Goal: Information Seeking & Learning: Learn about a topic

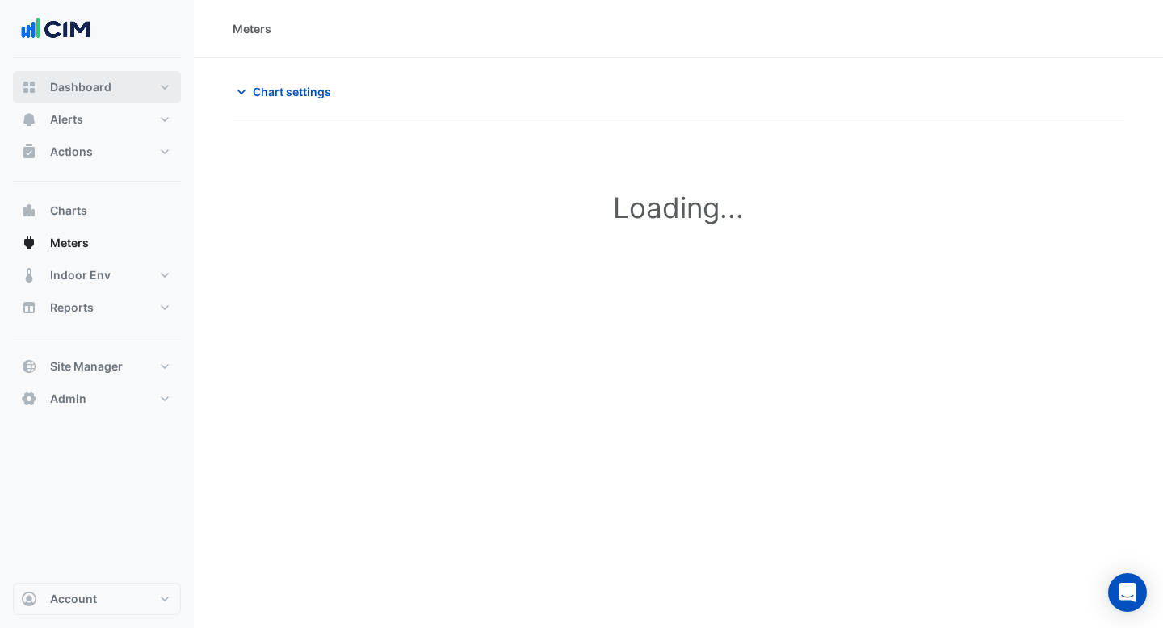
click at [90, 86] on span "Dashboard" at bounding box center [80, 87] width 61 height 16
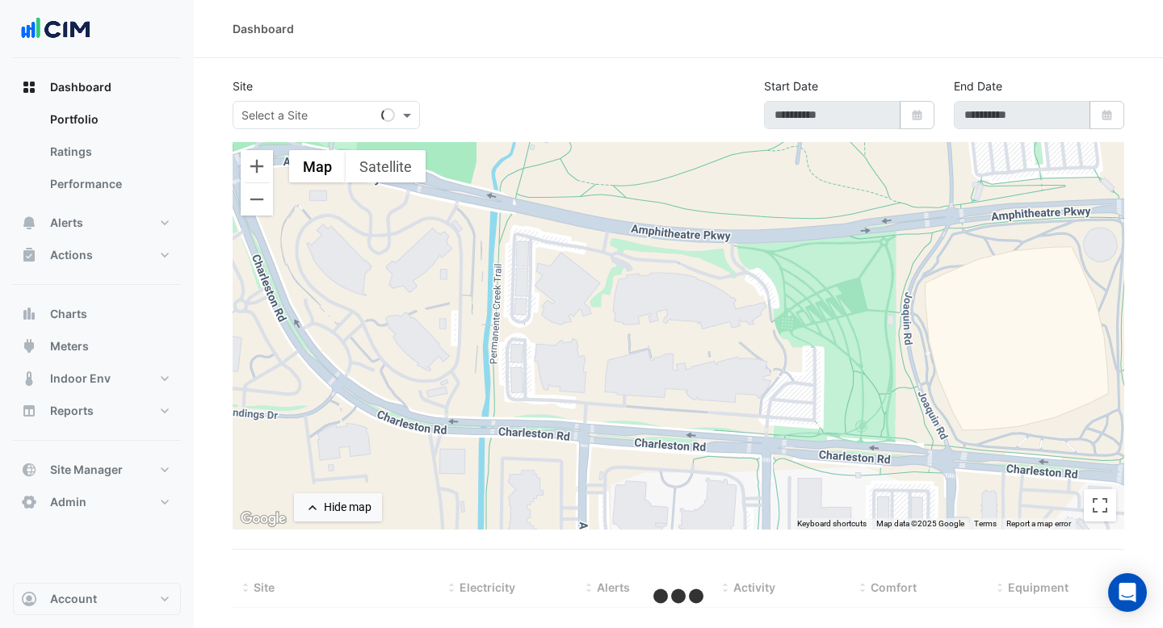
type input "**********"
select select "***"
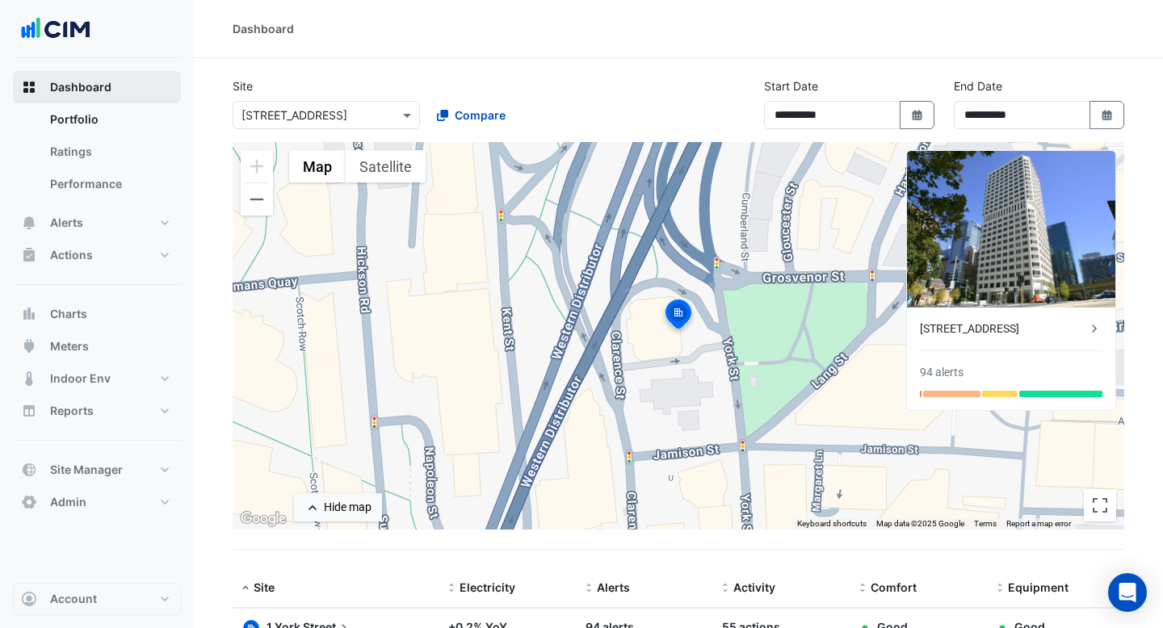
click at [93, 76] on button "Dashboard" at bounding box center [97, 87] width 168 height 32
click at [471, 112] on span "Compare" at bounding box center [480, 115] width 51 height 17
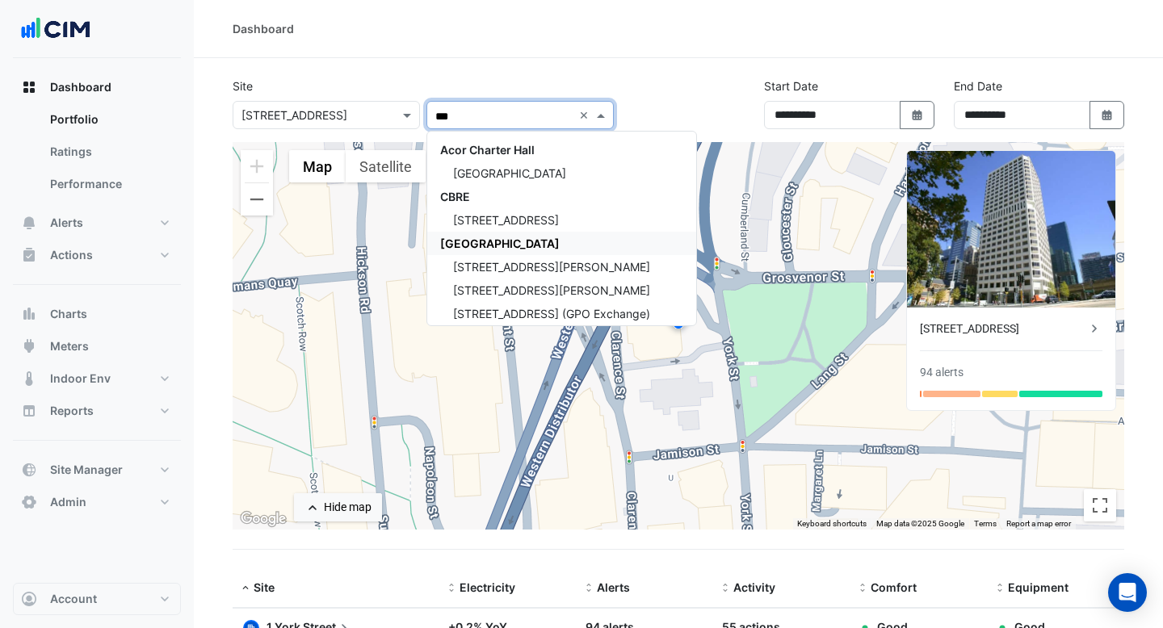
click at [477, 234] on div "[GEOGRAPHIC_DATA]" at bounding box center [561, 243] width 269 height 23
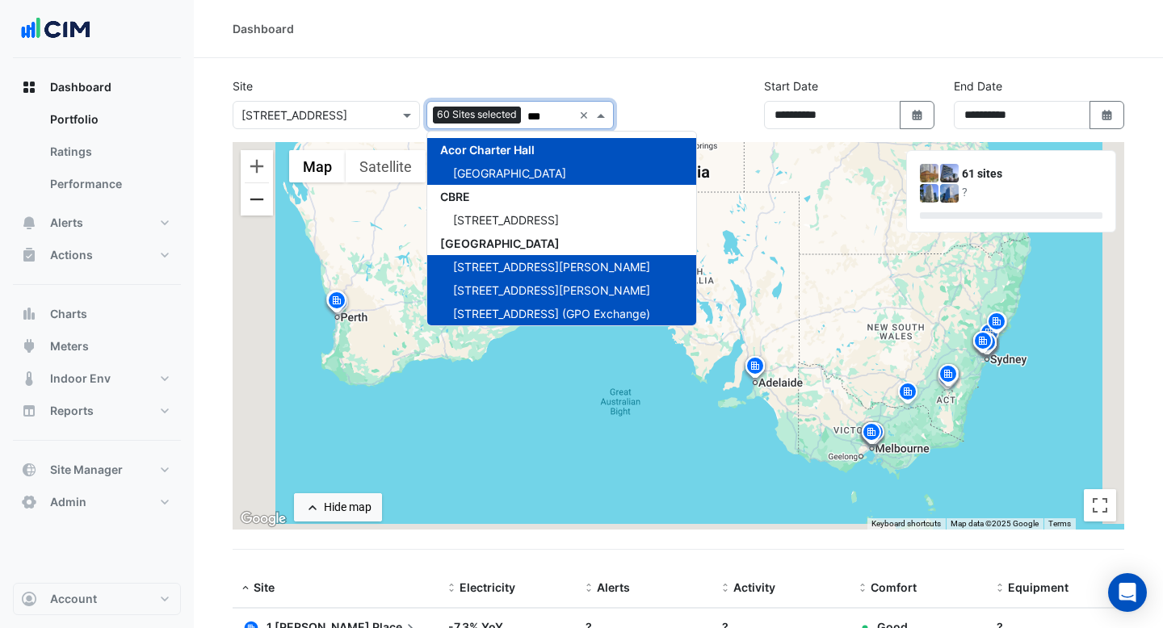
type input "***"
click at [255, 207] on button "Zoom out" at bounding box center [257, 199] width 32 height 32
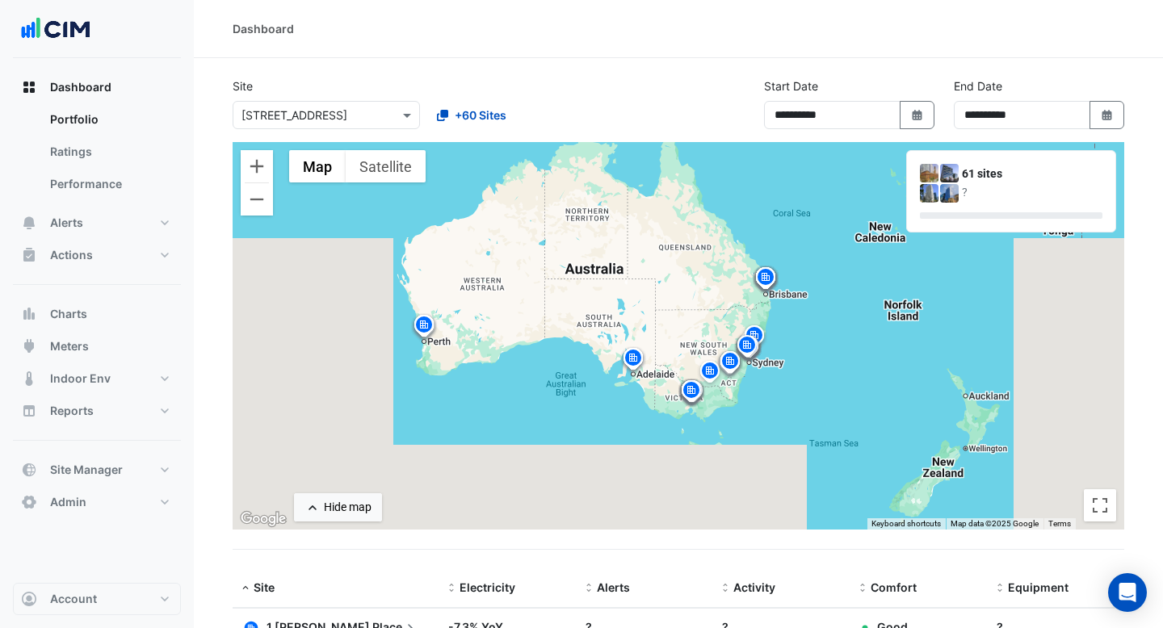
drag, startPoint x: 583, startPoint y: 229, endPoint x: 554, endPoint y: 242, distance: 31.8
click at [554, 242] on div "To activate drag with keyboard, press Alt + Enter. Once in keyboard drag state,…" at bounding box center [678, 336] width 891 height 388
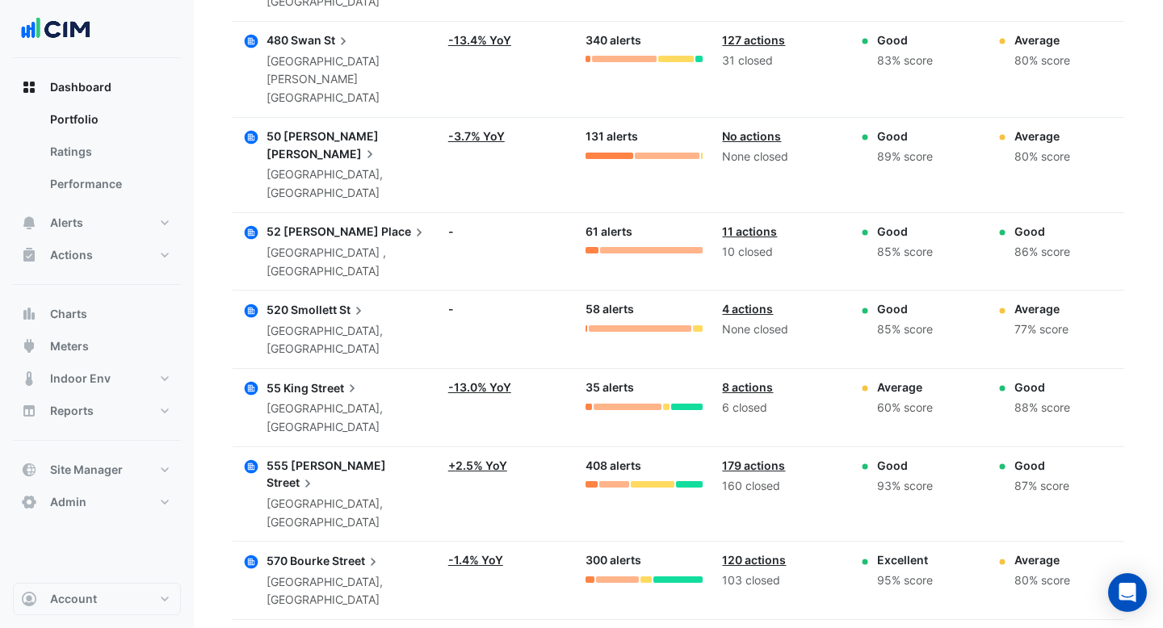
scroll to position [3854, 0]
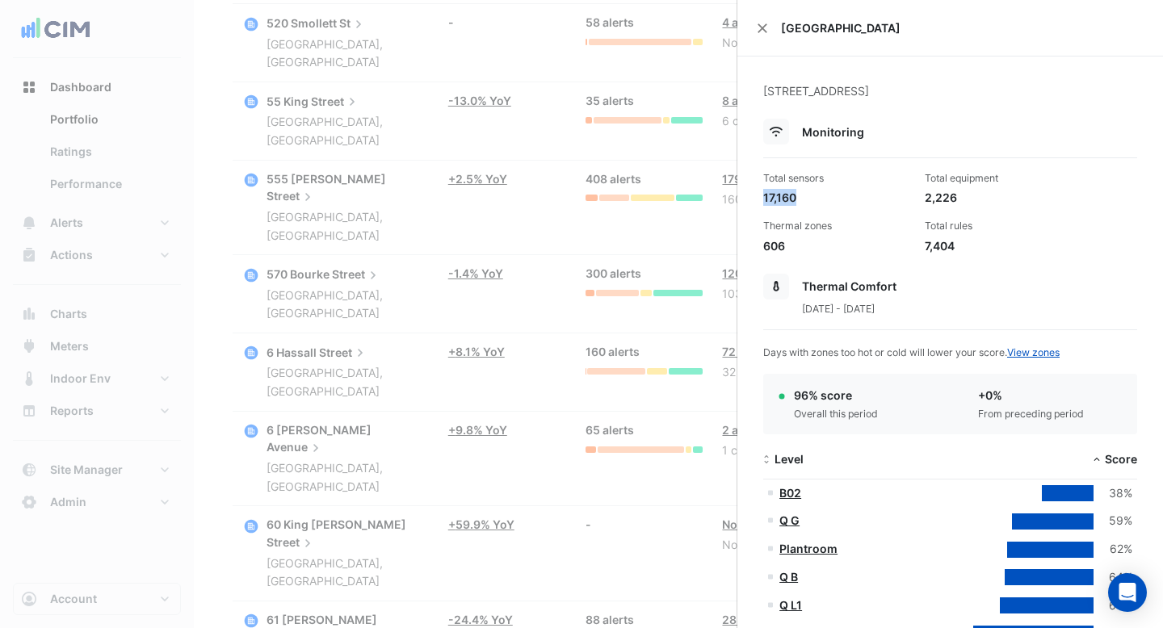
drag, startPoint x: 803, startPoint y: 194, endPoint x: 760, endPoint y: 194, distance: 43.6
click at [760, 194] on div "Total sensors 17,160" at bounding box center [837, 188] width 161 height 35
click at [821, 194] on div "17,160" at bounding box center [837, 197] width 149 height 17
drag, startPoint x: 955, startPoint y: 196, endPoint x: 927, endPoint y: 196, distance: 28.3
click at [927, 196] on div "2,226" at bounding box center [998, 197] width 149 height 17
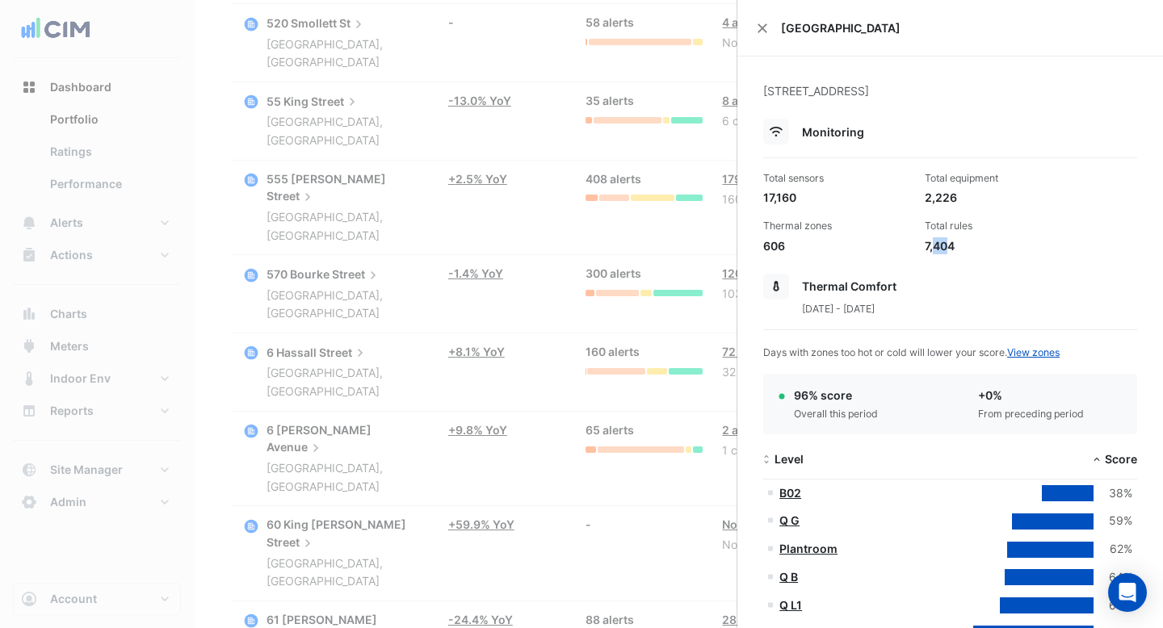
drag, startPoint x: 948, startPoint y: 249, endPoint x: 933, endPoint y: 249, distance: 14.5
click at [933, 249] on div "7,404" at bounding box center [998, 245] width 149 height 17
drag, startPoint x: 784, startPoint y: 245, endPoint x: 765, endPoint y: 245, distance: 19.4
click at [765, 245] on div "606" at bounding box center [837, 245] width 149 height 17
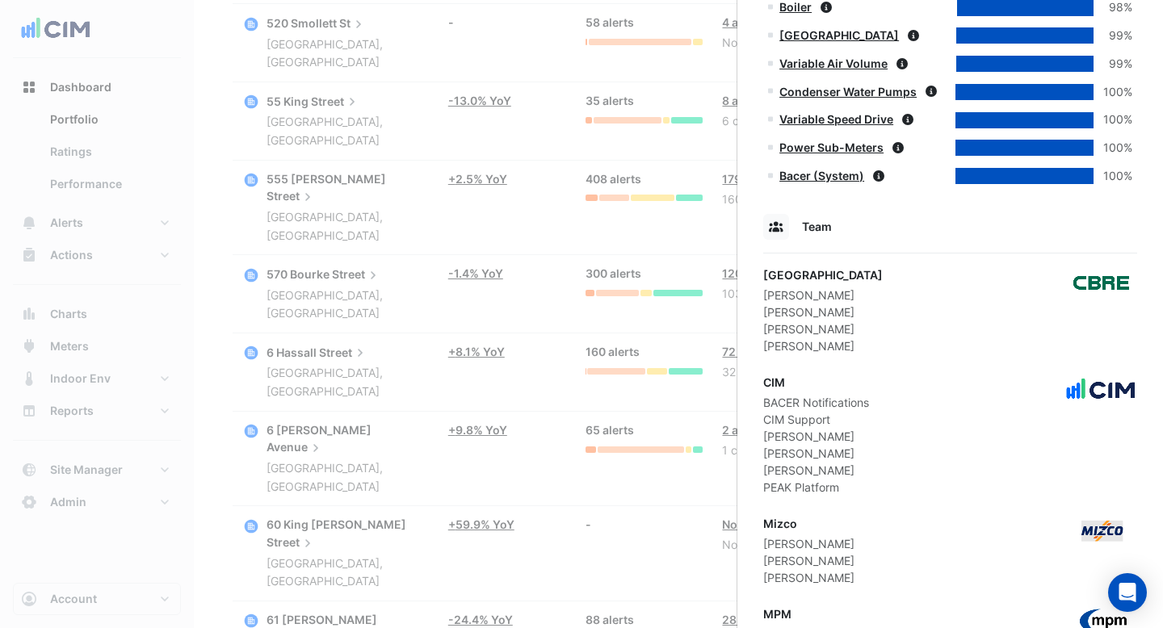
scroll to position [1714, 0]
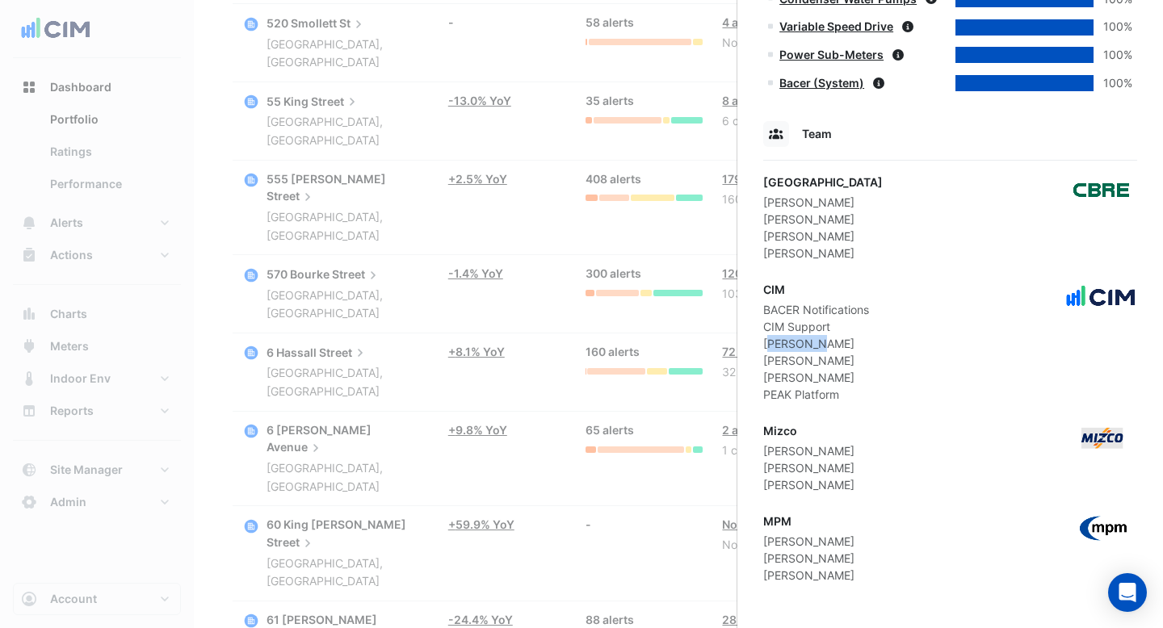
drag, startPoint x: 820, startPoint y: 342, endPoint x: 770, endPoint y: 342, distance: 49.3
click at [770, 342] on div "[PERSON_NAME]" at bounding box center [816, 343] width 106 height 17
click at [828, 340] on div "[PERSON_NAME]" at bounding box center [816, 343] width 106 height 17
drag, startPoint x: 791, startPoint y: 427, endPoint x: 765, endPoint y: 429, distance: 25.9
click at [765, 429] on div "Mizco" at bounding box center [808, 430] width 91 height 17
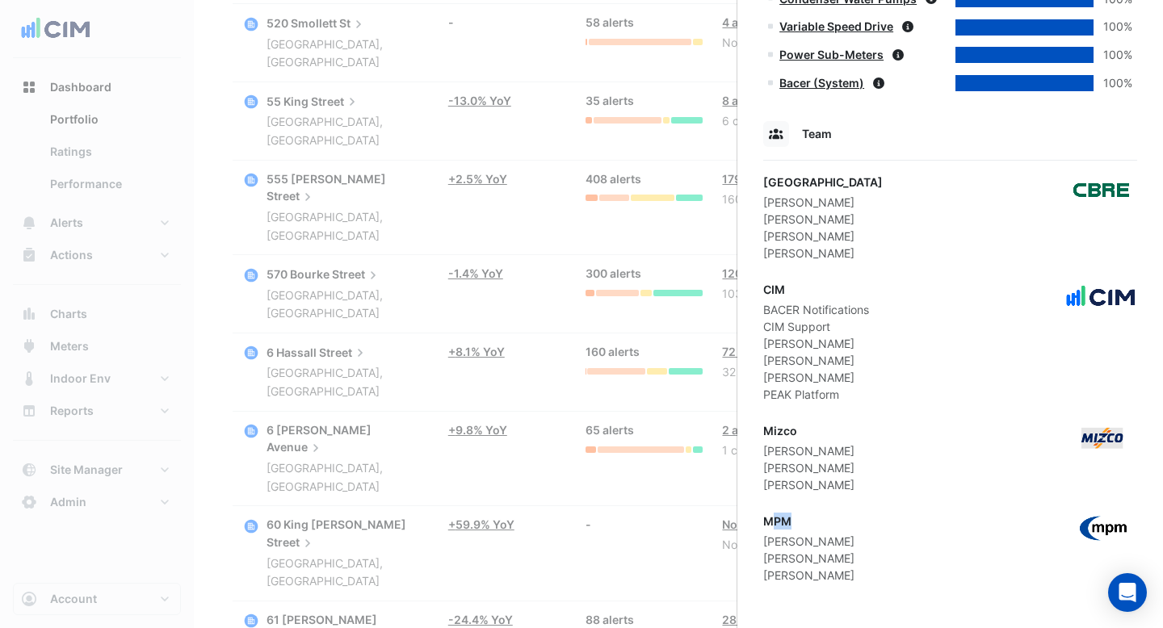
drag, startPoint x: 787, startPoint y: 522, endPoint x: 775, endPoint y: 522, distance: 12.1
click at [775, 522] on div "MPM" at bounding box center [808, 521] width 91 height 17
click at [426, 568] on ngb-offcanvas-backdrop at bounding box center [581, 314] width 1163 height 628
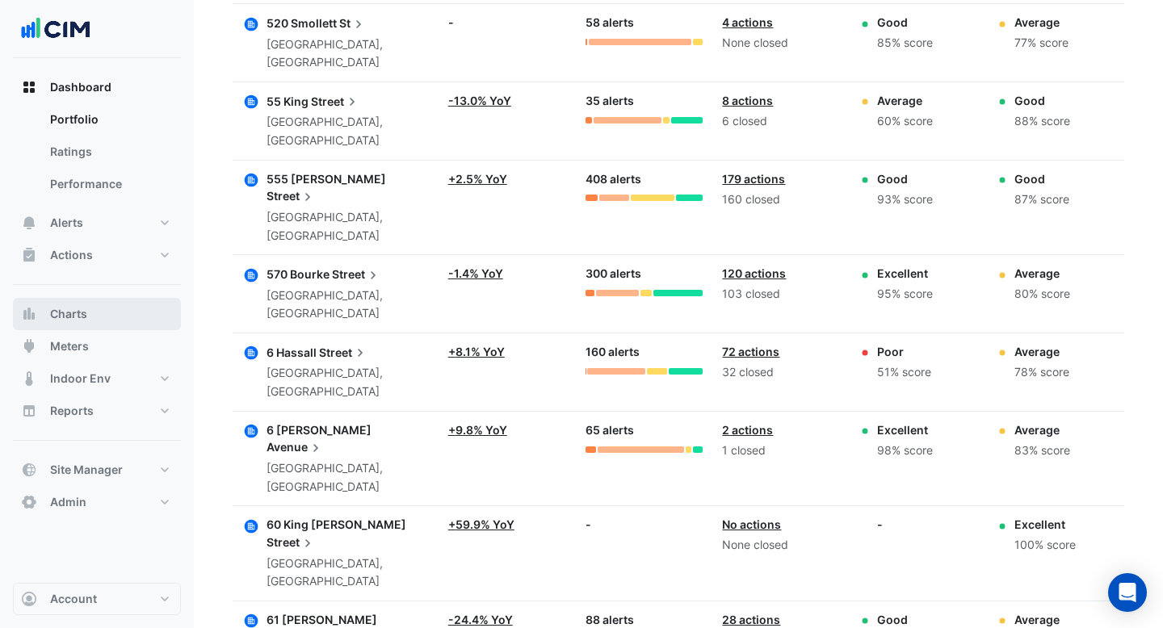
click at [119, 306] on button "Charts" at bounding box center [97, 314] width 168 height 32
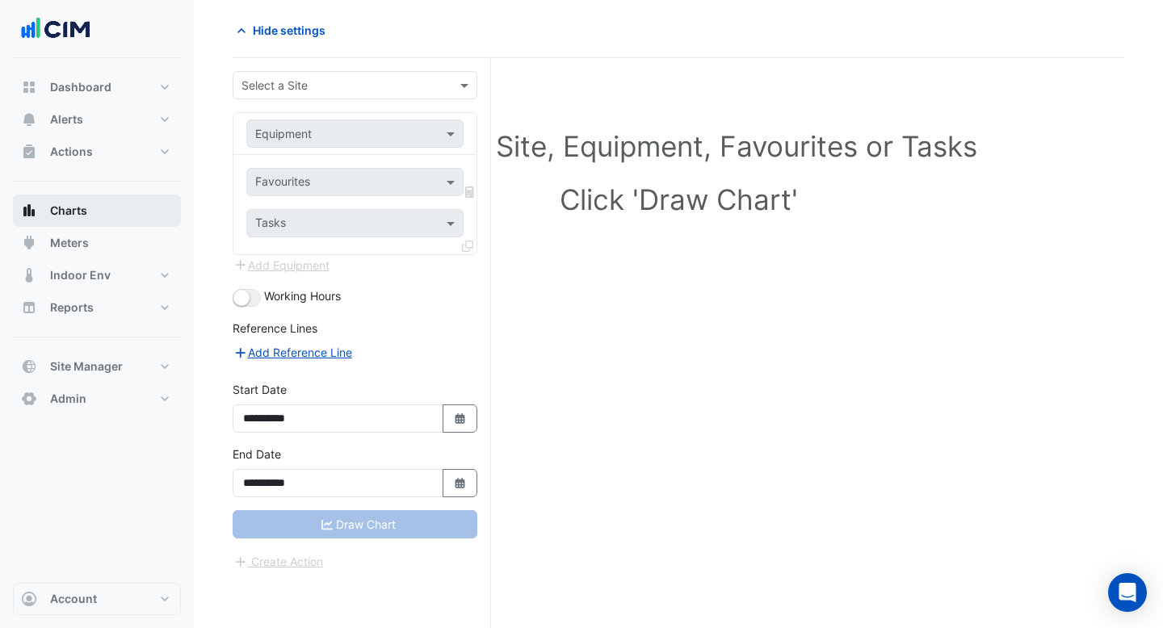
scroll to position [61, 0]
click at [384, 68] on div "**********" at bounding box center [362, 343] width 258 height 570
click at [383, 75] on div "Select a Site" at bounding box center [355, 85] width 245 height 28
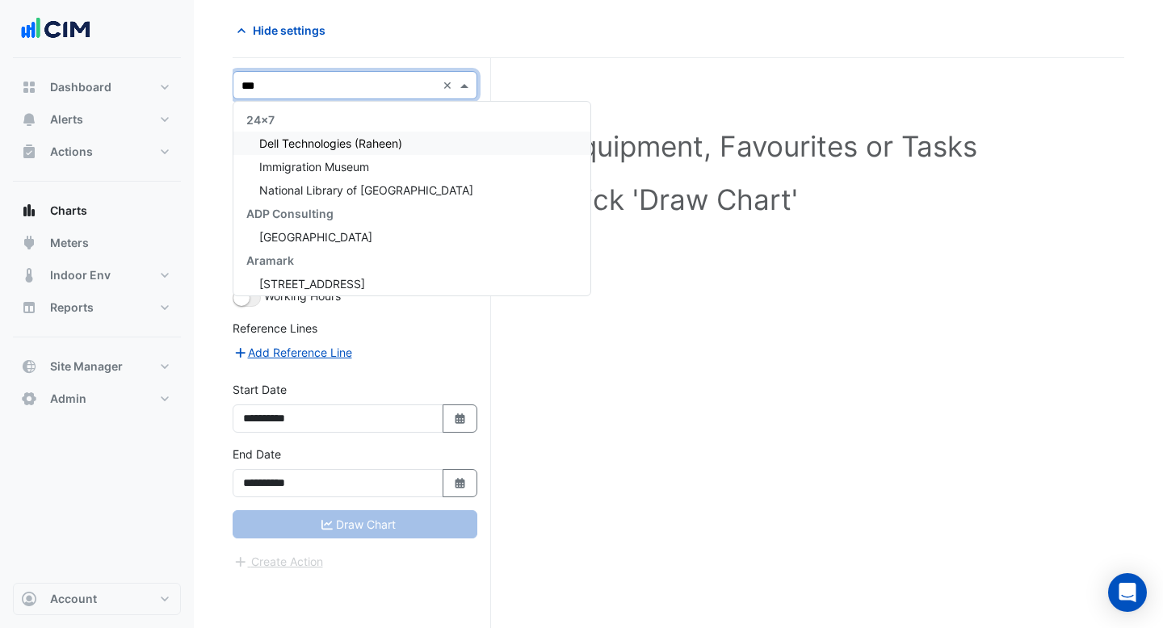
type input "****"
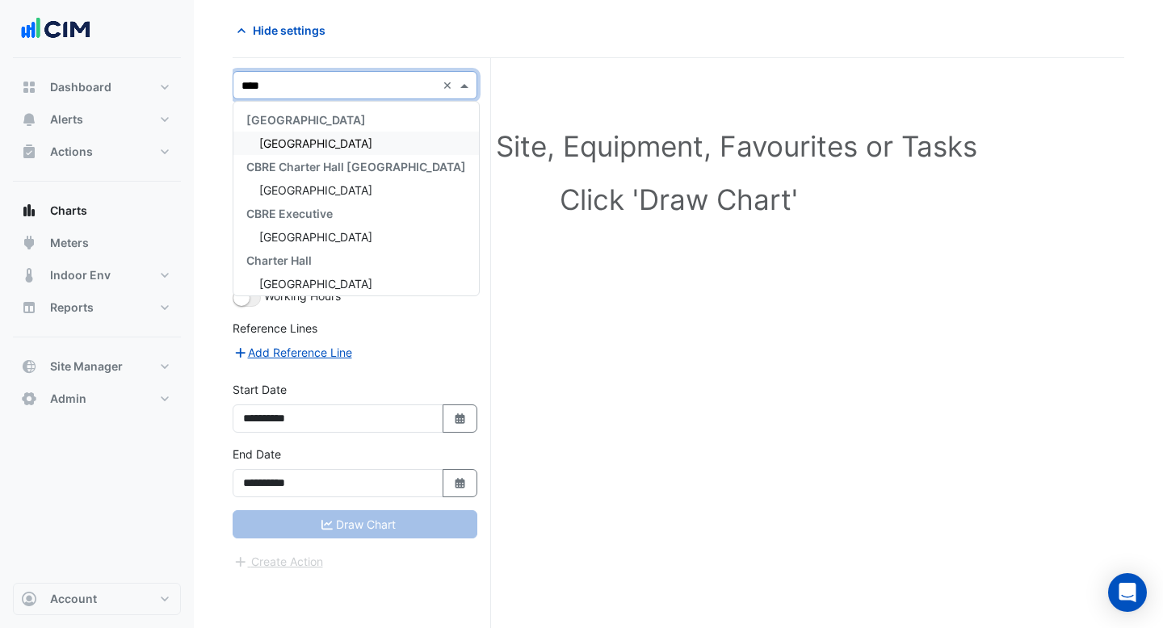
click at [306, 141] on span "[GEOGRAPHIC_DATA]" at bounding box center [315, 143] width 113 height 14
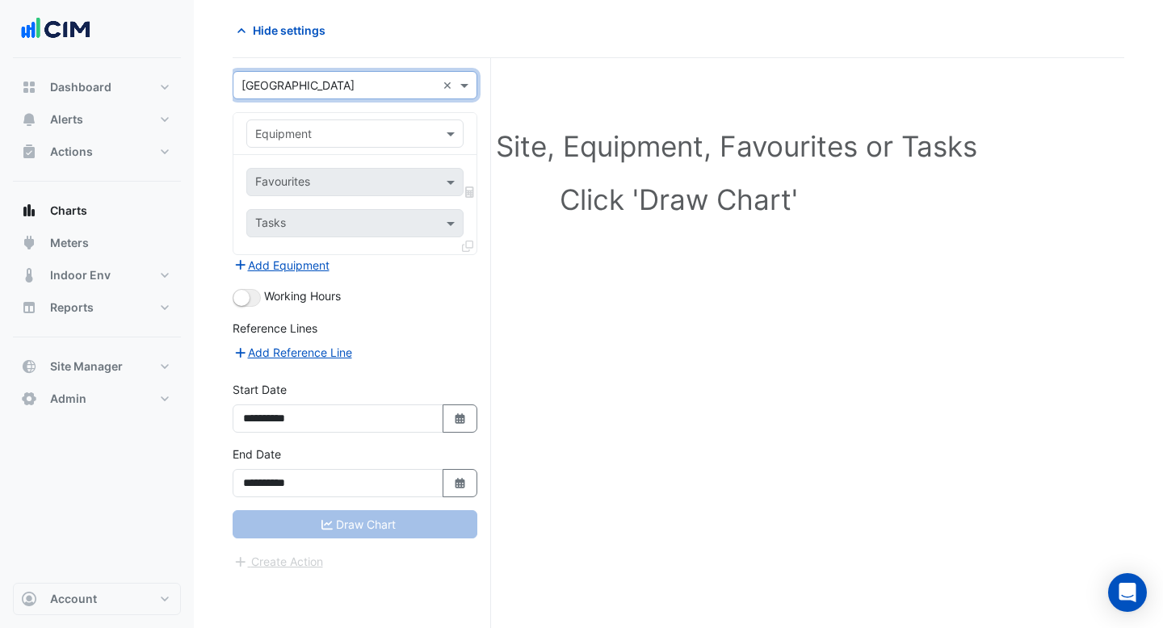
click at [306, 141] on div "Equipment" at bounding box center [283, 133] width 57 height 17
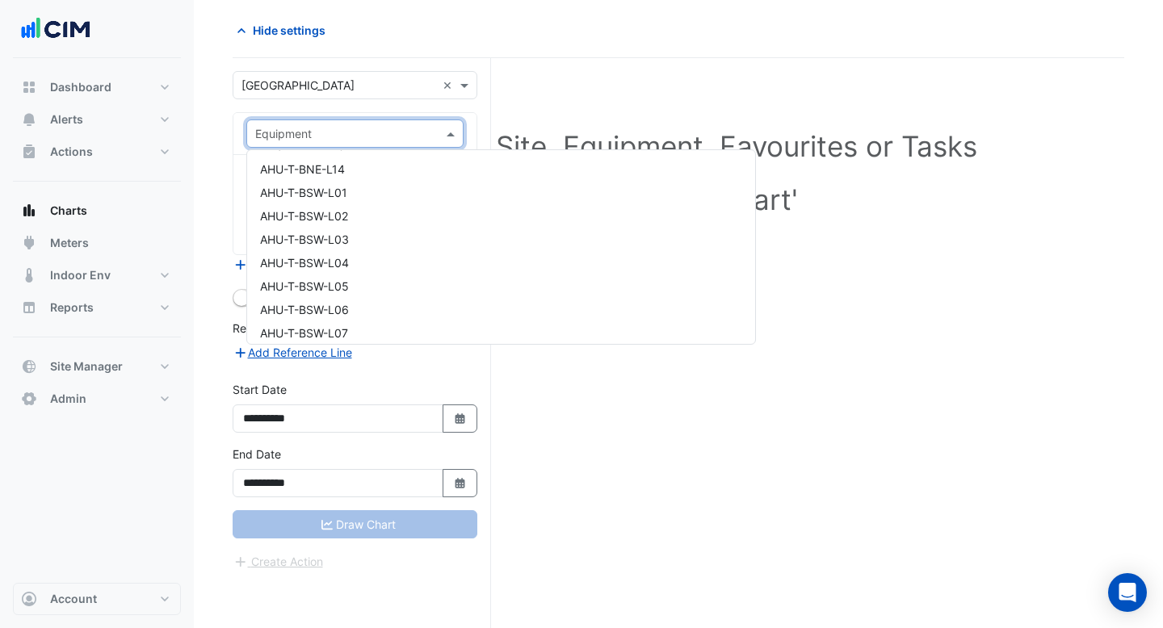
scroll to position [1365, 0]
click at [312, 205] on span "AHU-T-BNE-L03" at bounding box center [303, 208] width 87 height 14
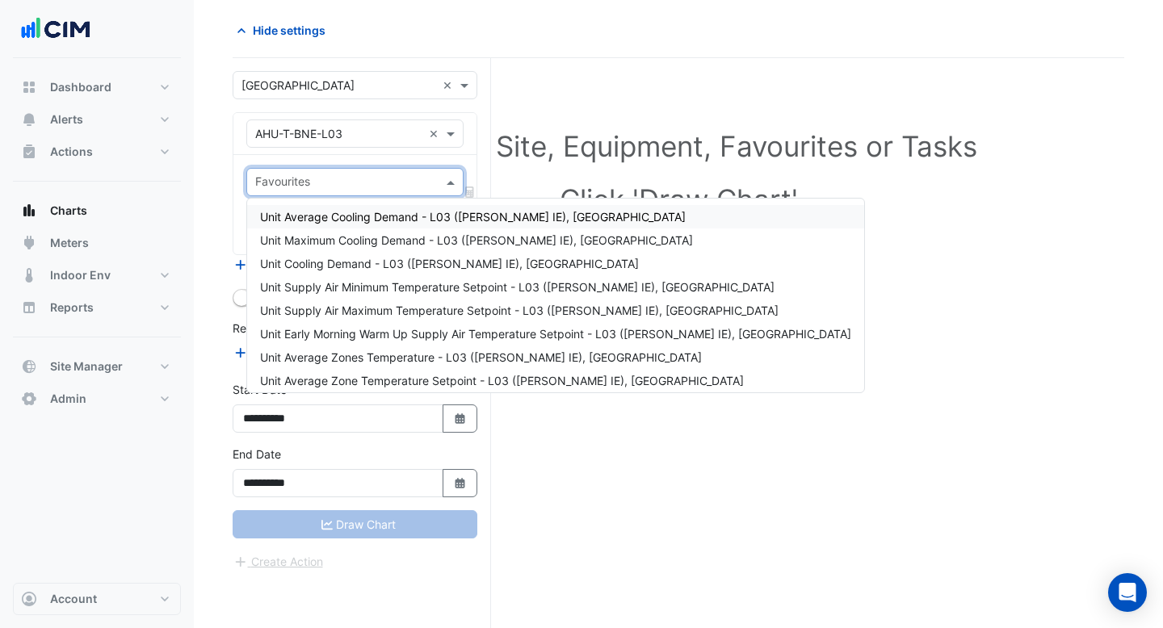
click at [333, 186] on input "text" at bounding box center [345, 183] width 181 height 17
click at [335, 221] on span "Unit Average Cooling Demand - L03 ([PERSON_NAME] IE), [GEOGRAPHIC_DATA]" at bounding box center [472, 217] width 425 height 14
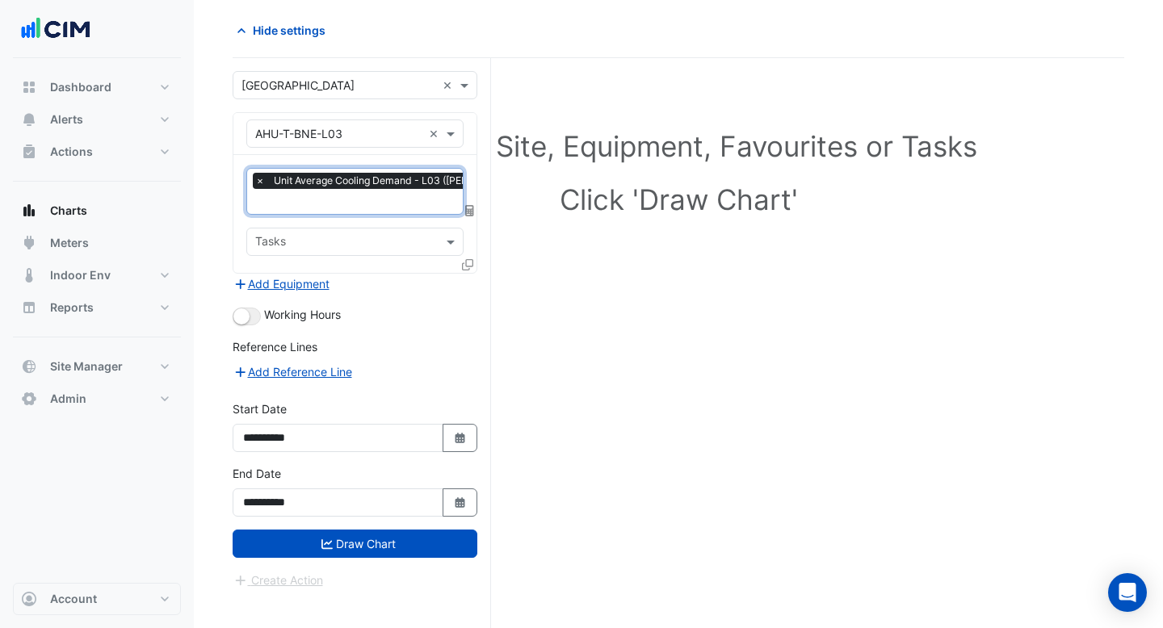
click at [330, 204] on input "text" at bounding box center [453, 203] width 396 height 17
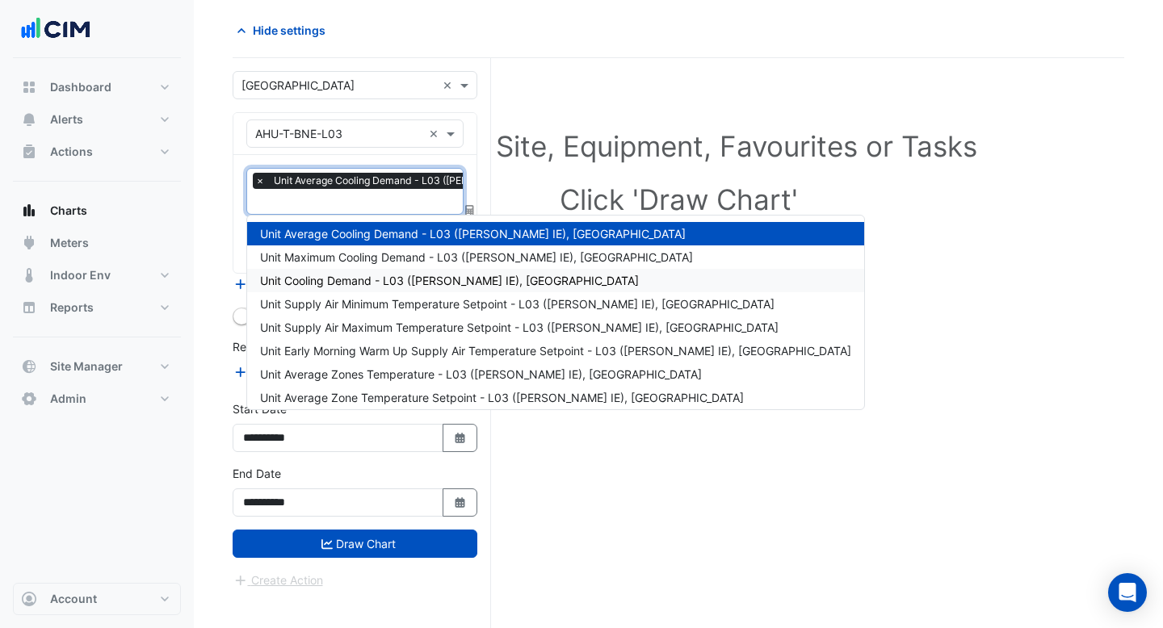
click at [334, 289] on div "Unit Cooling Demand - L03 ([PERSON_NAME] IE), [GEOGRAPHIC_DATA]" at bounding box center [555, 280] width 617 height 23
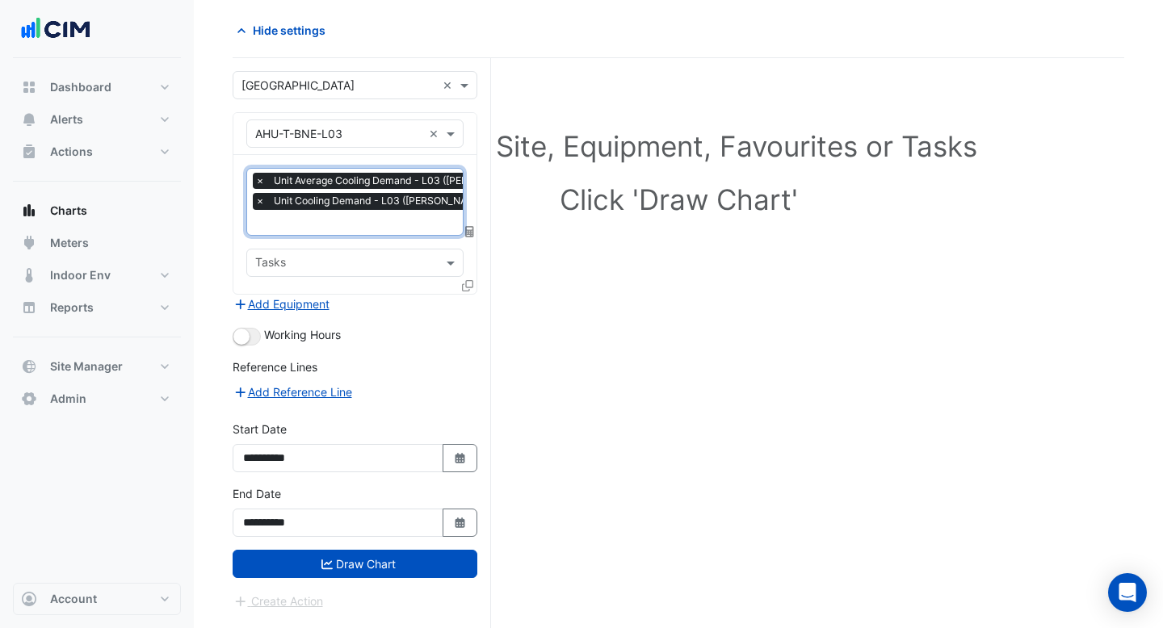
click at [339, 226] on input "text" at bounding box center [453, 224] width 396 height 17
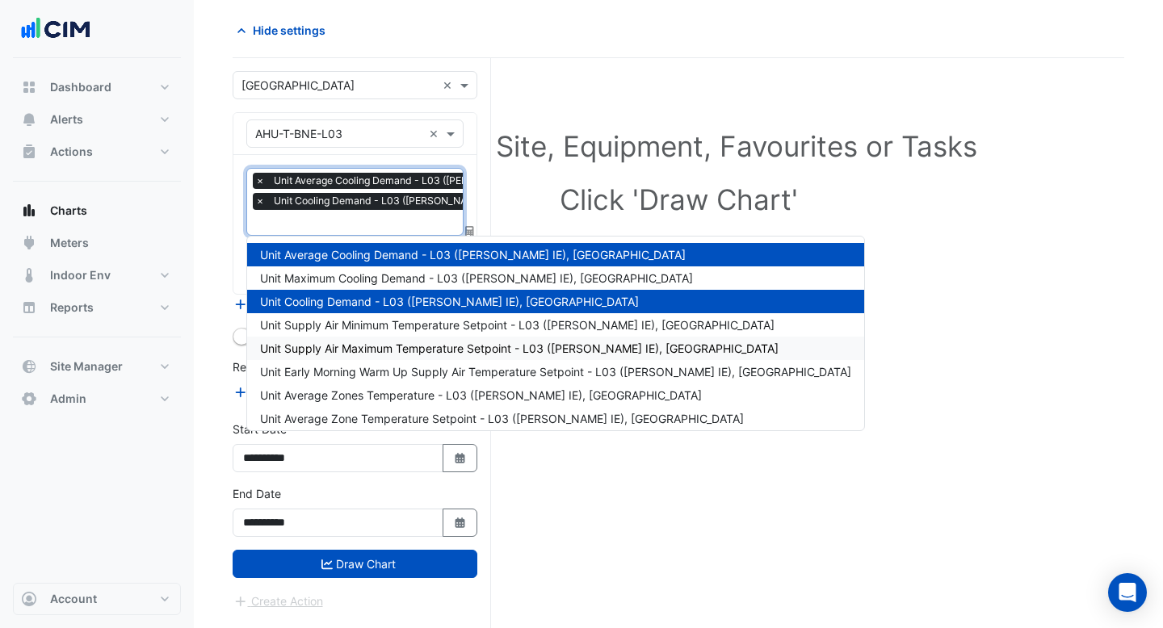
click at [339, 346] on span "Unit Supply Air Maximum Temperature Setpoint - L03 ([PERSON_NAME] IE), [GEOGRAP…" at bounding box center [519, 349] width 518 height 14
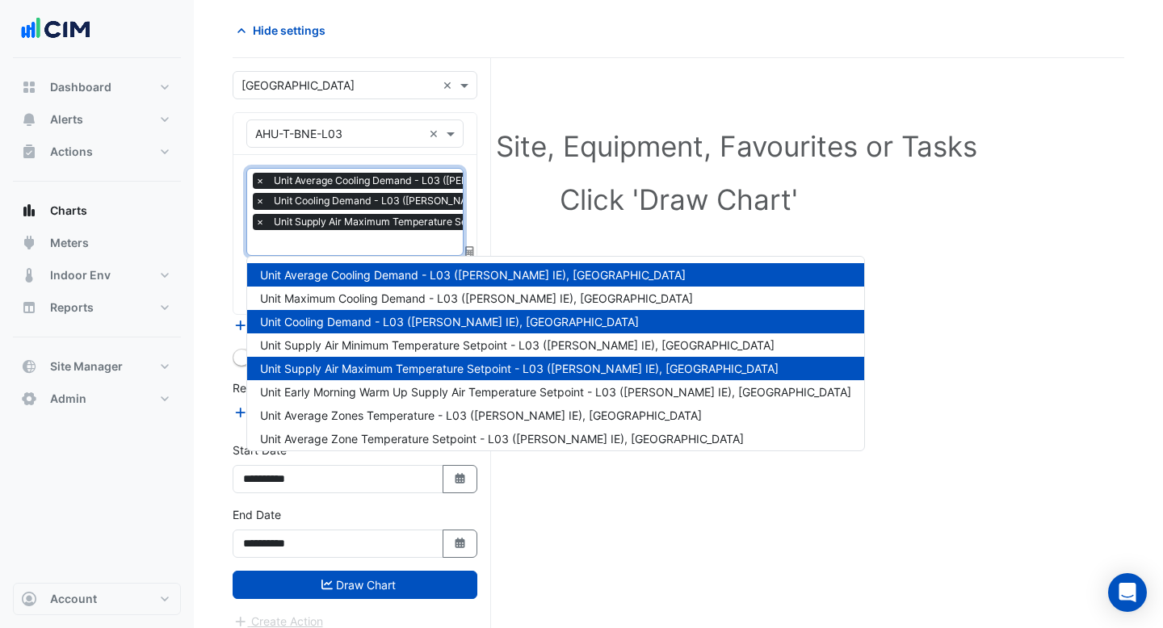
click at [339, 242] on input "text" at bounding box center [493, 244] width 477 height 17
click at [341, 389] on span "Unit Early Morning Warm Up Supply Air Temperature Setpoint - L03 ([PERSON_NAME]…" at bounding box center [555, 392] width 591 height 14
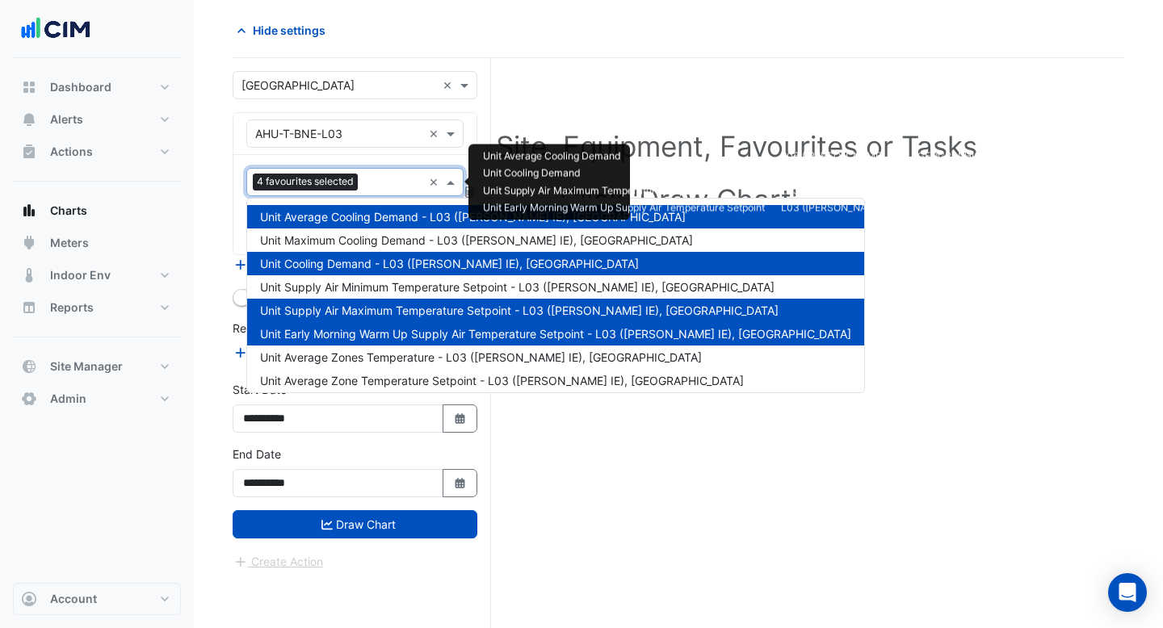
click at [385, 187] on input "text" at bounding box center [393, 183] width 58 height 17
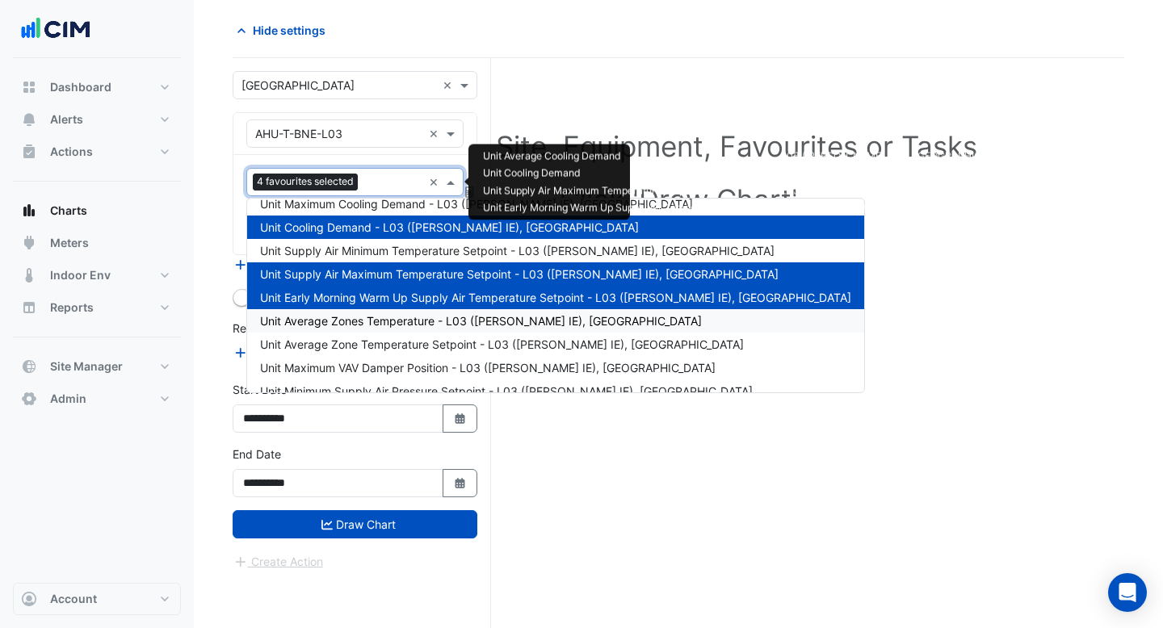
scroll to position [51, 0]
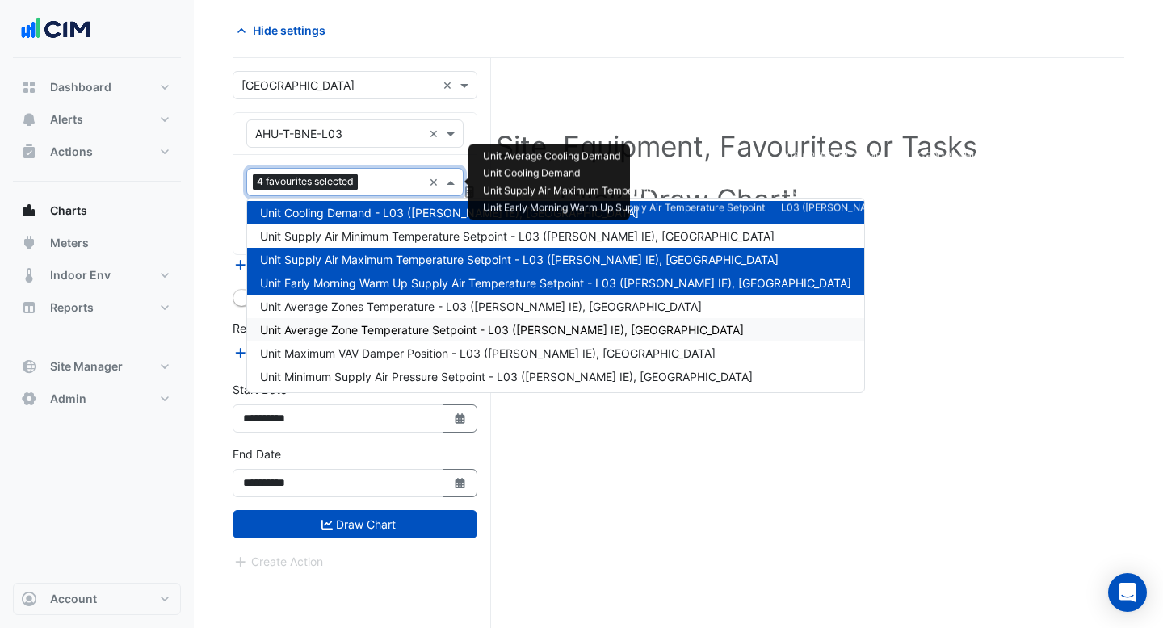
click at [379, 327] on span "Unit Average Zone Temperature Setpoint - L03 ([PERSON_NAME] IE), [GEOGRAPHIC_DA…" at bounding box center [502, 330] width 484 height 14
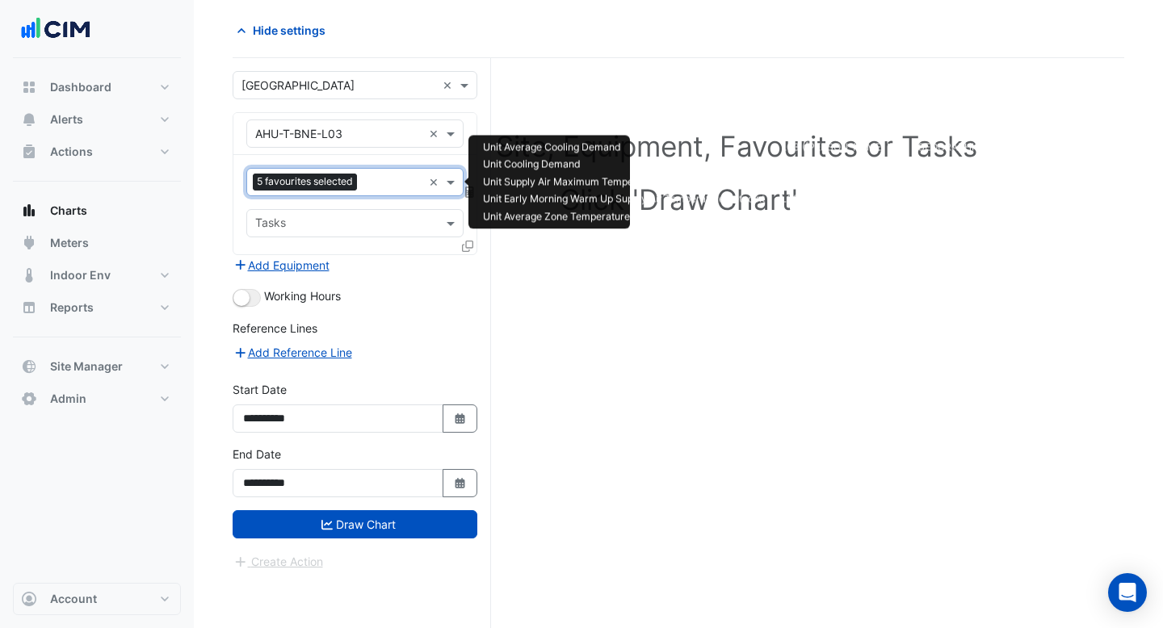
click at [388, 177] on input "text" at bounding box center [392, 183] width 59 height 17
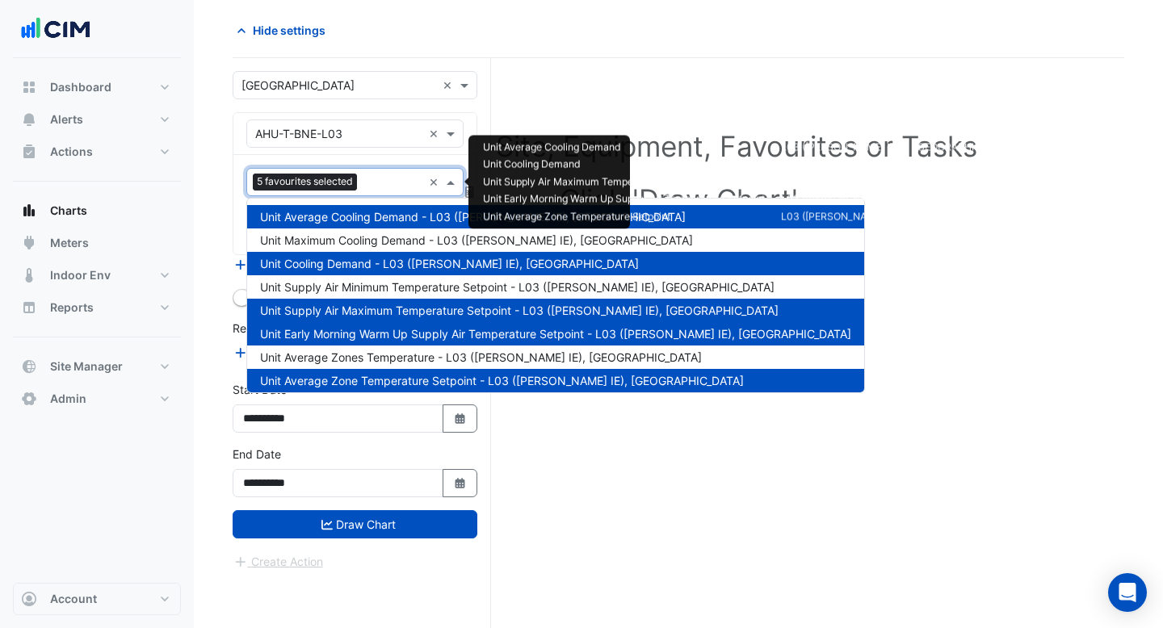
scroll to position [90, 0]
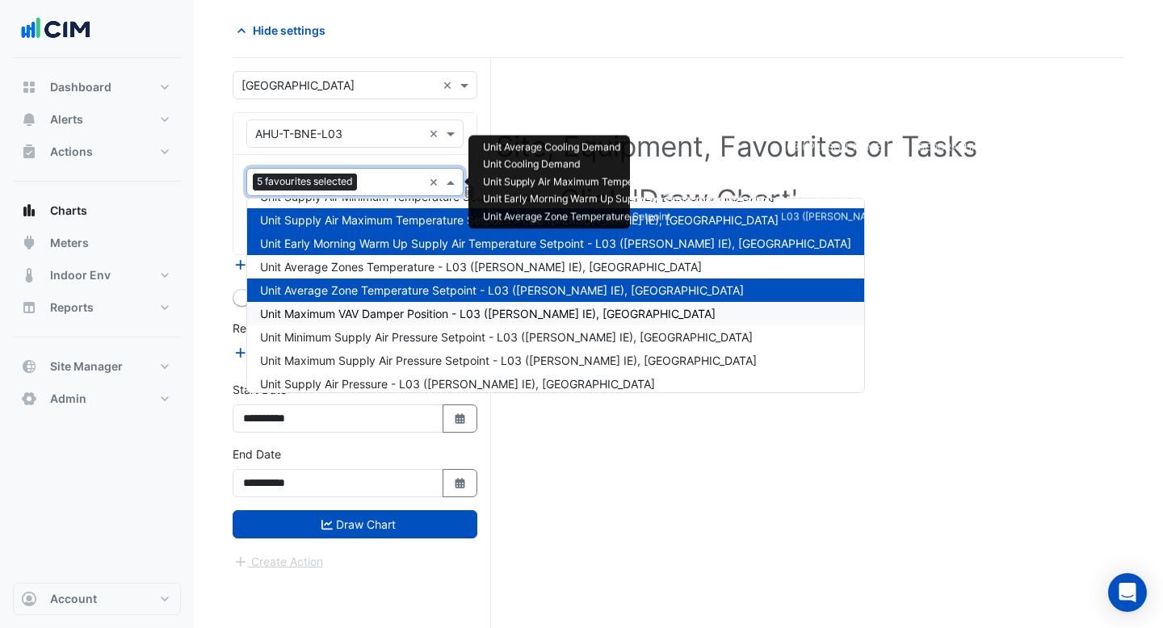
click at [384, 308] on span "Unit Maximum VAV Damper Position - L03 ([PERSON_NAME] IE), [GEOGRAPHIC_DATA]" at bounding box center [487, 314] width 455 height 14
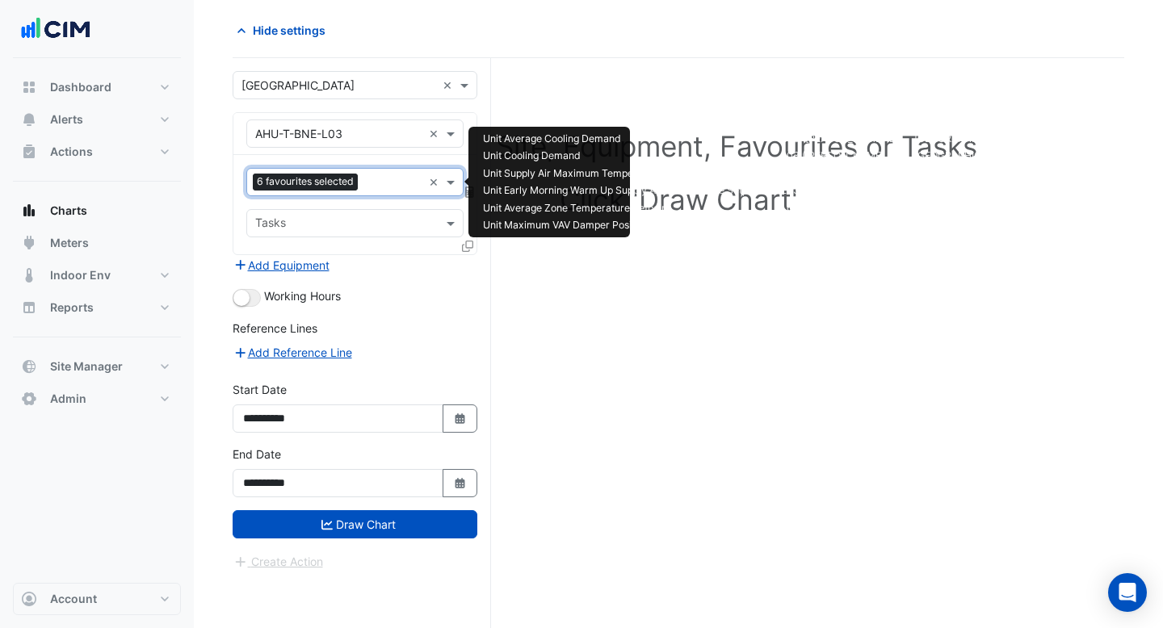
click at [372, 179] on input "text" at bounding box center [393, 183] width 58 height 17
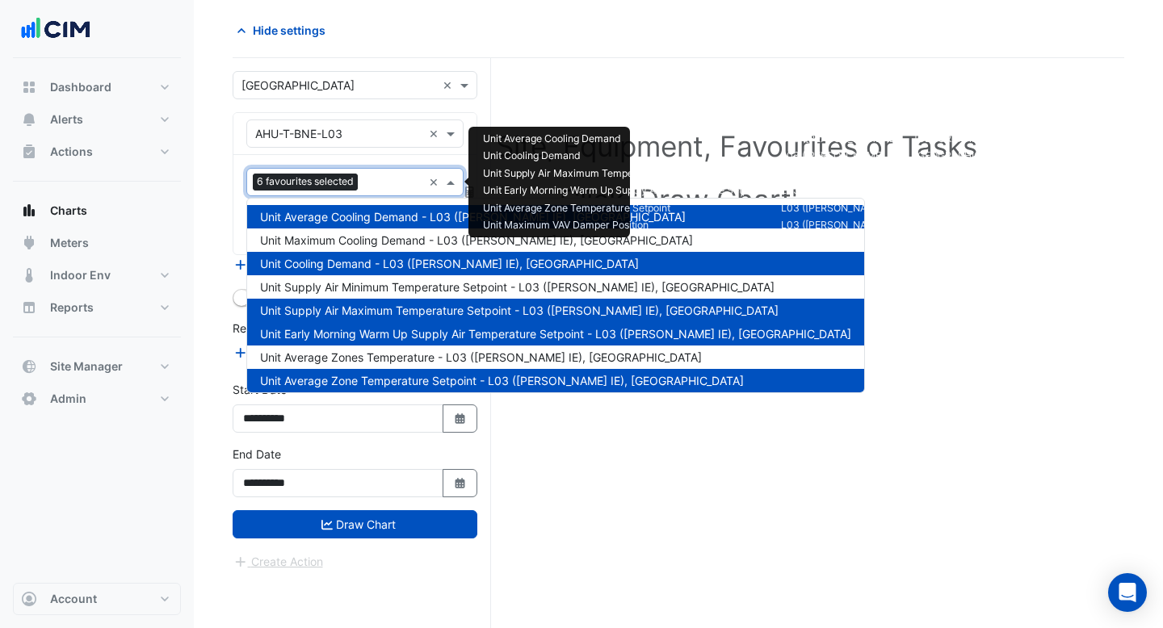
scroll to position [194, 0]
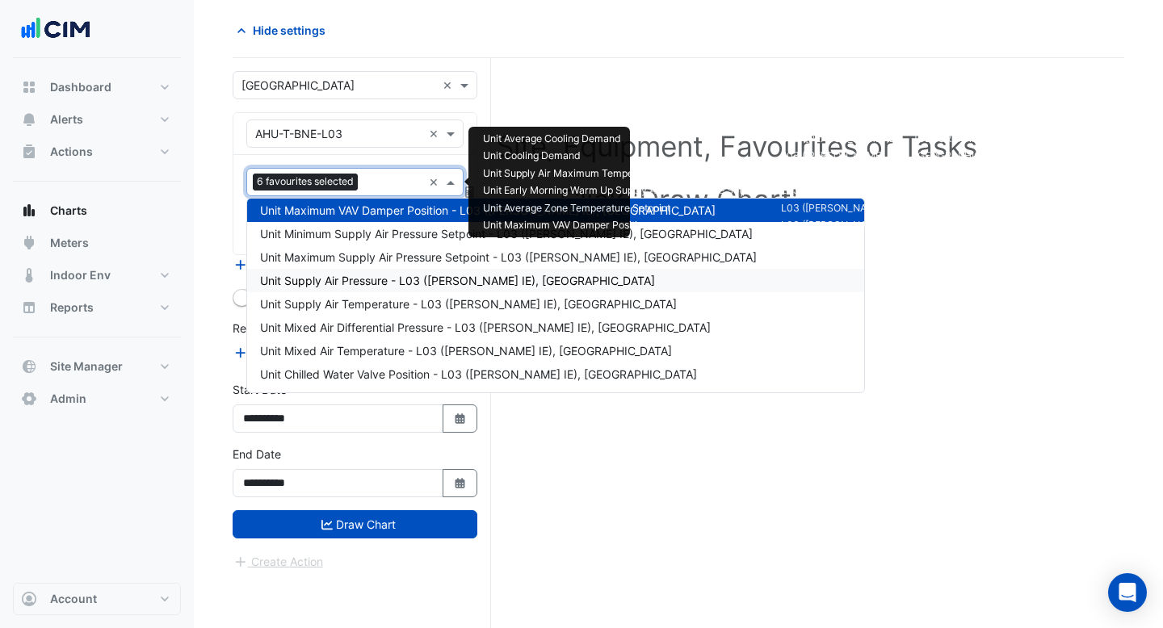
click at [388, 291] on div "Unit Supply Air Pressure - L03 ([PERSON_NAME] IE), [GEOGRAPHIC_DATA]" at bounding box center [555, 280] width 617 height 23
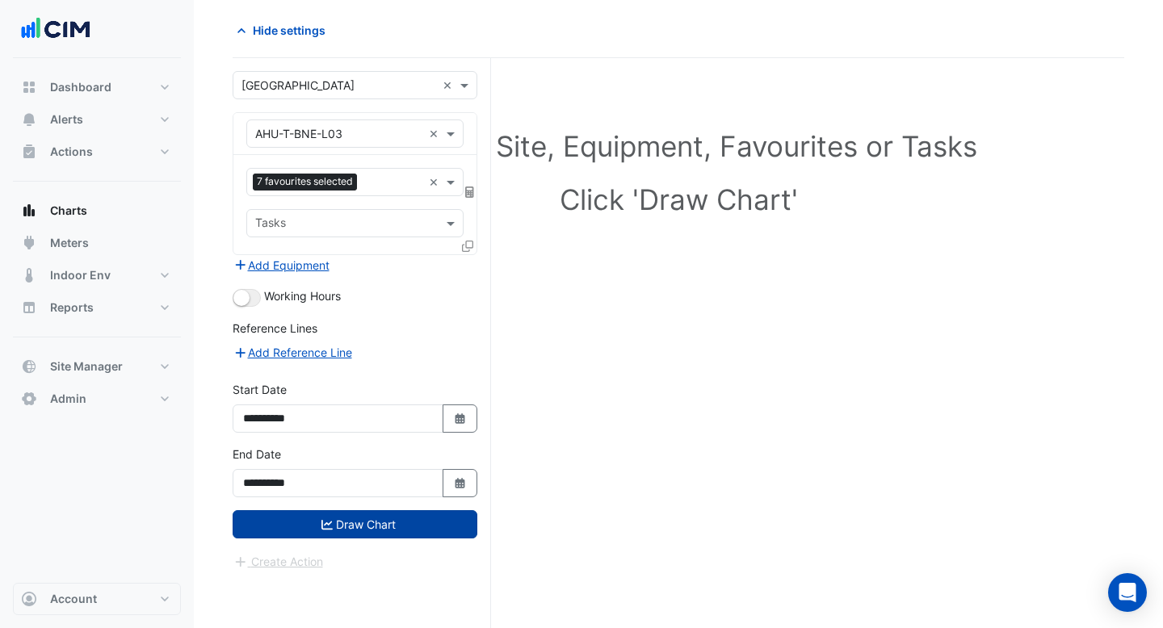
click at [351, 530] on button "Draw Chart" at bounding box center [355, 524] width 245 height 28
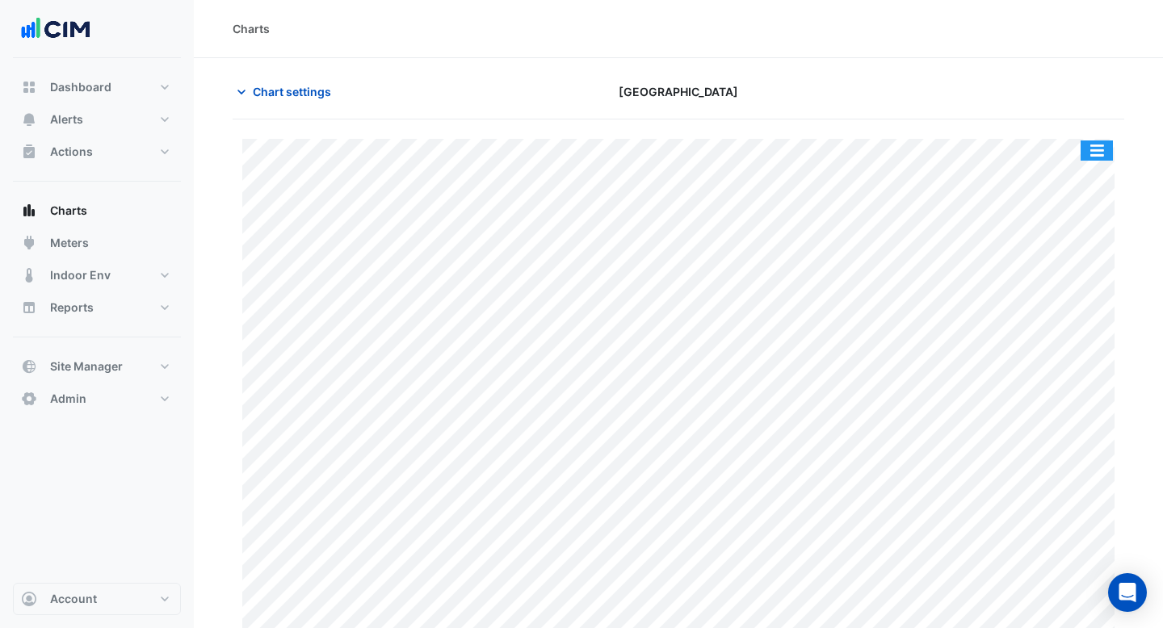
click at [1097, 158] on button "button" at bounding box center [1096, 150] width 32 height 20
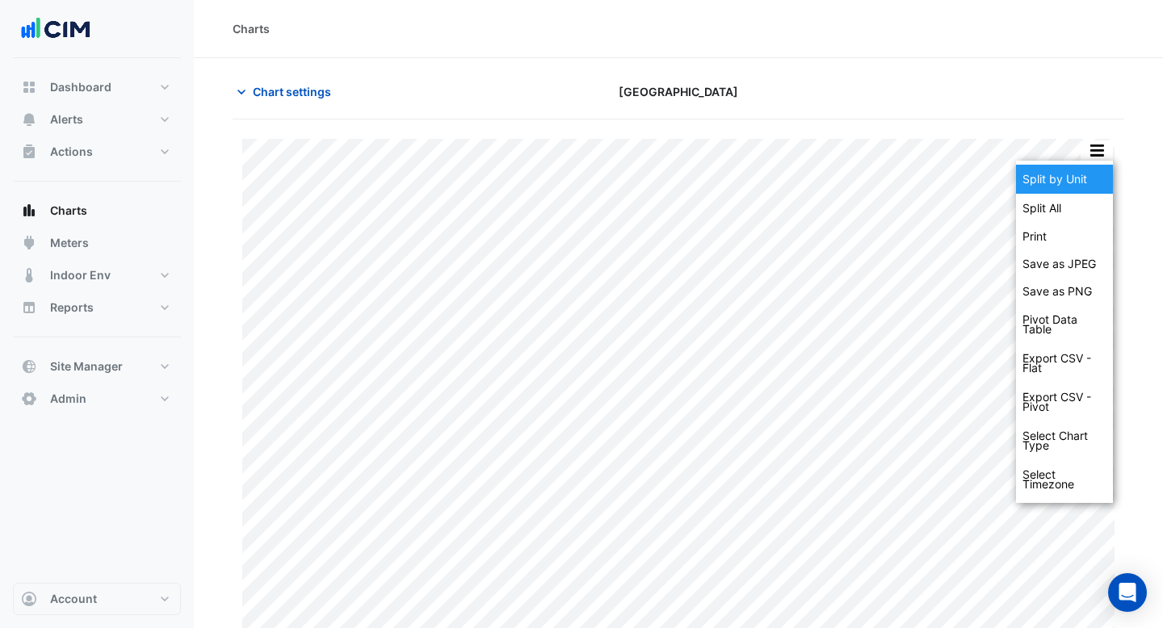
click at [1092, 190] on div "Split by Unit" at bounding box center [1064, 179] width 97 height 29
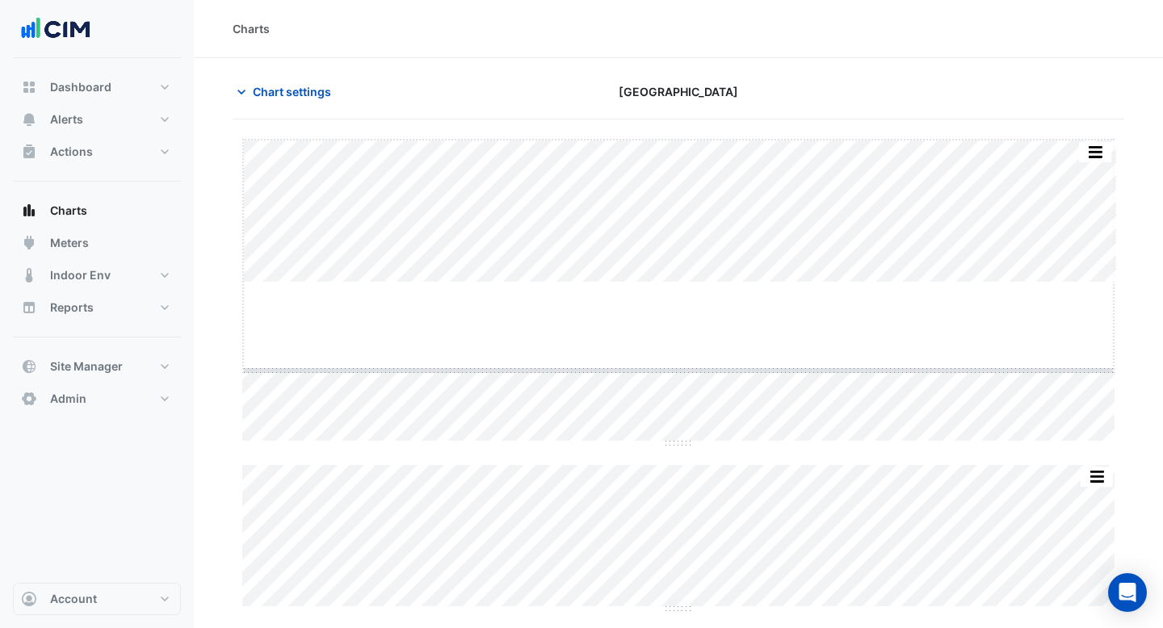
drag, startPoint x: 679, startPoint y: 283, endPoint x: 675, endPoint y: 426, distance: 143.0
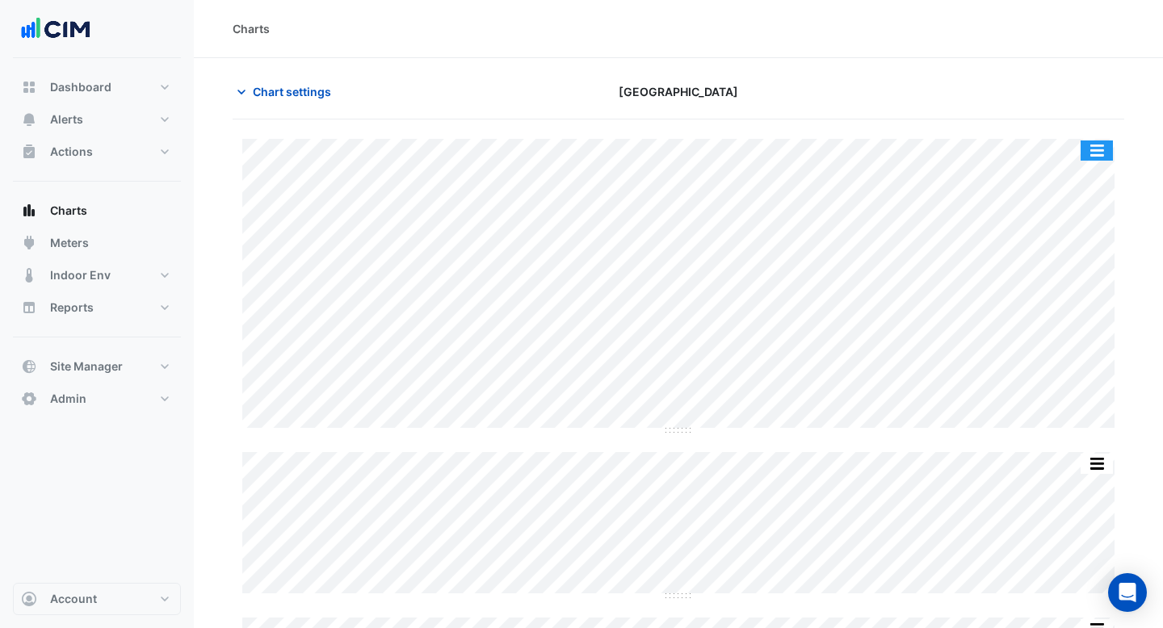
click at [1087, 148] on button "button" at bounding box center [1096, 150] width 32 height 20
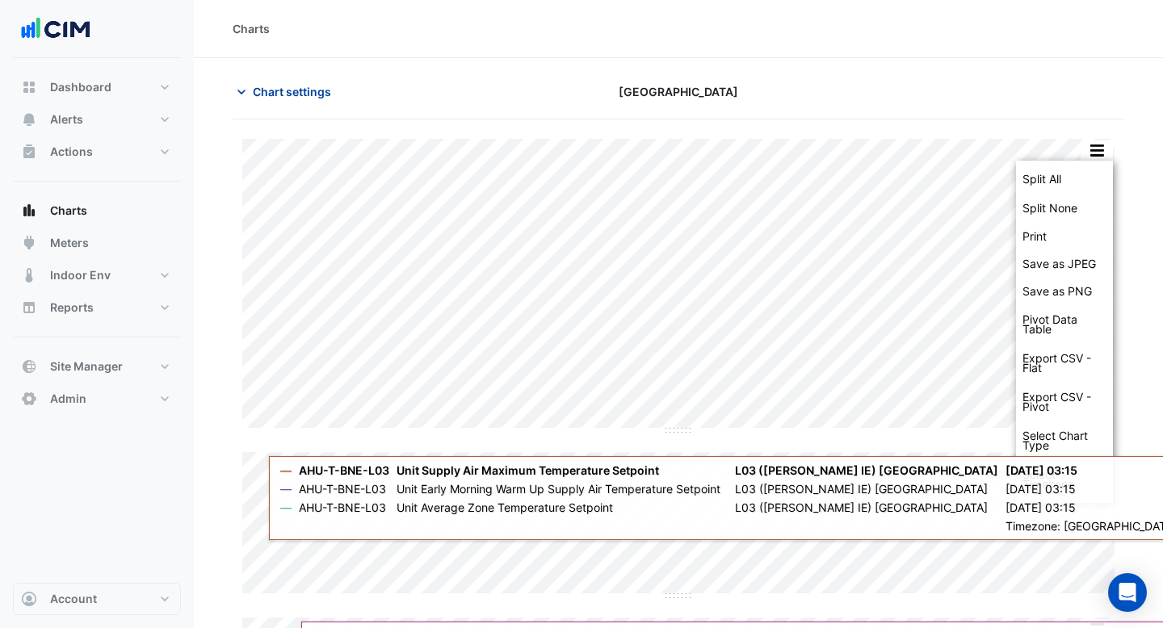
click at [274, 86] on span "Chart settings" at bounding box center [292, 91] width 78 height 17
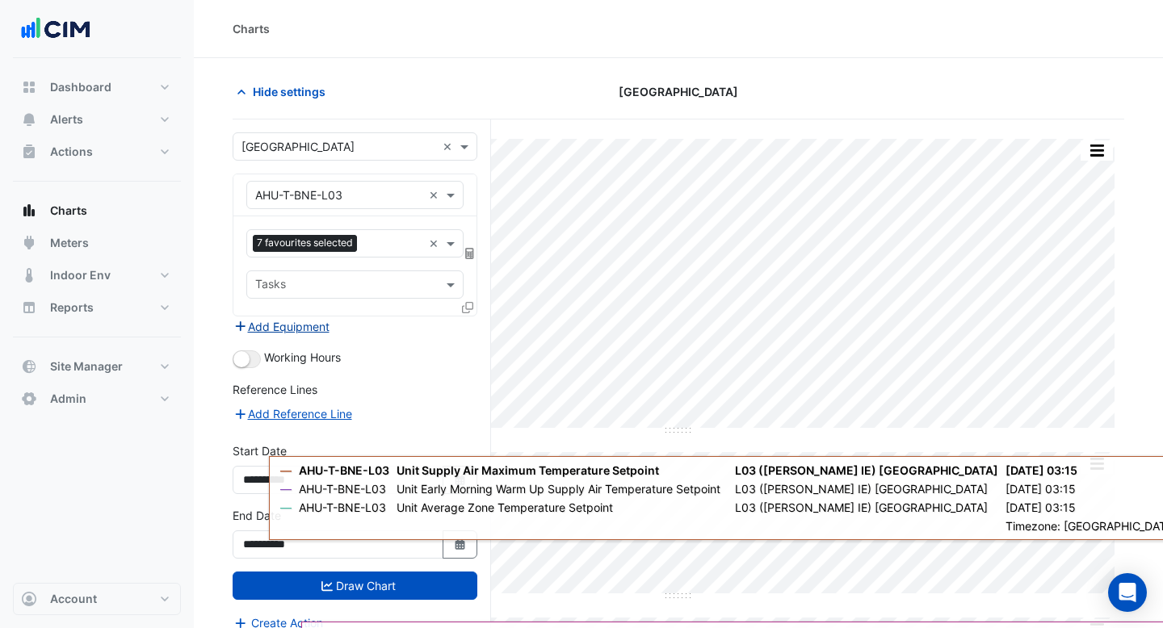
click at [311, 328] on button "Add Equipment" at bounding box center [282, 326] width 98 height 19
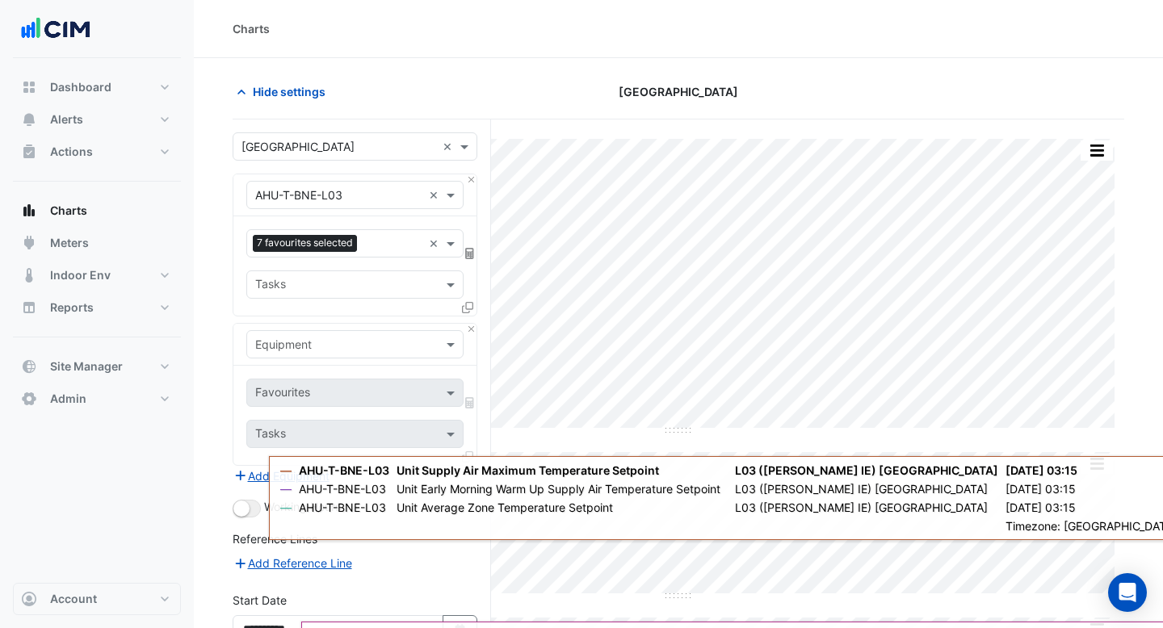
click at [311, 352] on div "Equipment" at bounding box center [283, 344] width 57 height 17
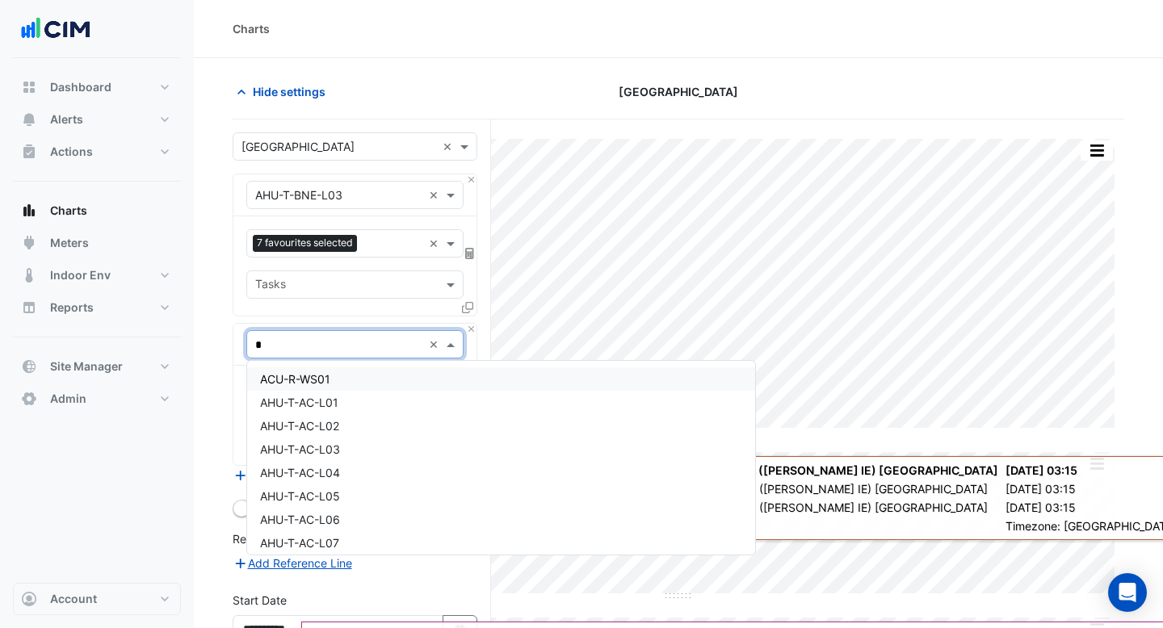
type input "**"
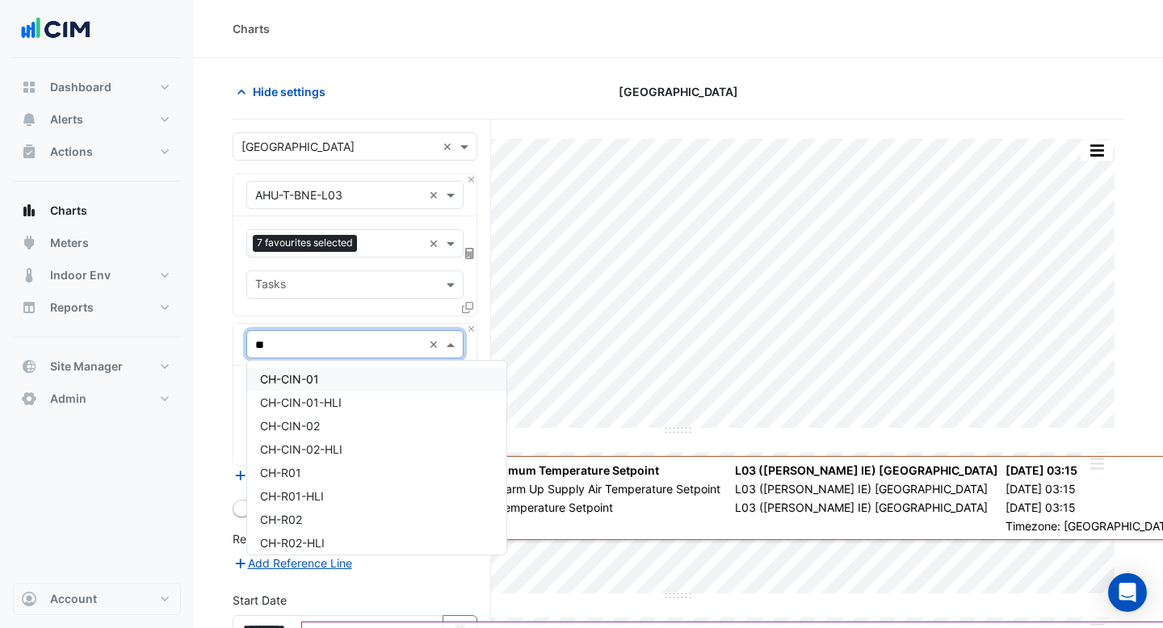
click at [305, 373] on span "CH-CIN-01" at bounding box center [289, 379] width 59 height 14
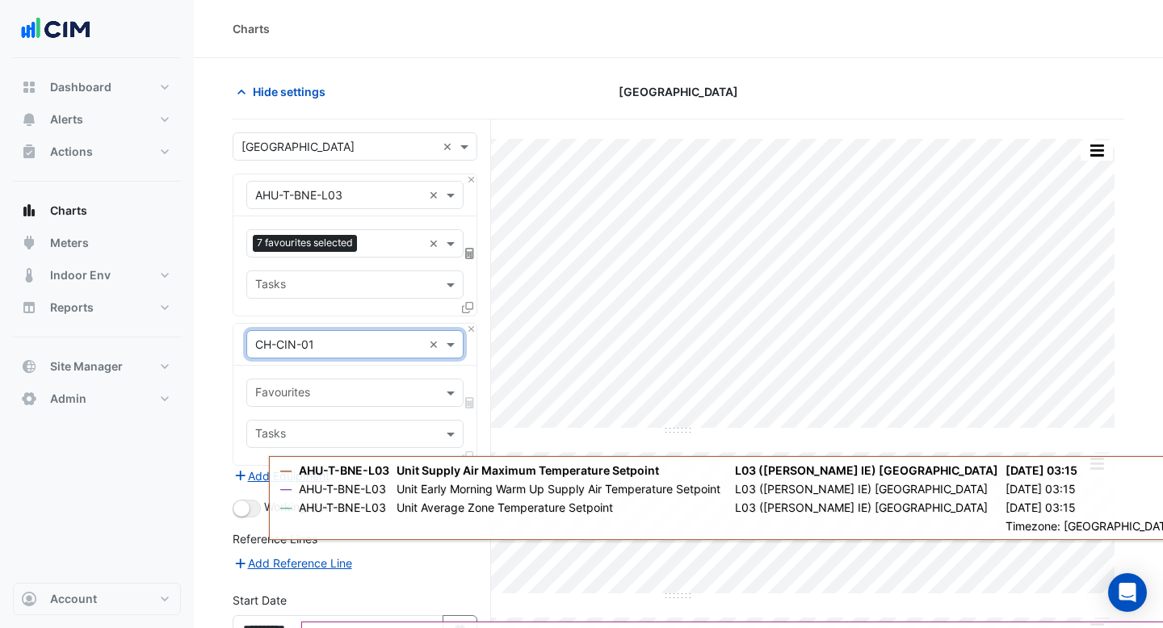
click at [442, 391] on div "Favourites" at bounding box center [354, 393] width 217 height 28
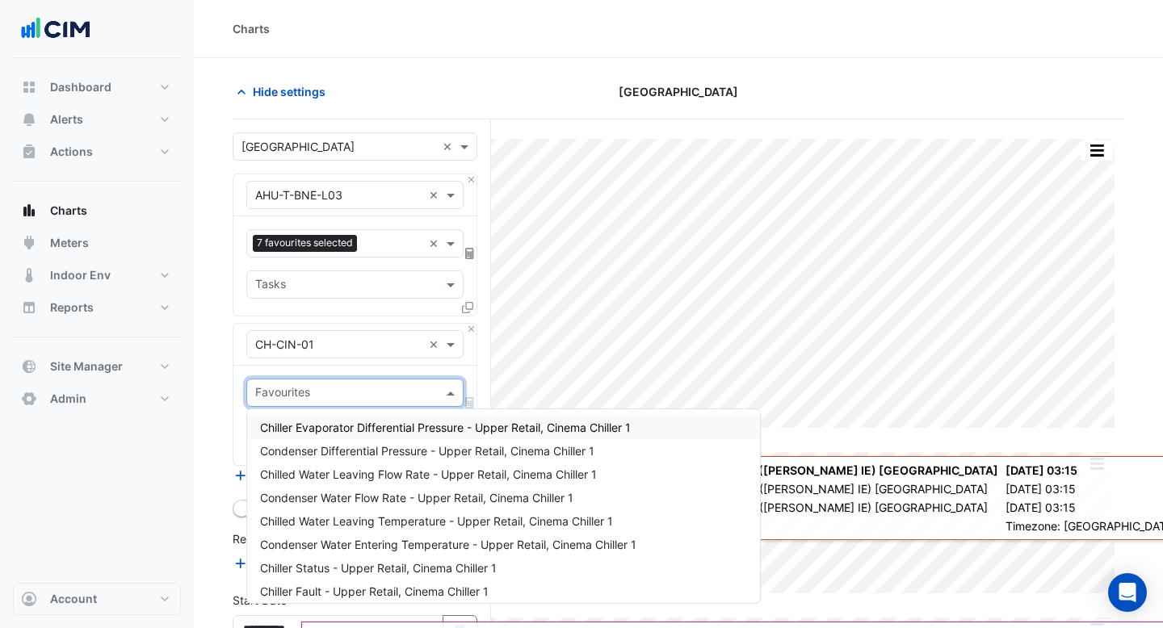
click at [437, 430] on span "Chiller Evaporator Differential Pressure - Upper Retail, Cinema Chiller 1" at bounding box center [445, 428] width 371 height 14
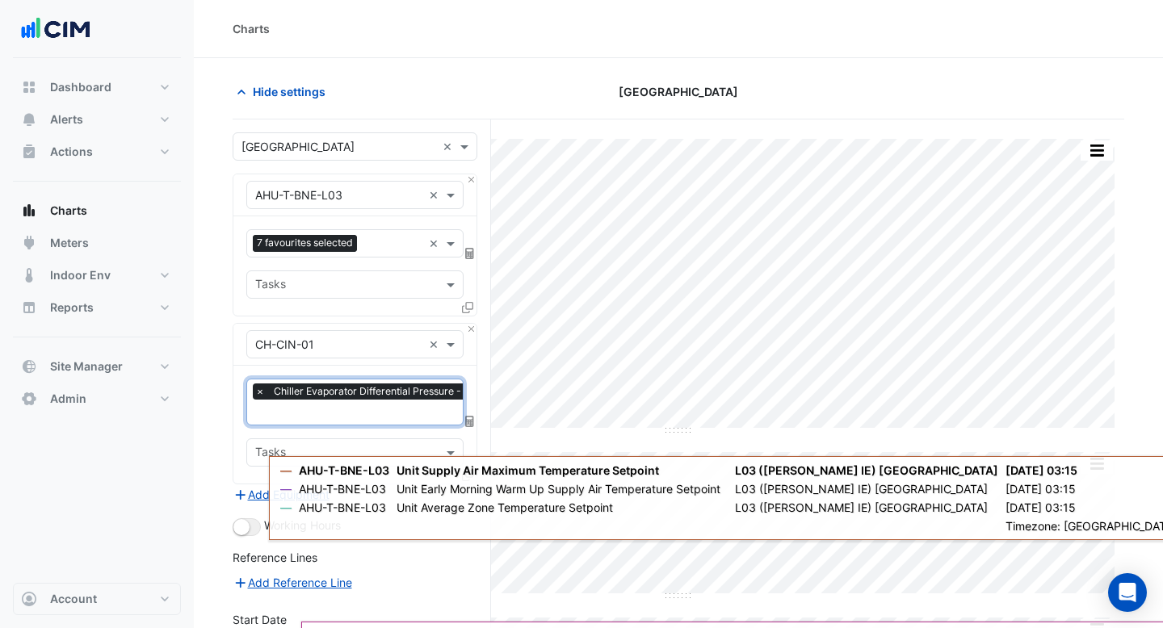
click at [409, 417] on input "text" at bounding box center [431, 413] width 353 height 17
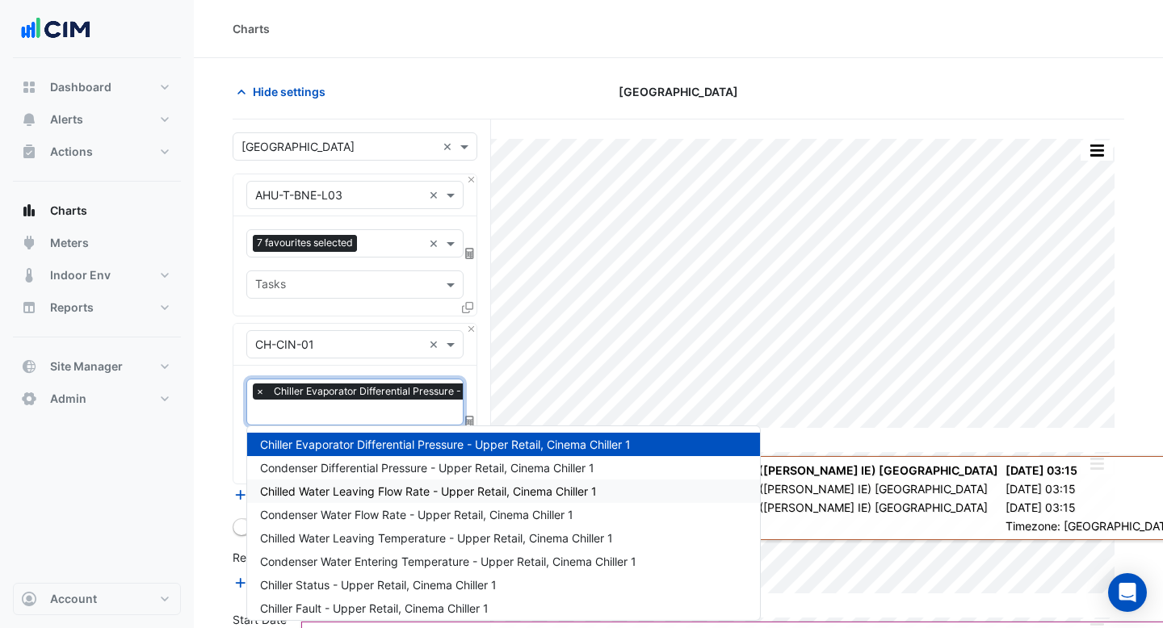
click at [394, 501] on div "Chilled Water Leaving Flow Rate - Upper Retail, Cinema Chiller 1" at bounding box center [503, 491] width 513 height 23
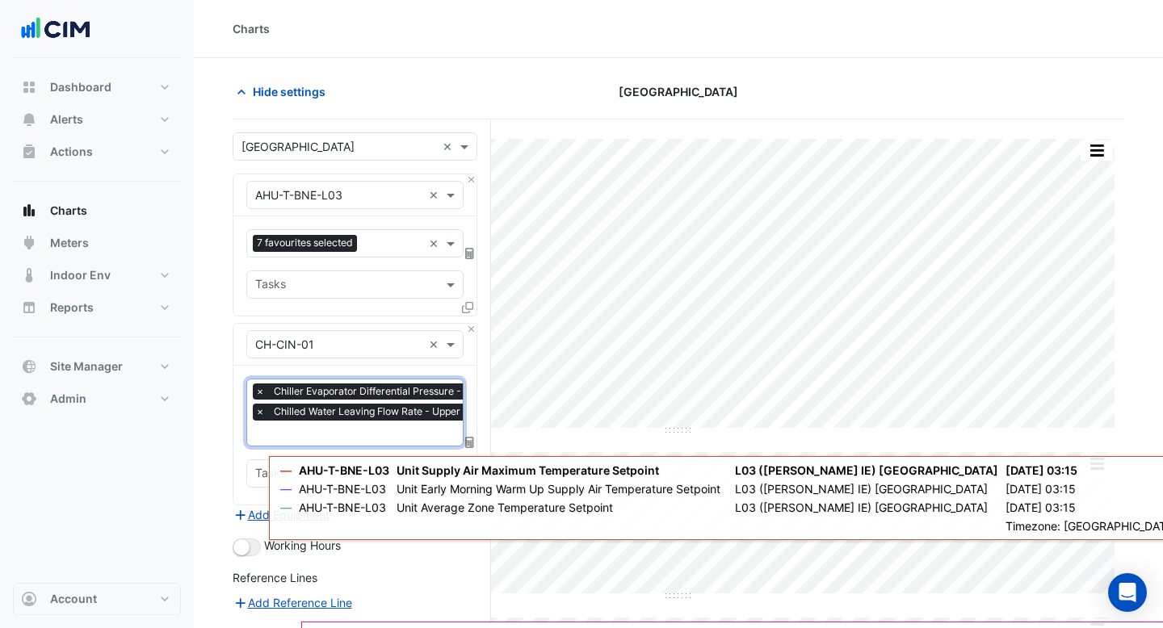
click at [378, 431] on input "text" at bounding box center [431, 434] width 353 height 17
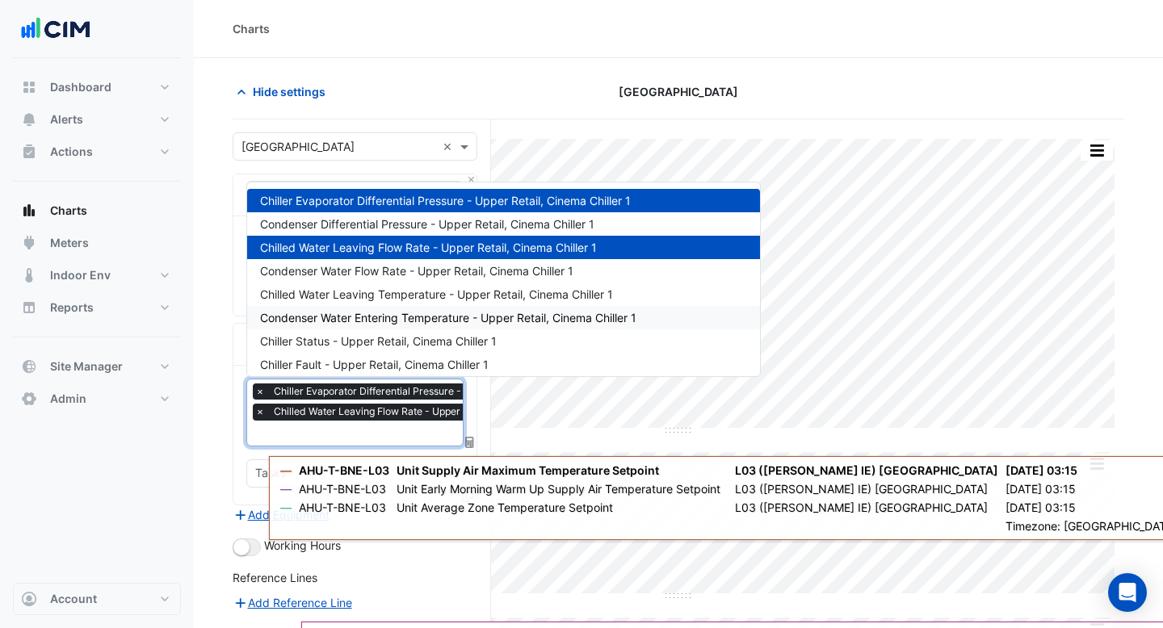
click at [372, 306] on div "Condenser Water Entering Temperature - Upper Retail, Cinema Chiller 1" at bounding box center [503, 317] width 513 height 23
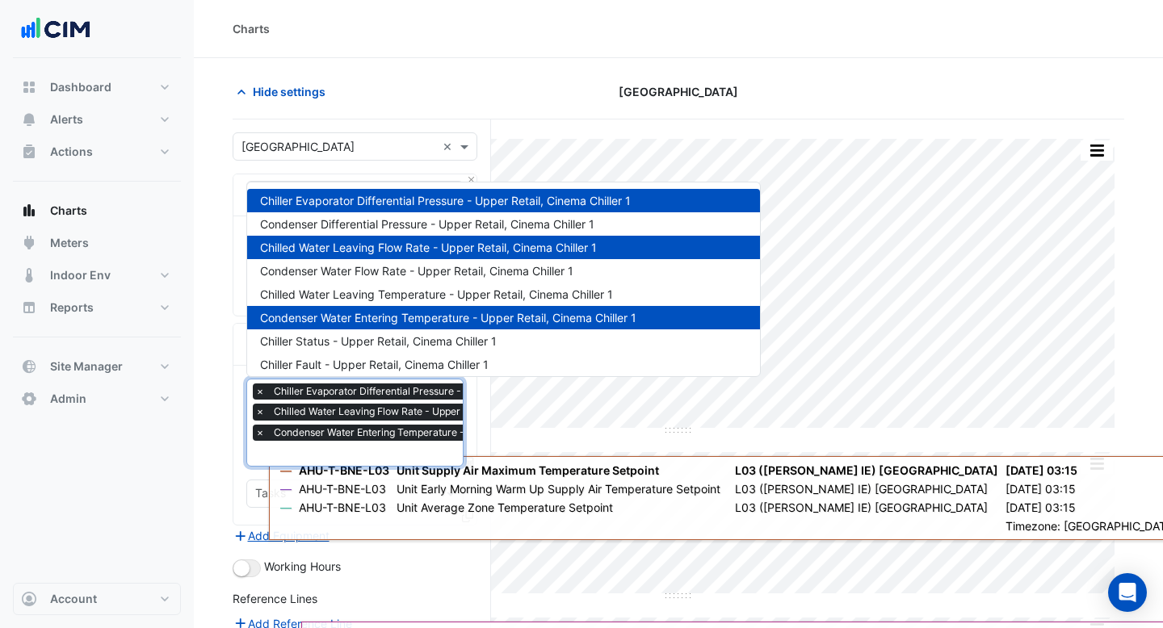
click at [313, 449] on input "text" at bounding box center [433, 454] width 356 height 17
click at [350, 343] on span "Chiller Status - Upper Retail, Cinema Chiller 1" at bounding box center [378, 341] width 237 height 14
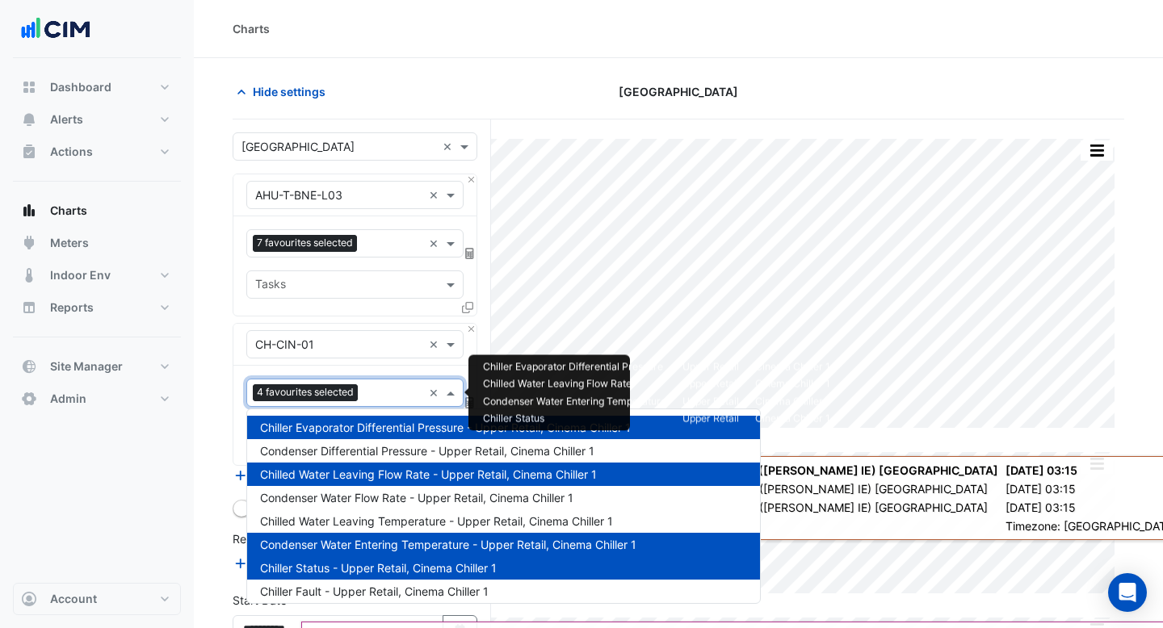
click at [379, 388] on input "text" at bounding box center [393, 394] width 58 height 17
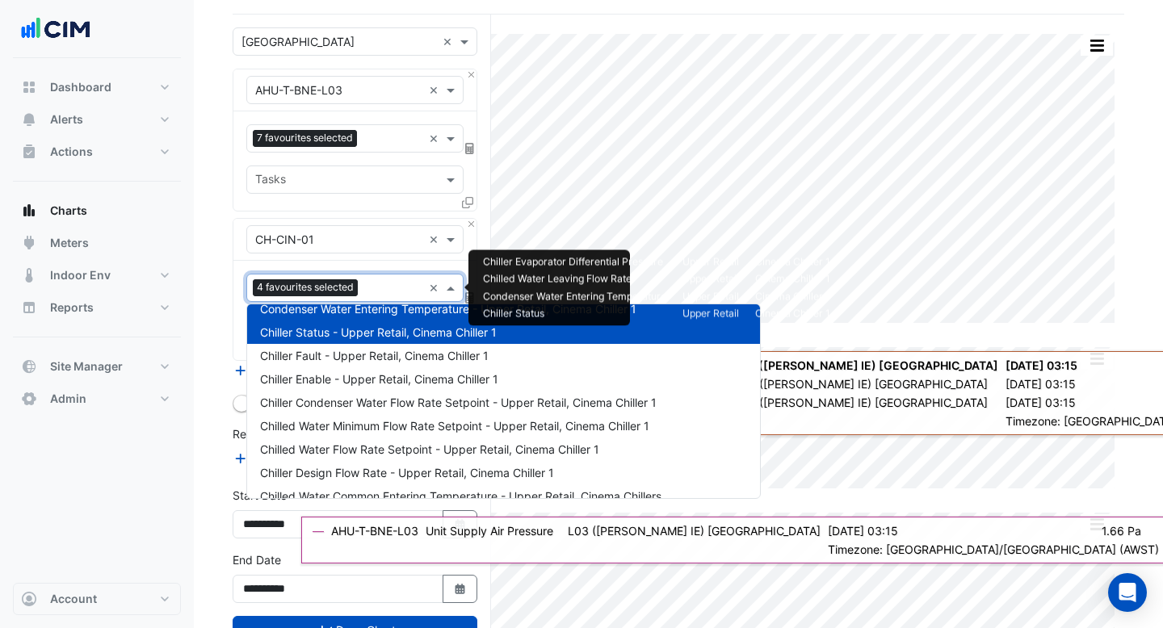
scroll to position [135, 0]
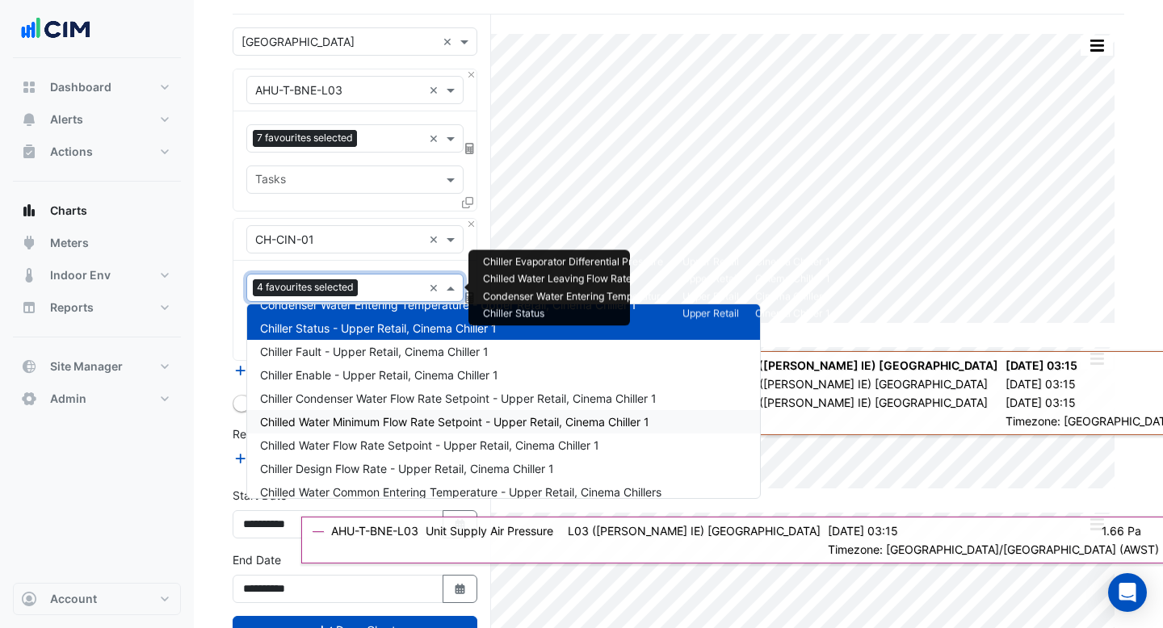
click at [379, 430] on div "Chilled Water Minimum Flow Rate Setpoint - Upper Retail, Cinema Chiller 1" at bounding box center [503, 421] width 513 height 23
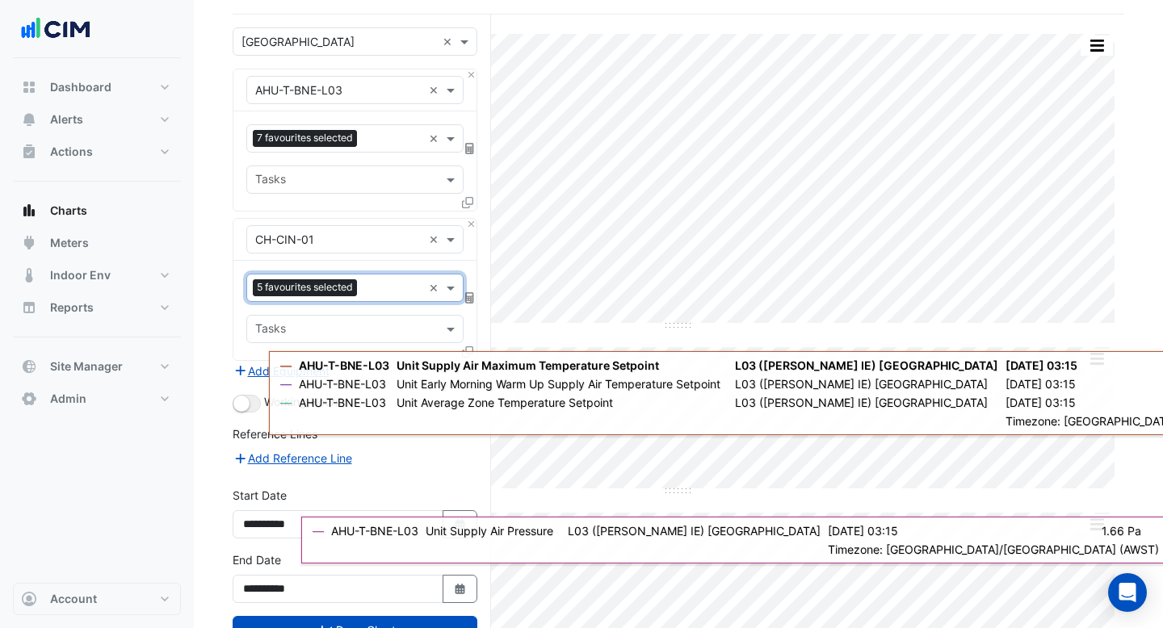
scroll to position [165, 0]
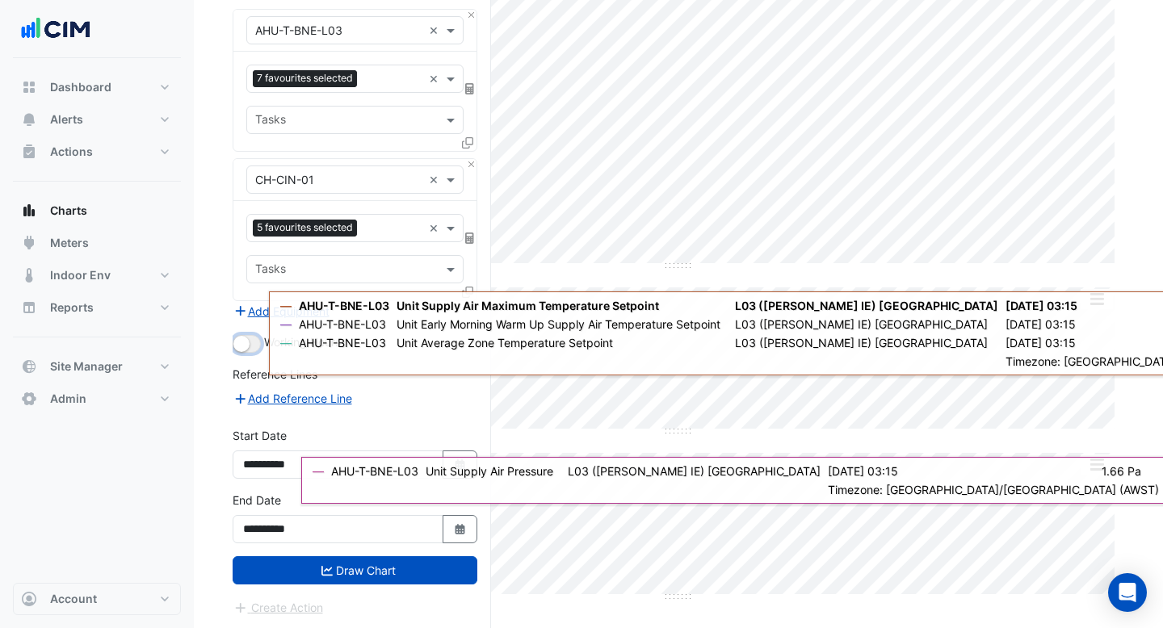
click at [248, 346] on small "button" at bounding box center [241, 344] width 16 height 16
click at [318, 574] on button "Draw Chart" at bounding box center [355, 570] width 245 height 28
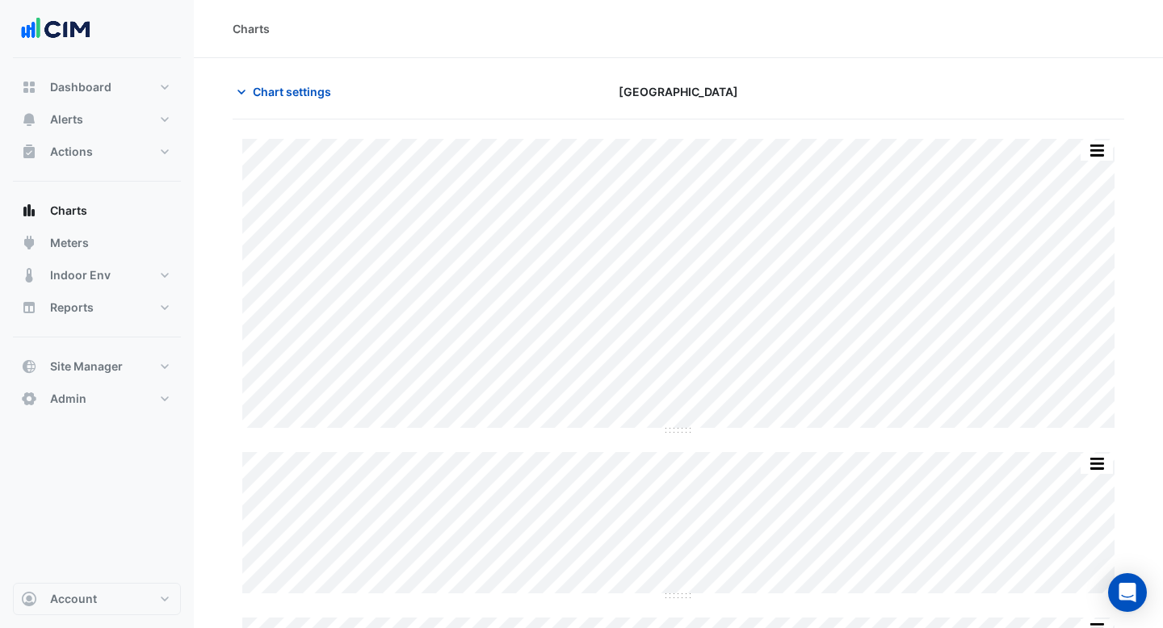
click at [1100, 140] on div "Split by Equip Split All Split None Print Save as JPEG Save as PNG Pivot Data T…" at bounding box center [1096, 151] width 34 height 22
click at [1096, 98] on div at bounding box center [982, 92] width 304 height 28
click at [1098, 143] on button "button" at bounding box center [1096, 150] width 32 height 20
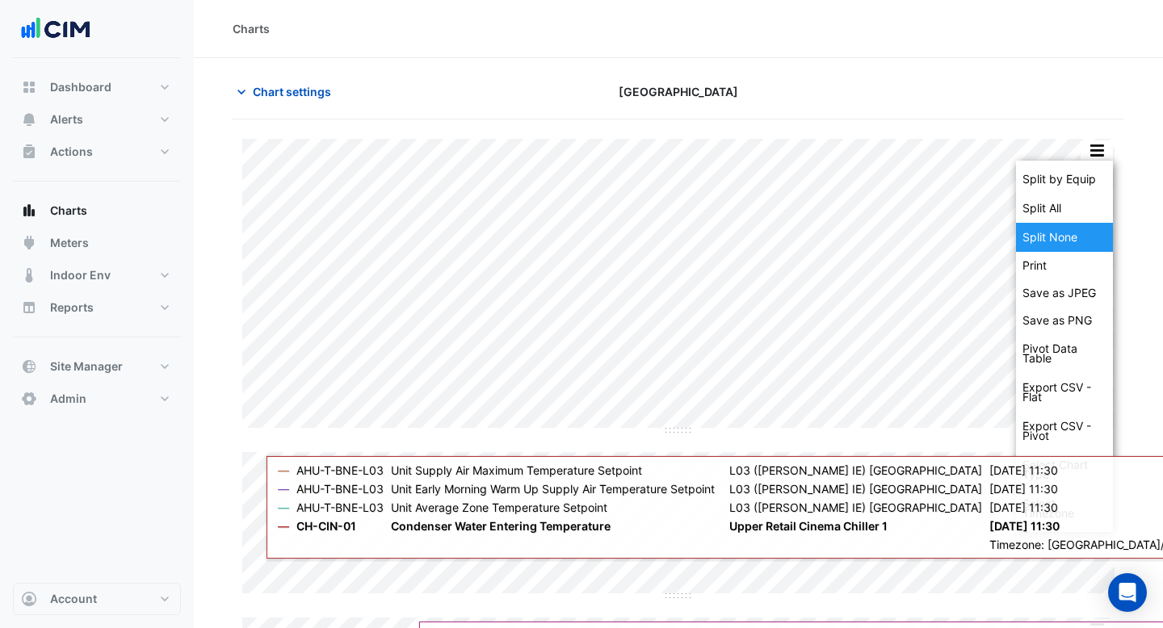
click at [1077, 227] on div "Split None" at bounding box center [1064, 237] width 97 height 29
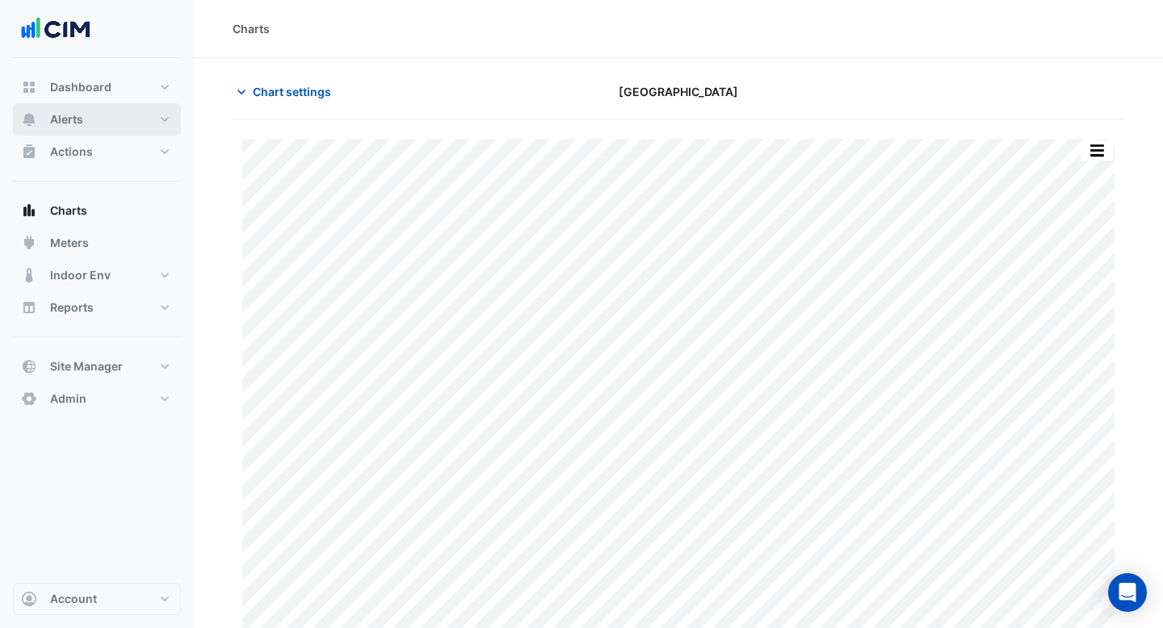
click at [99, 121] on button "Alerts" at bounding box center [97, 119] width 168 height 32
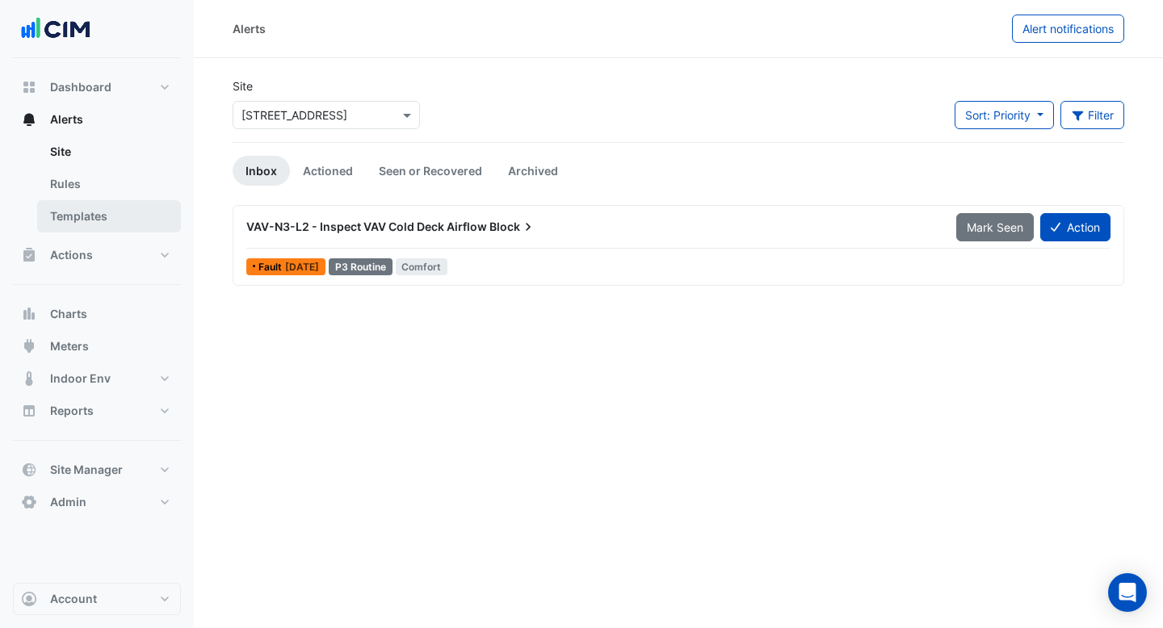
click at [100, 224] on link "Templates" at bounding box center [109, 216] width 144 height 32
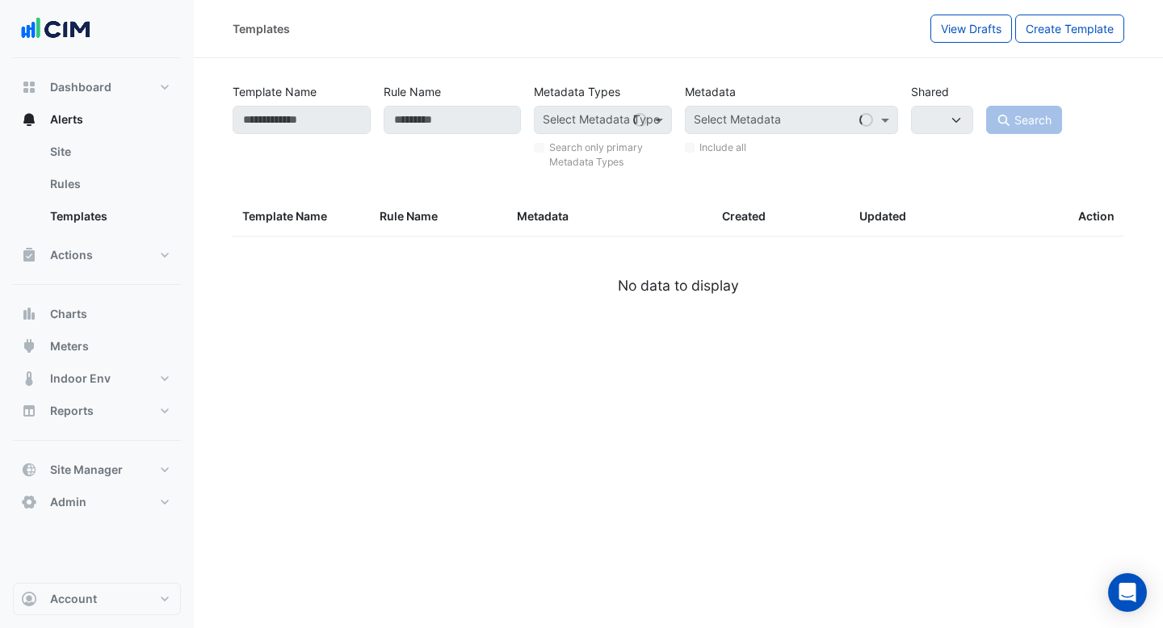
select select
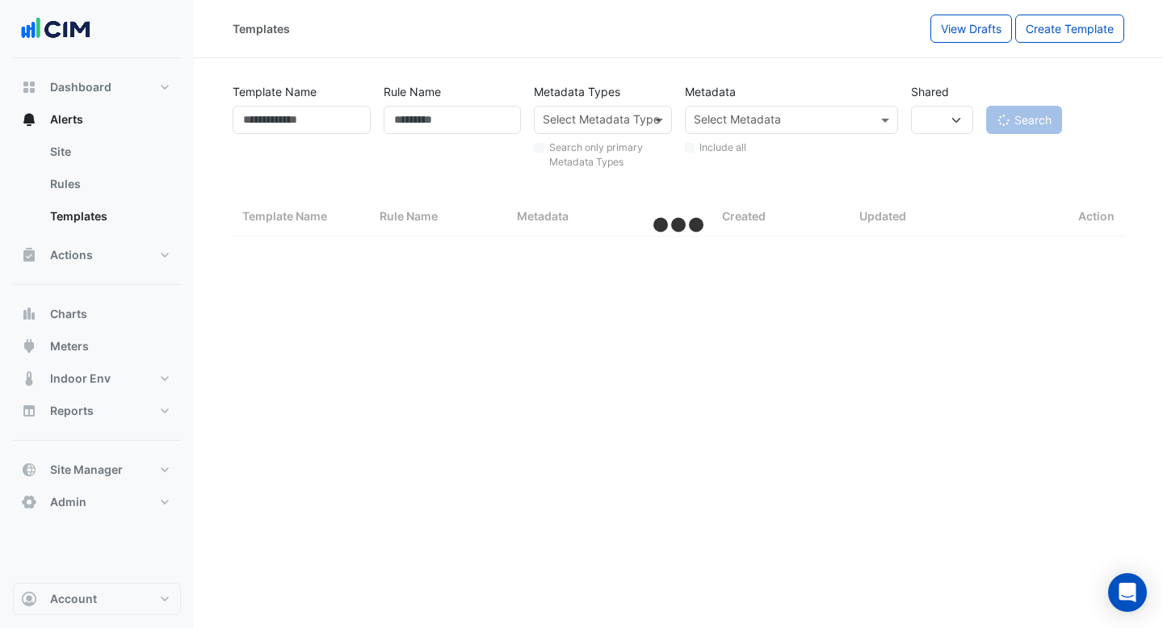
select select "***"
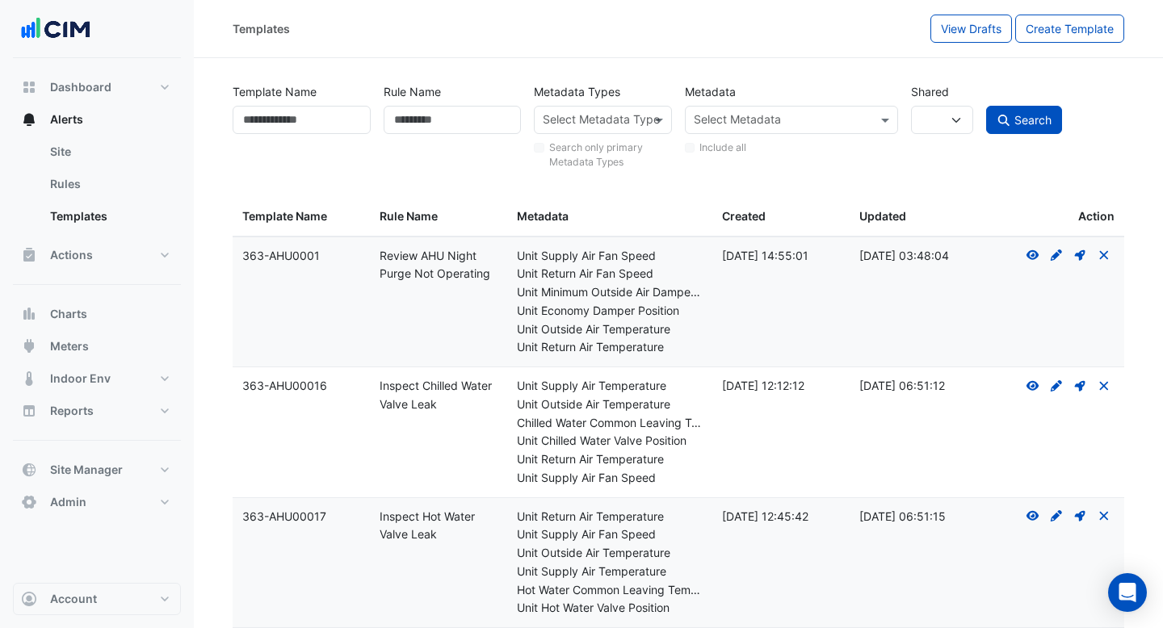
scroll to position [149, 0]
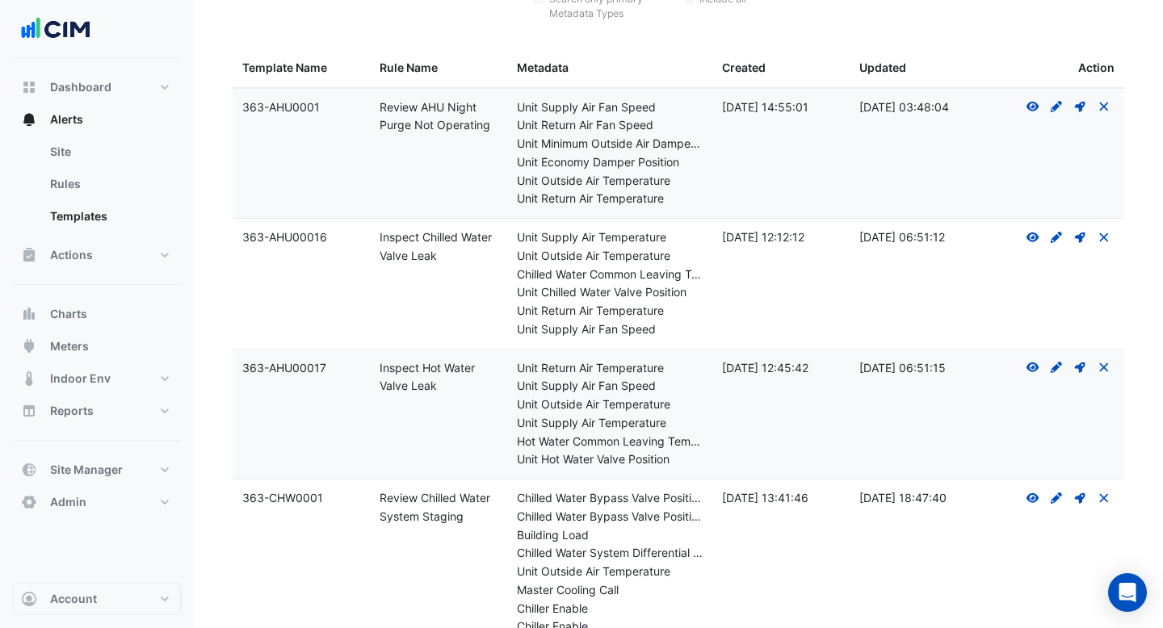
drag, startPoint x: 440, startPoint y: 253, endPoint x: 380, endPoint y: 241, distance: 60.8
click at [380, 241] on div "Rule Name: Inspect Chilled Water Valve Leak" at bounding box center [438, 246] width 118 height 37
click at [428, 279] on datatable-body-cell "Rule Name: Inspect Chilled Water Valve Leak" at bounding box center [438, 284] width 137 height 130
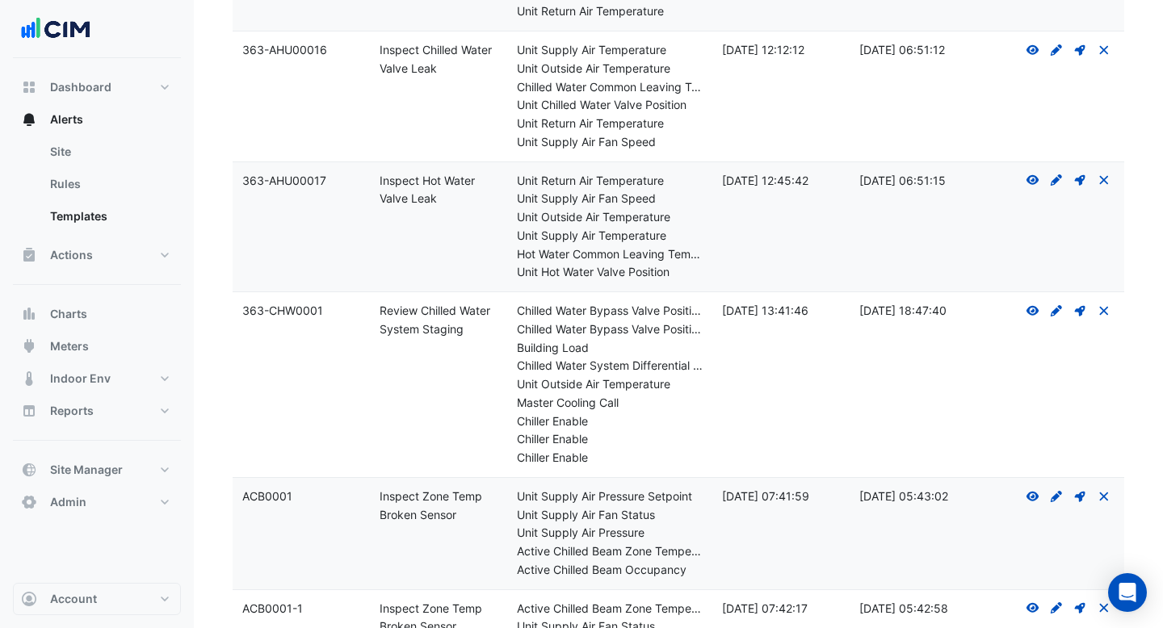
scroll to position [657, 0]
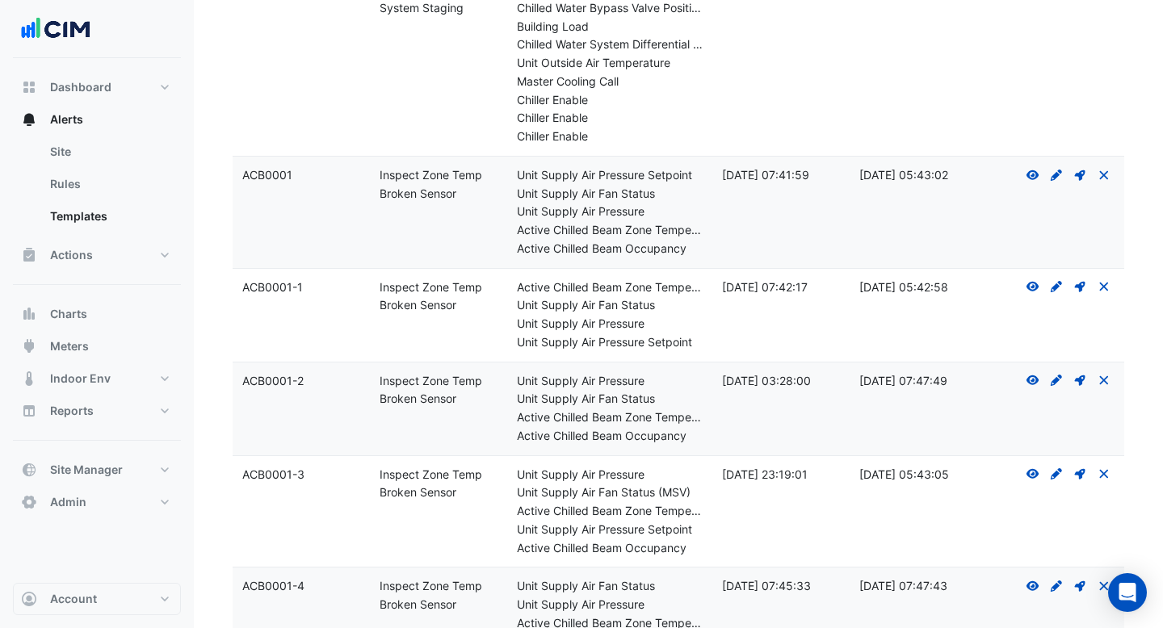
drag, startPoint x: 447, startPoint y: 301, endPoint x: 380, endPoint y: 292, distance: 67.6
click at [380, 292] on div "Rule Name: Inspect Zone Temp Broken Sensor" at bounding box center [438, 297] width 118 height 37
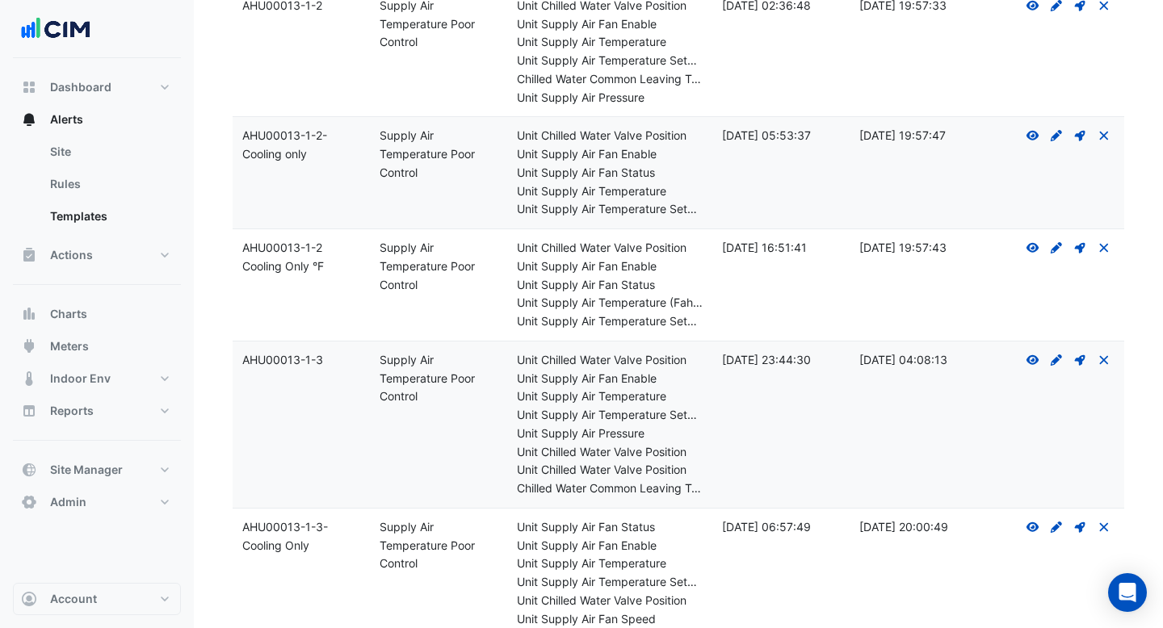
scroll to position [10230, 0]
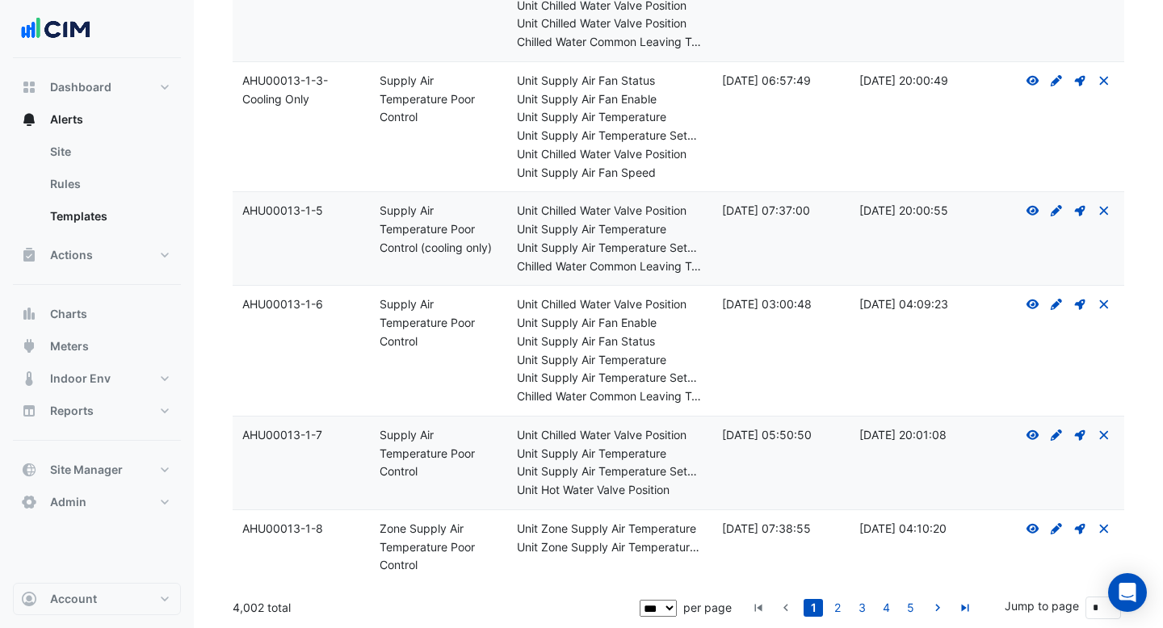
drag, startPoint x: 291, startPoint y: 605, endPoint x: 233, endPoint y: 602, distance: 57.4
click at [233, 602] on div "4,002 total" at bounding box center [435, 608] width 404 height 40
click at [303, 605] on div "4,002 total" at bounding box center [435, 608] width 404 height 40
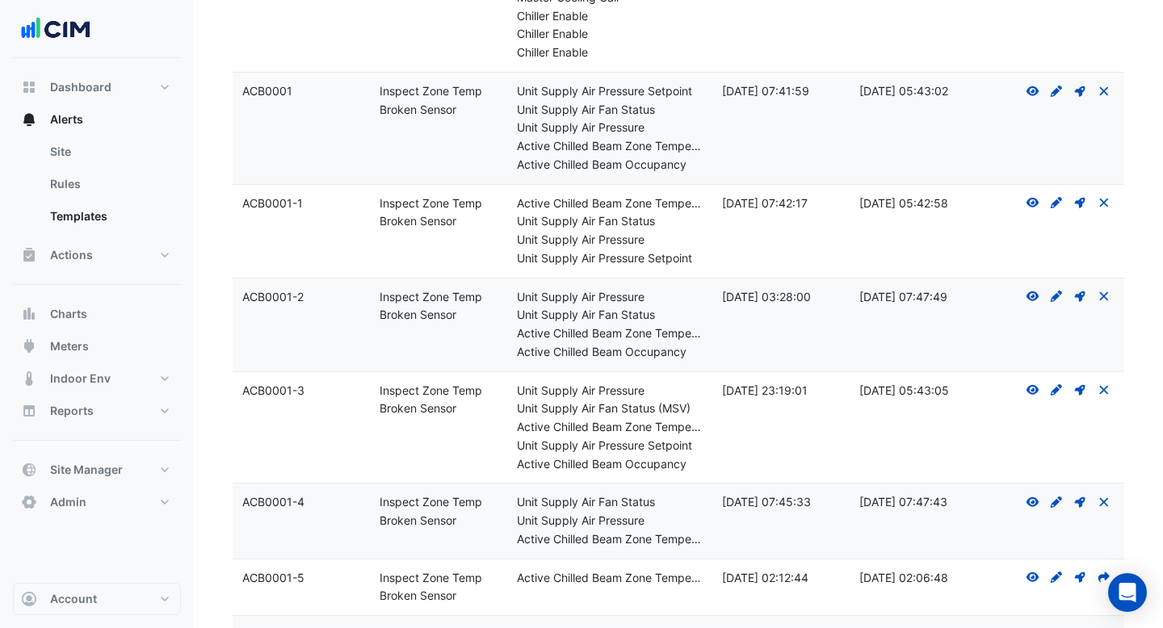
scroll to position [697, 0]
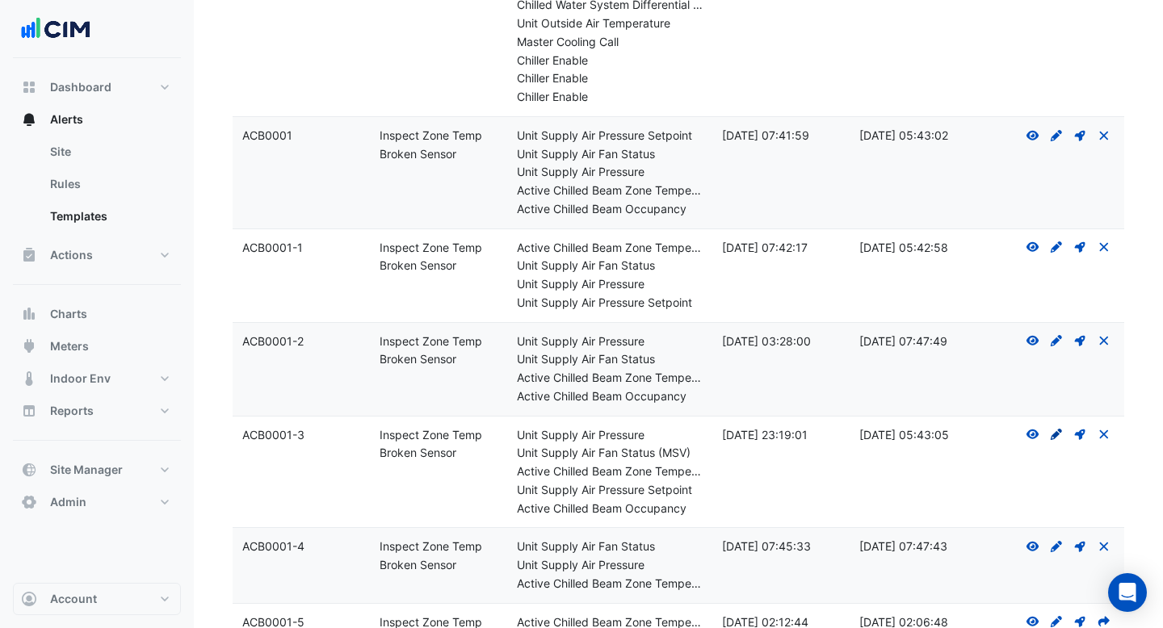
click at [1050, 434] on icon "Create Draft - to edit a template, you first need to create a draft, and then s…" at bounding box center [1056, 434] width 15 height 11
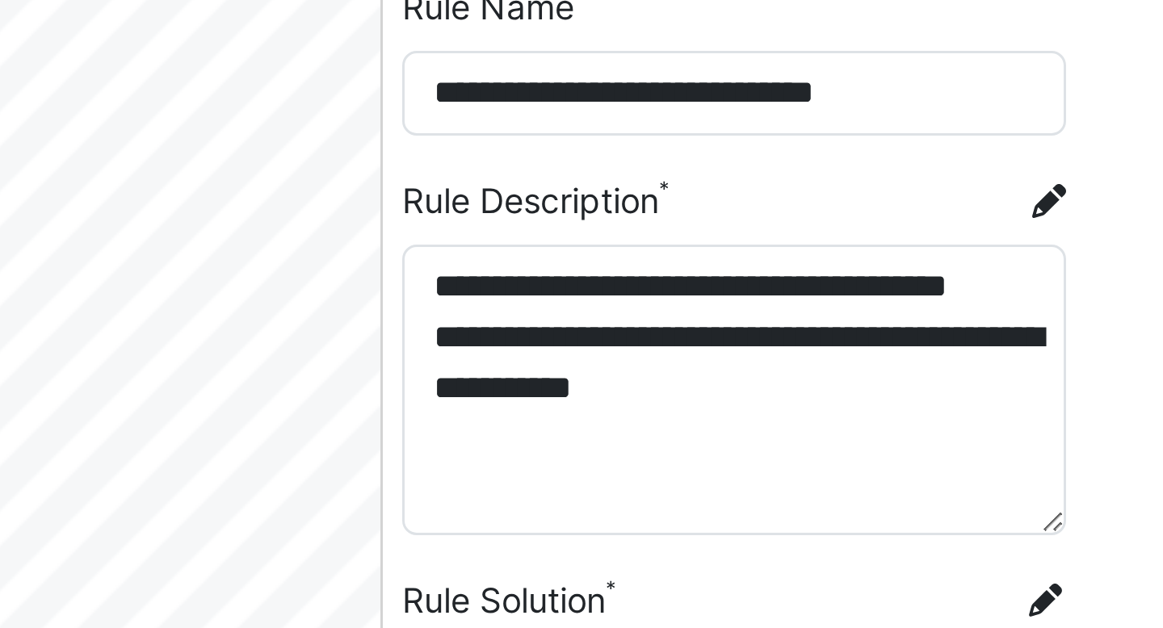
drag, startPoint x: 1124, startPoint y: 373, endPoint x: 1121, endPoint y: 424, distance: 50.9
click at [1121, 425] on textarea "**********" at bounding box center [1019, 380] width 221 height 97
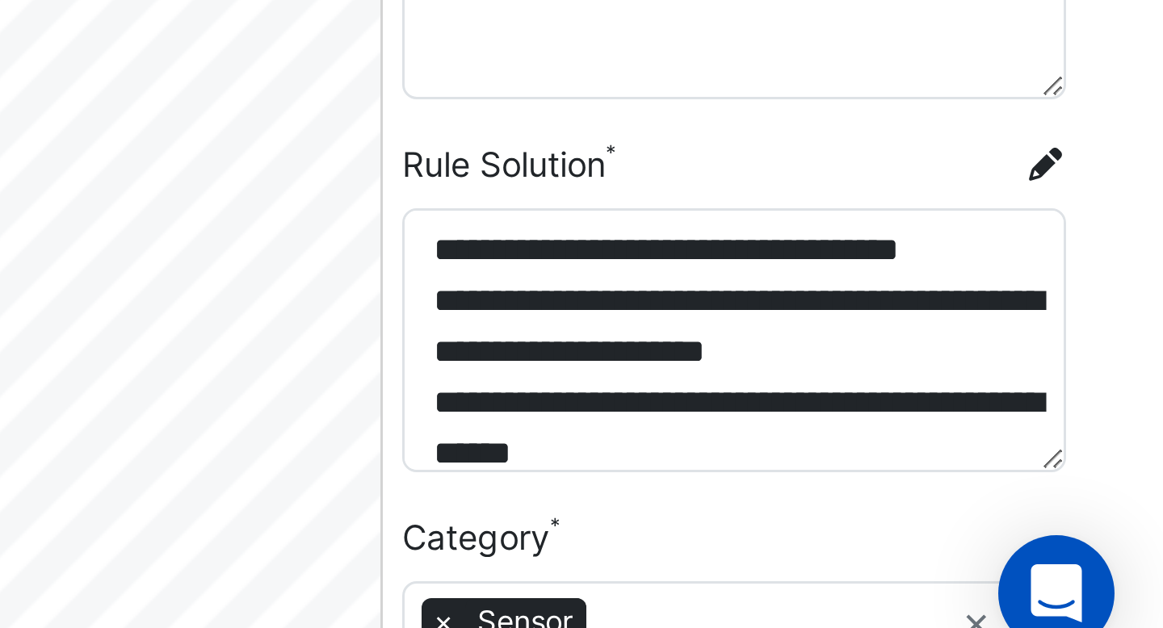
drag, startPoint x: 1125, startPoint y: 507, endPoint x: 1126, endPoint y: 550, distance: 42.8
click at [1126, 550] on textarea "**********" at bounding box center [1019, 508] width 221 height 88
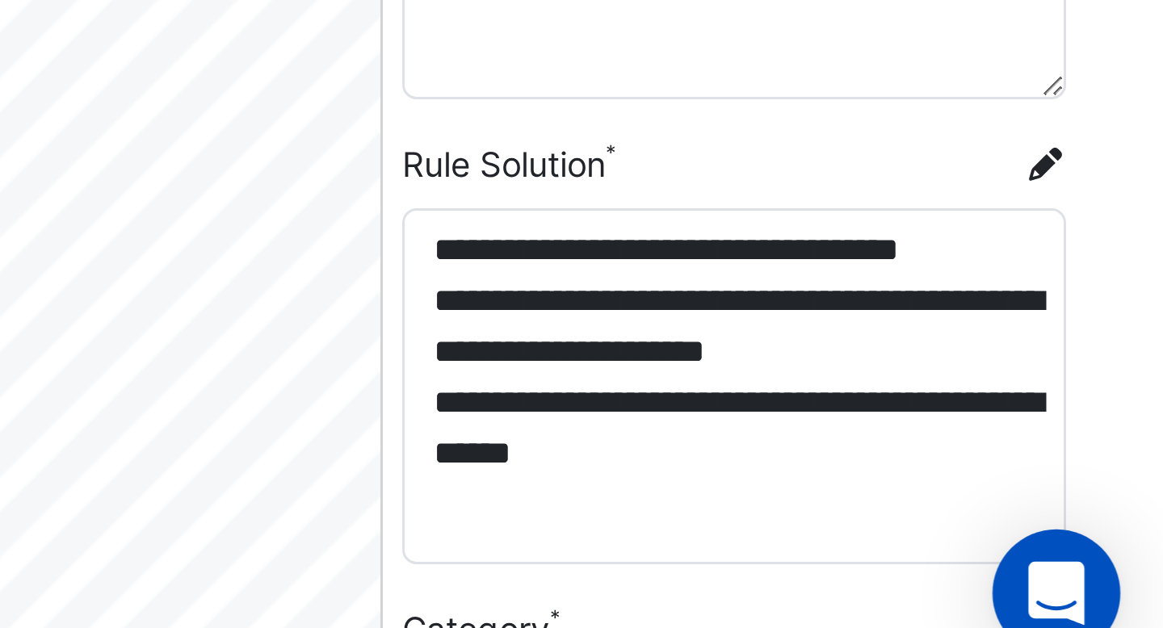
drag, startPoint x: 1126, startPoint y: 547, endPoint x: 1116, endPoint y: 579, distance: 32.9
click at [1116, 579] on body "Template Editor: ACB0001-3 View Templates Submit for Approval Save & Approve Te…" at bounding box center [581, 498] width 1163 height 996
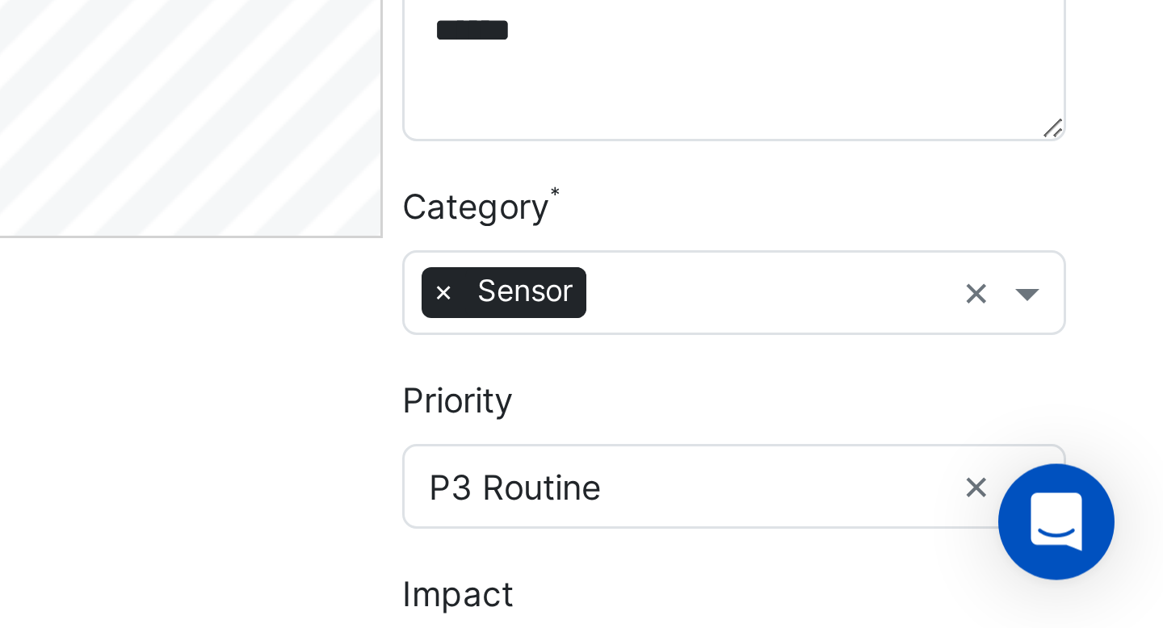
scroll to position [122, 0]
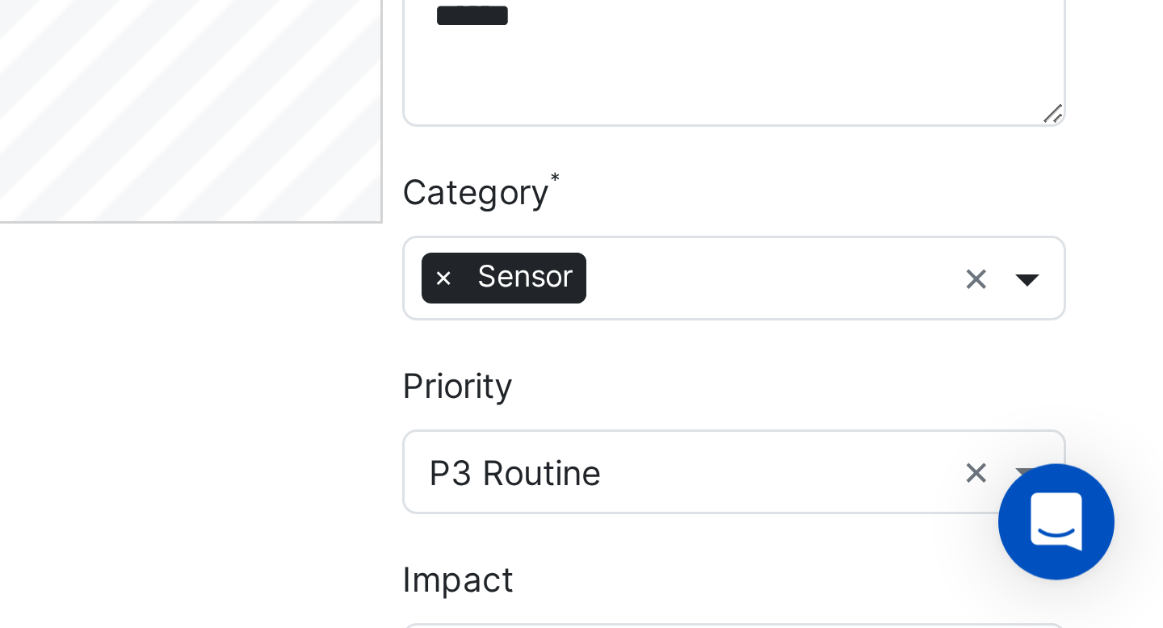
click at [1120, 509] on span at bounding box center [1119, 511] width 20 height 17
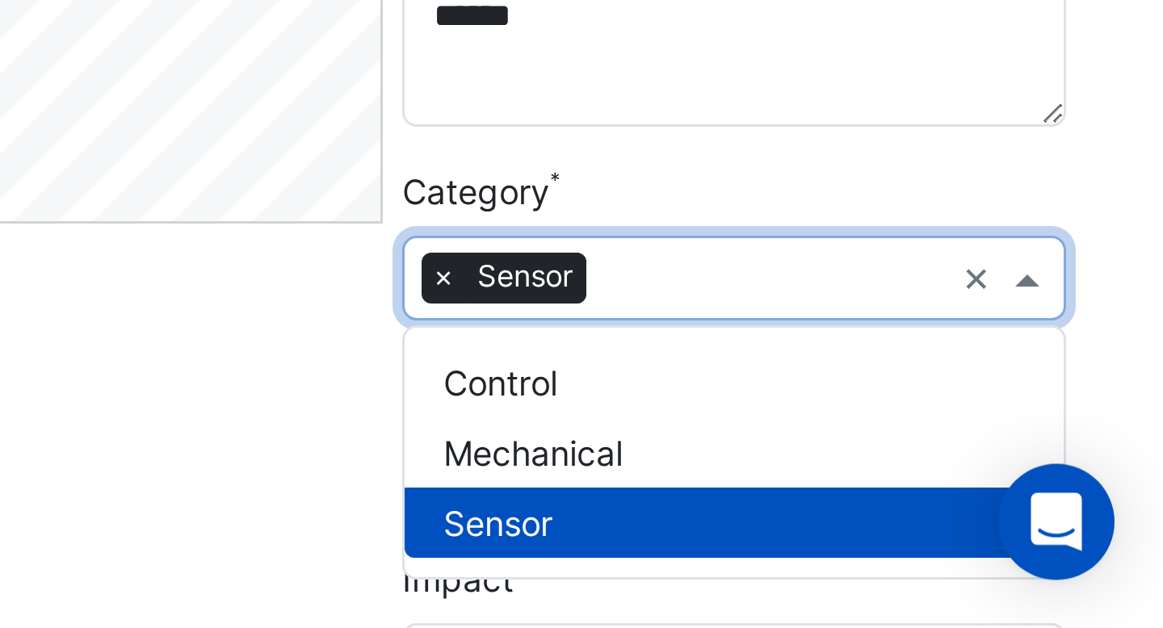
click at [1133, 485] on div "**********" at bounding box center [1019, 426] width 241 height 895
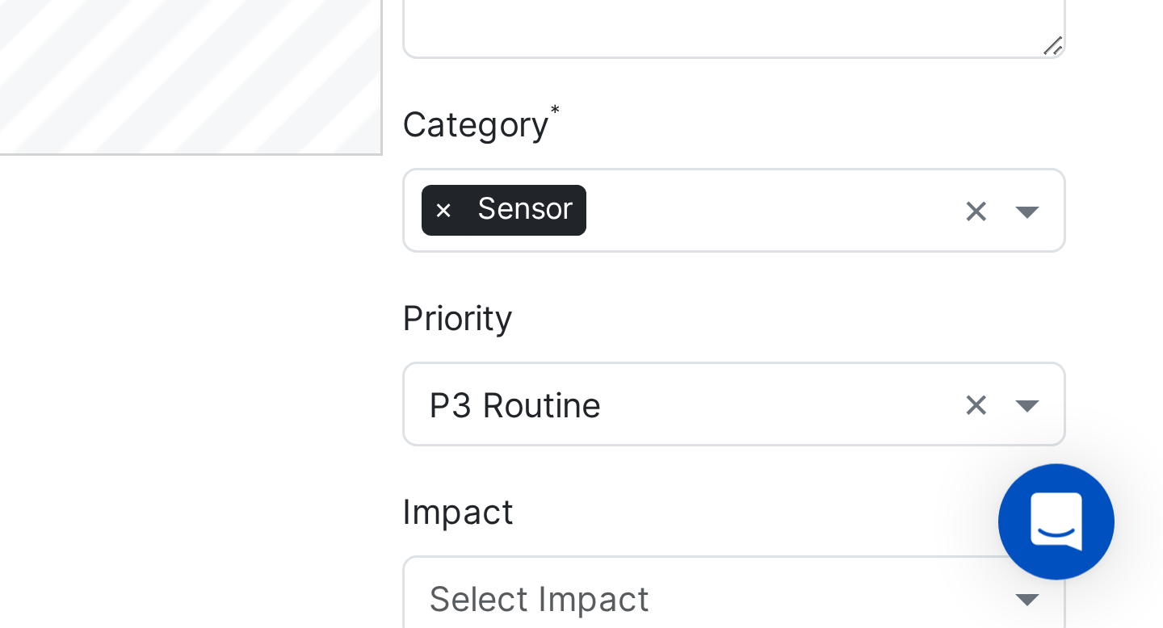
scroll to position [154, 0]
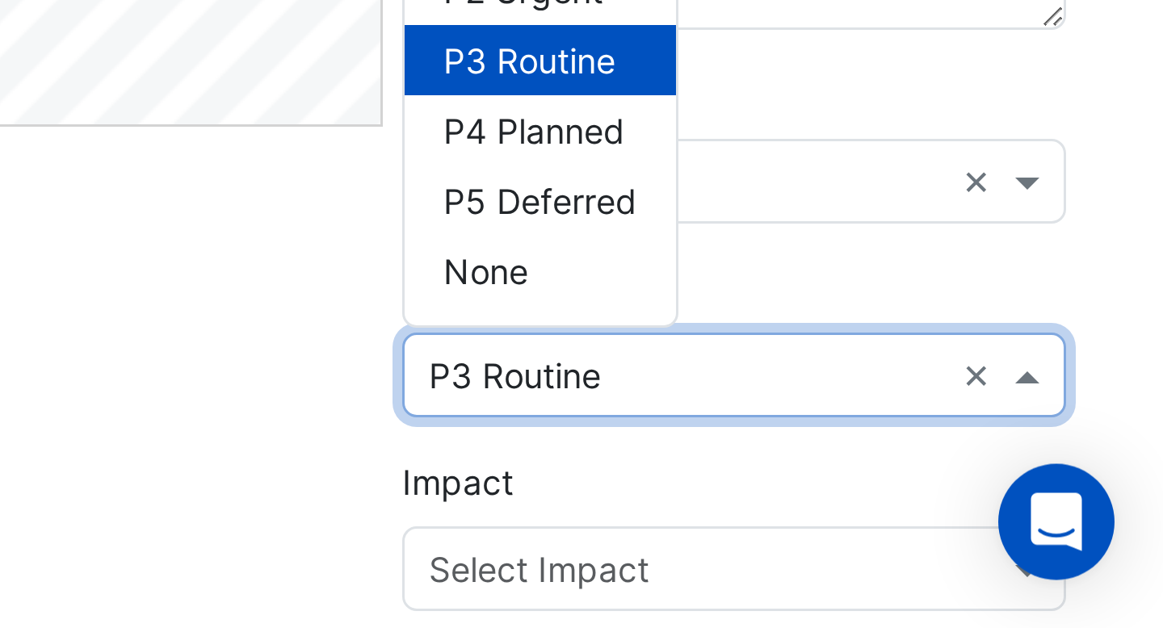
click at [1112, 545] on span at bounding box center [1119, 543] width 20 height 17
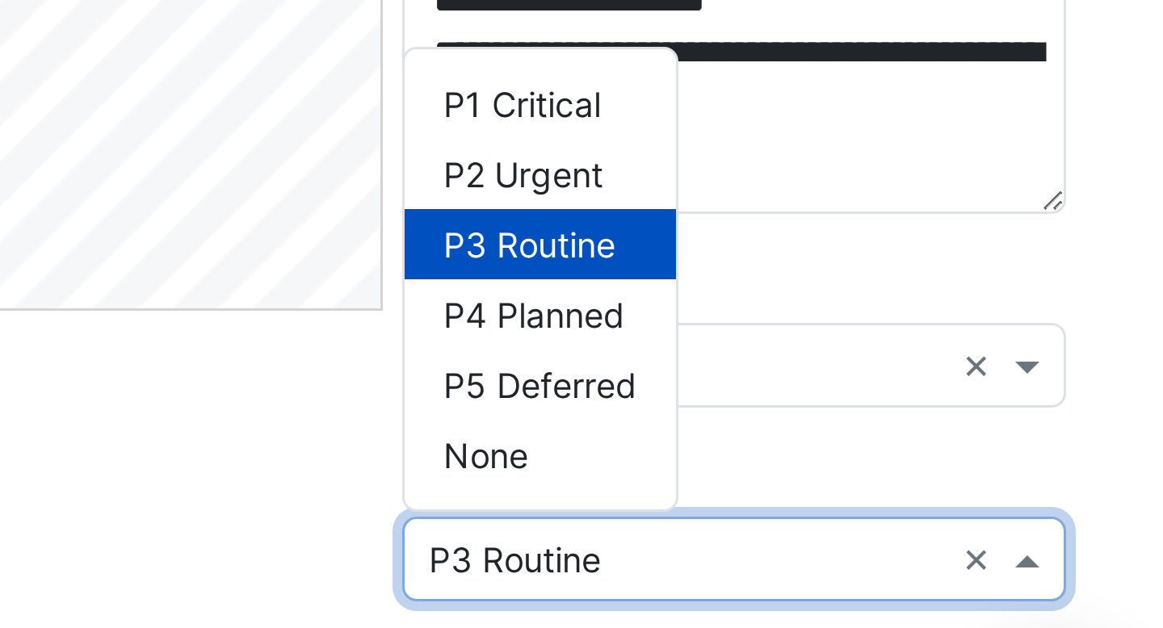
click at [1023, 449] on div "Category × Sensor ×" at bounding box center [1019, 468] width 221 height 52
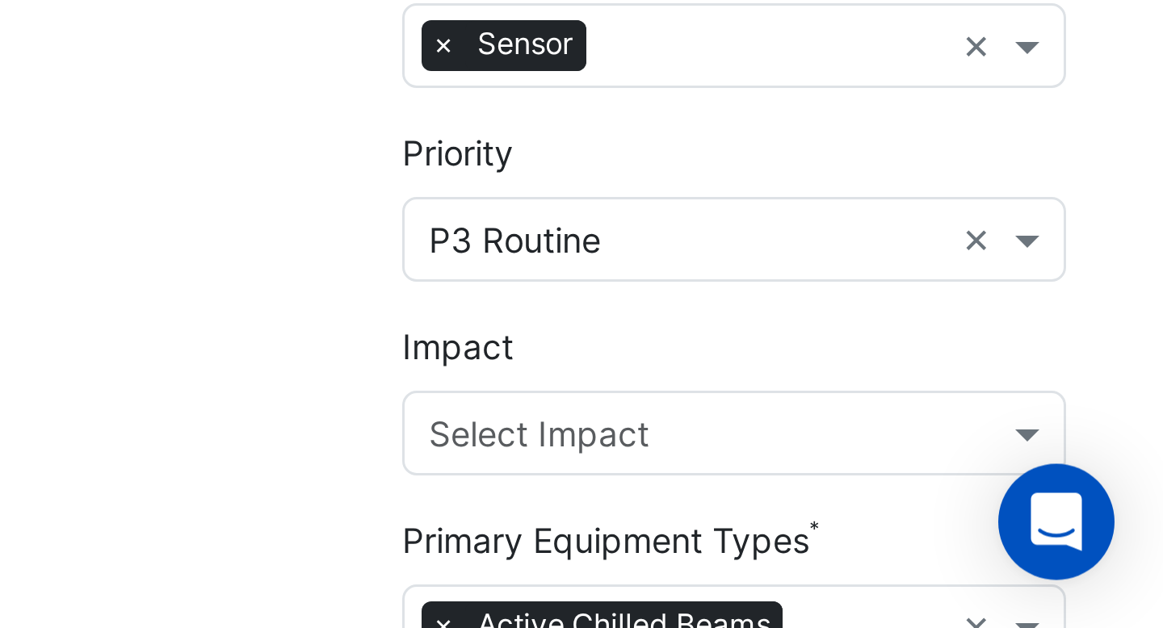
scroll to position [231, 0]
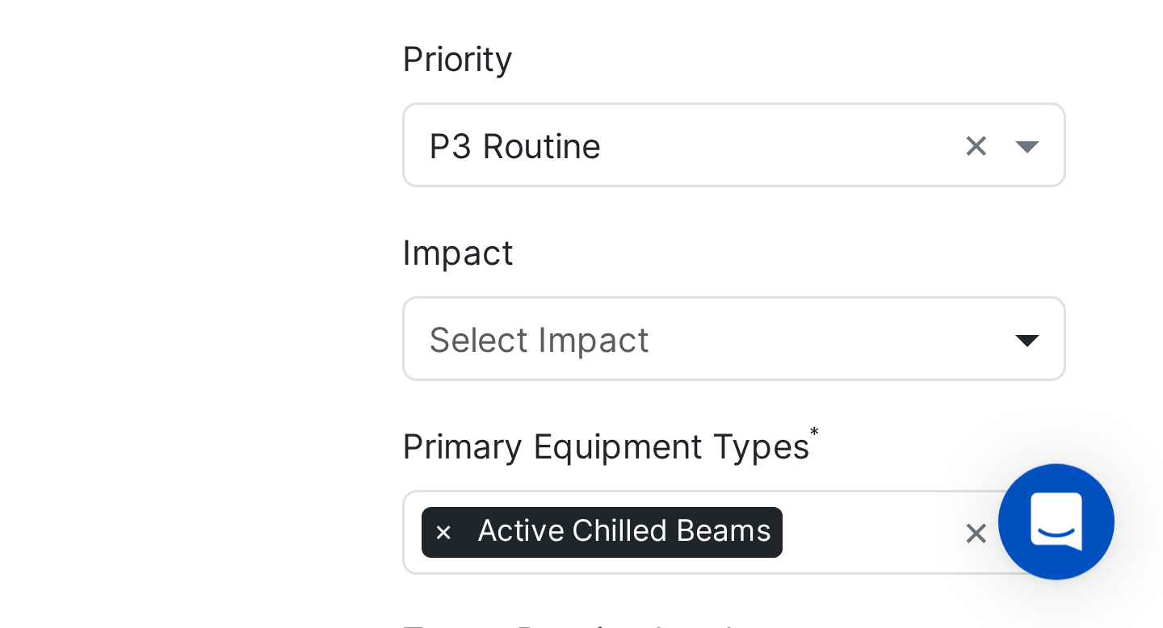
click at [1120, 531] on span at bounding box center [1119, 531] width 20 height 17
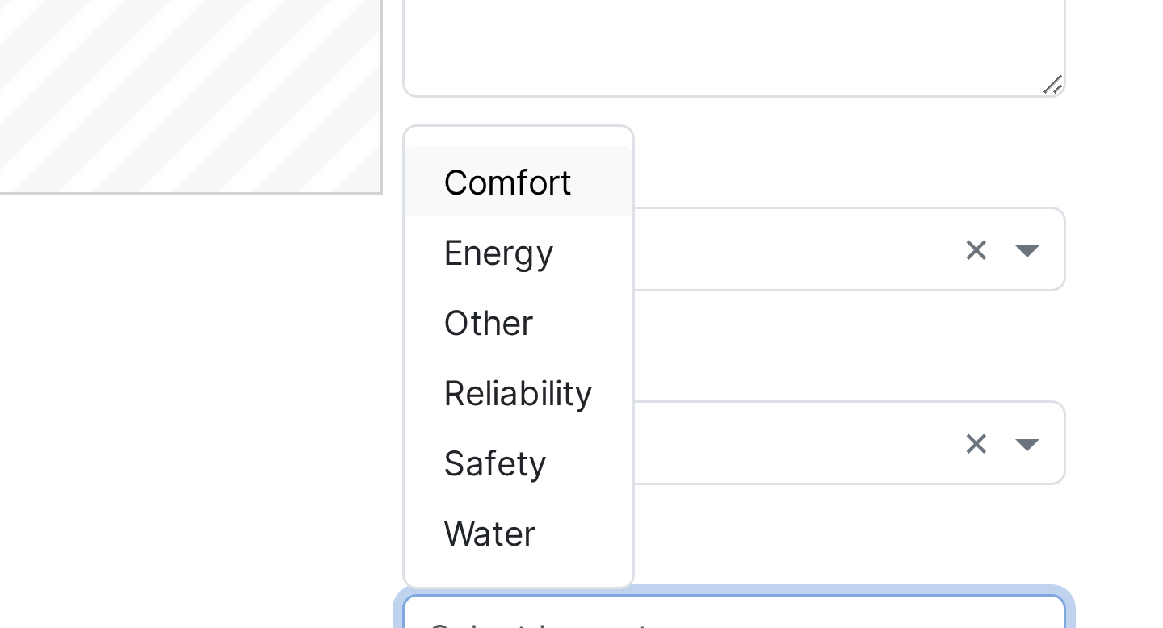
click at [1117, 425] on form "**********" at bounding box center [1019, 311] width 221 height 882
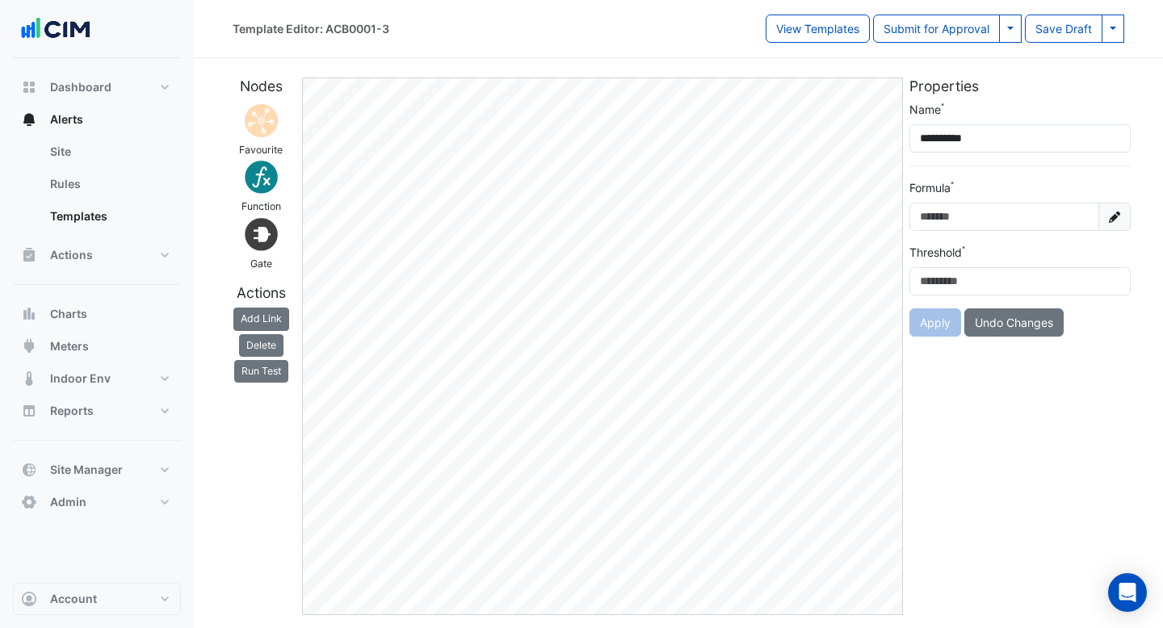
scroll to position [0, 0]
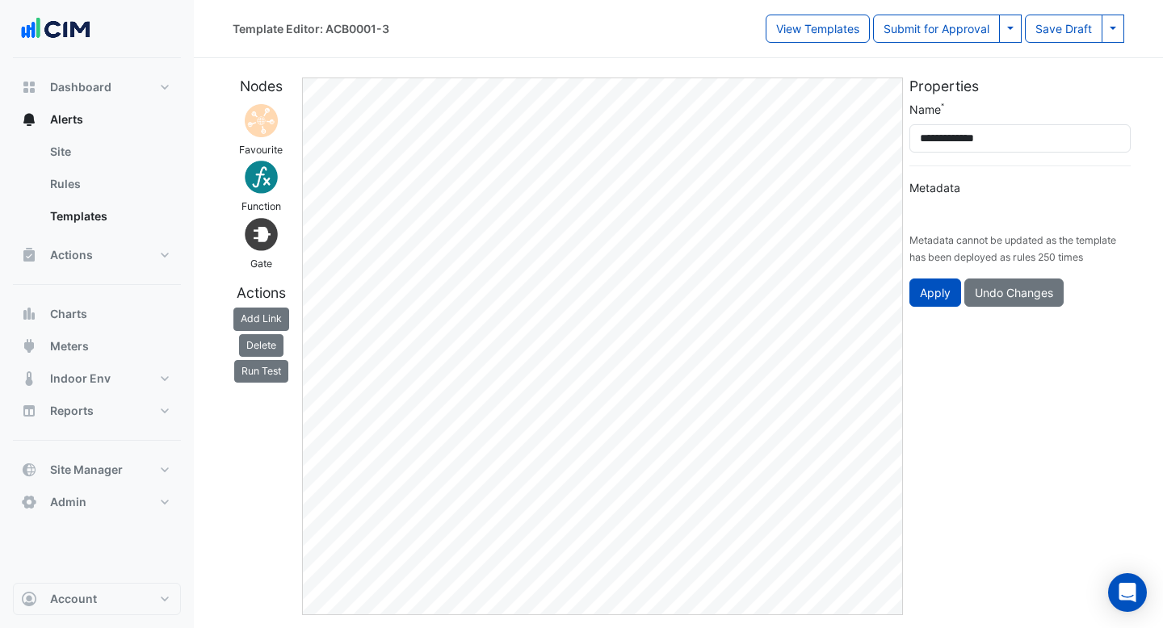
type input "**********"
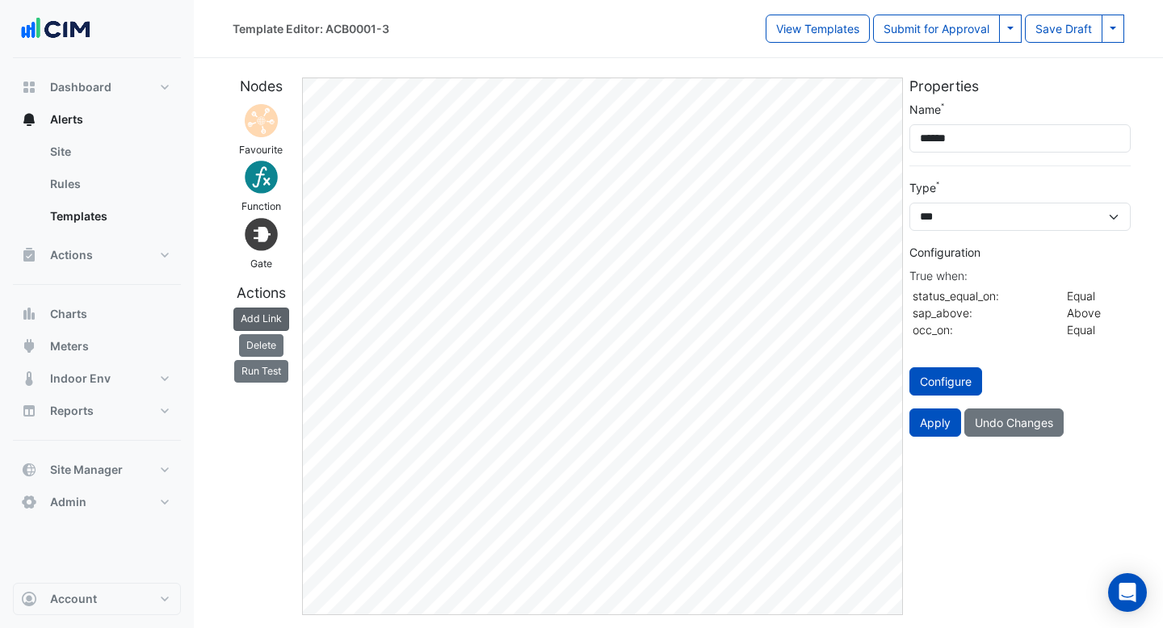
click at [241, 313] on button "Add Link" at bounding box center [261, 319] width 56 height 23
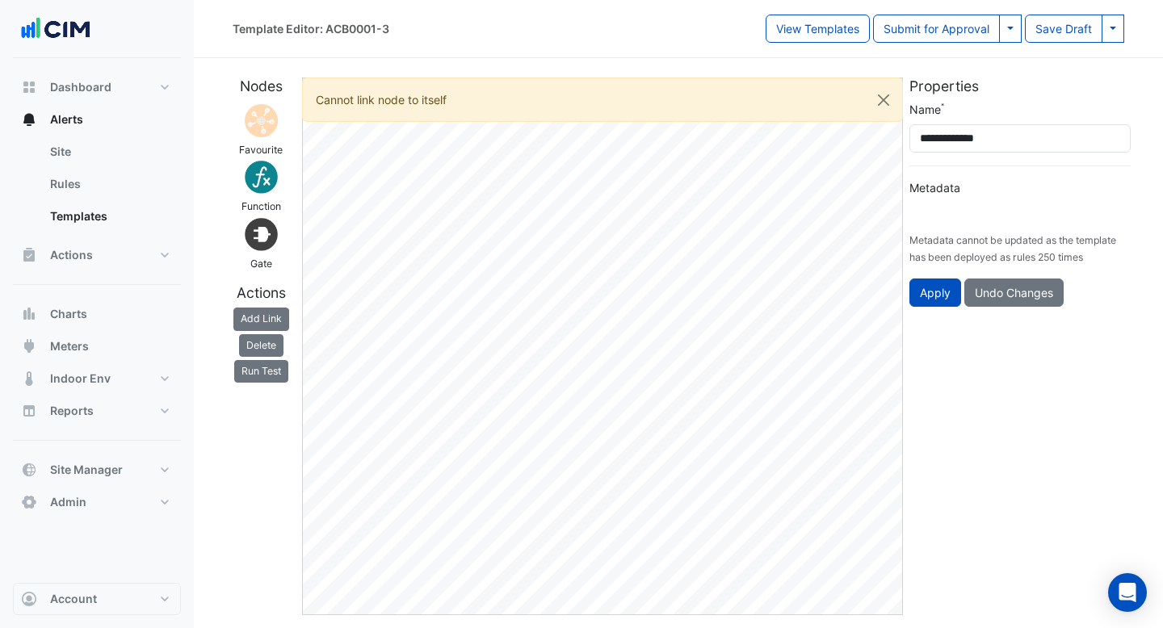
type input "**********"
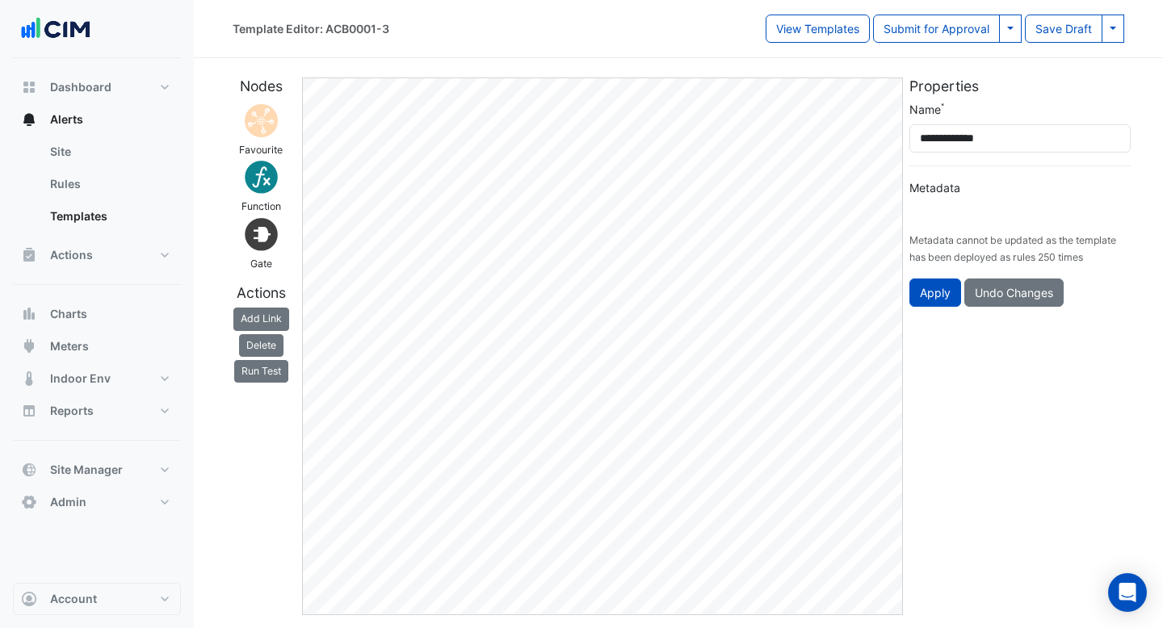
type input "**********"
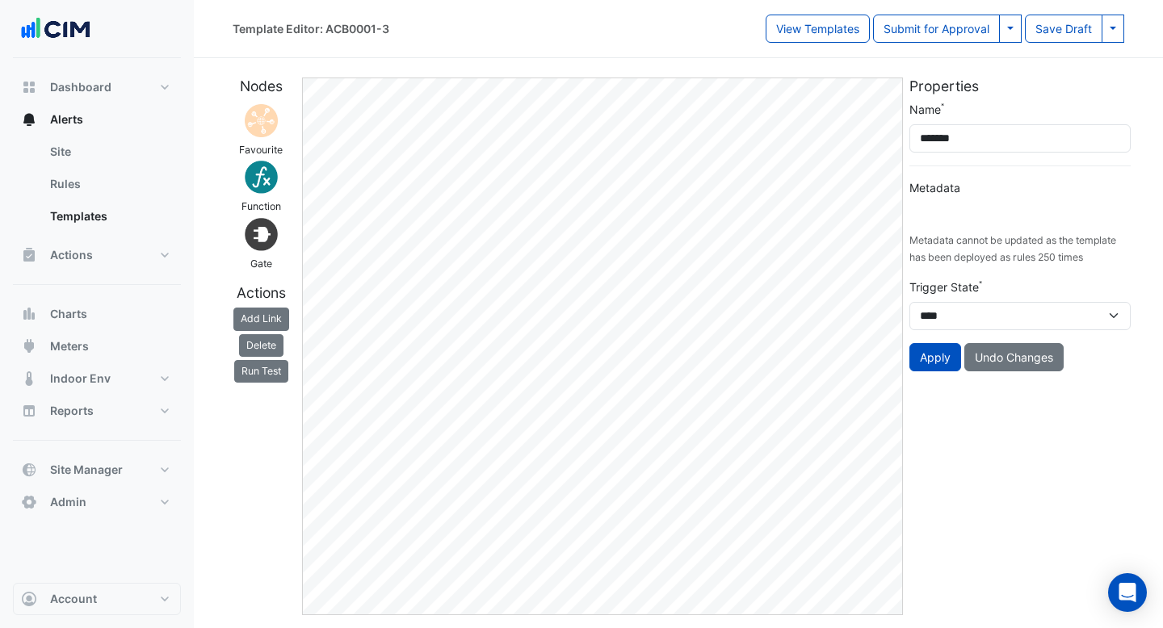
type input "**********"
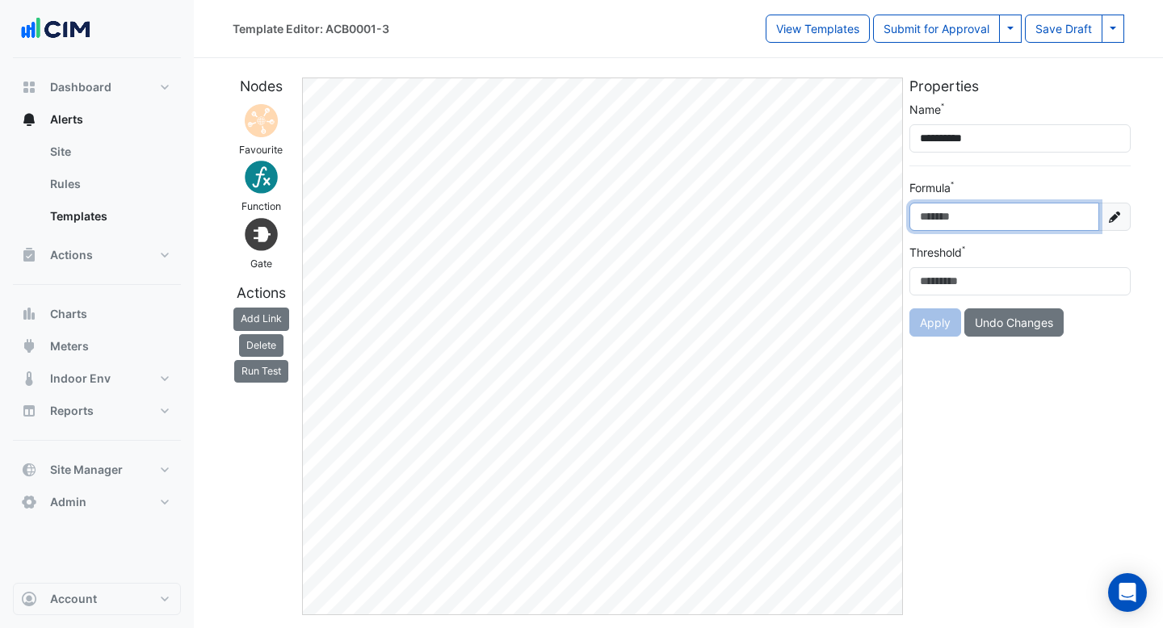
click at [1066, 222] on input "Formula" at bounding box center [1004, 217] width 190 height 28
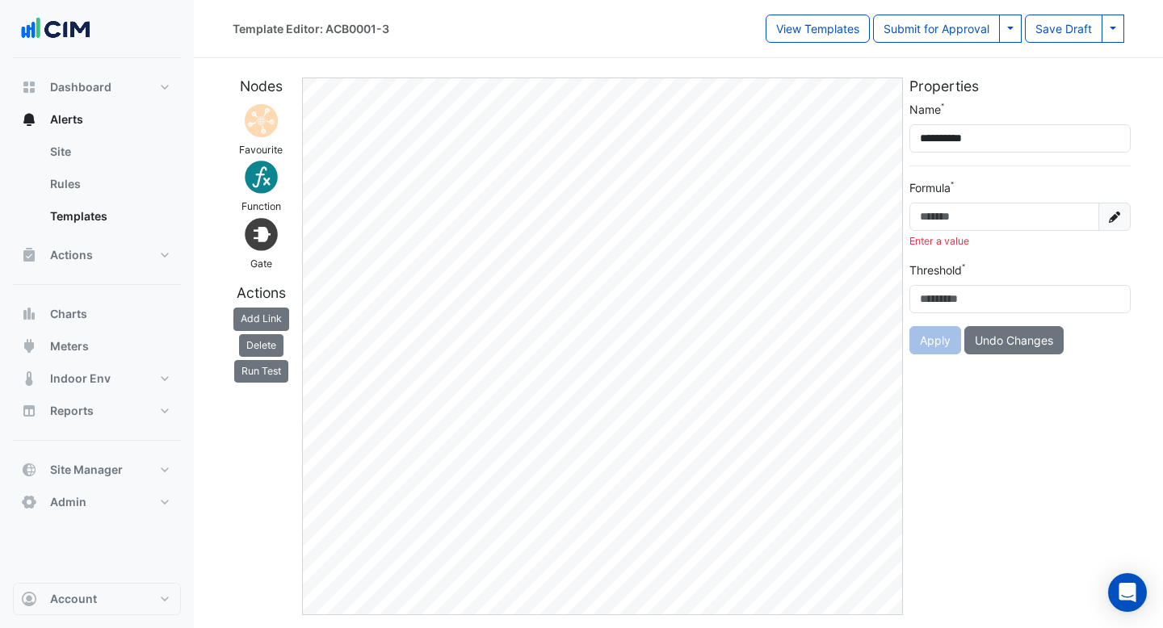
click at [1114, 216] on icon at bounding box center [1114, 216] width 11 height 11
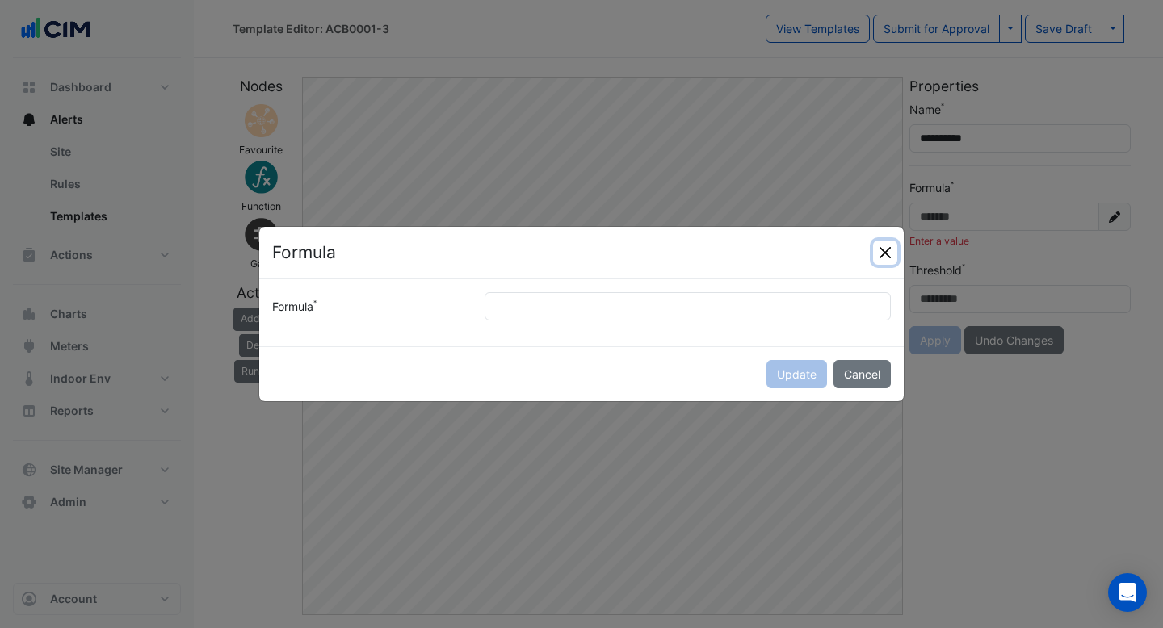
click at [880, 252] on button "Close" at bounding box center [885, 253] width 24 height 24
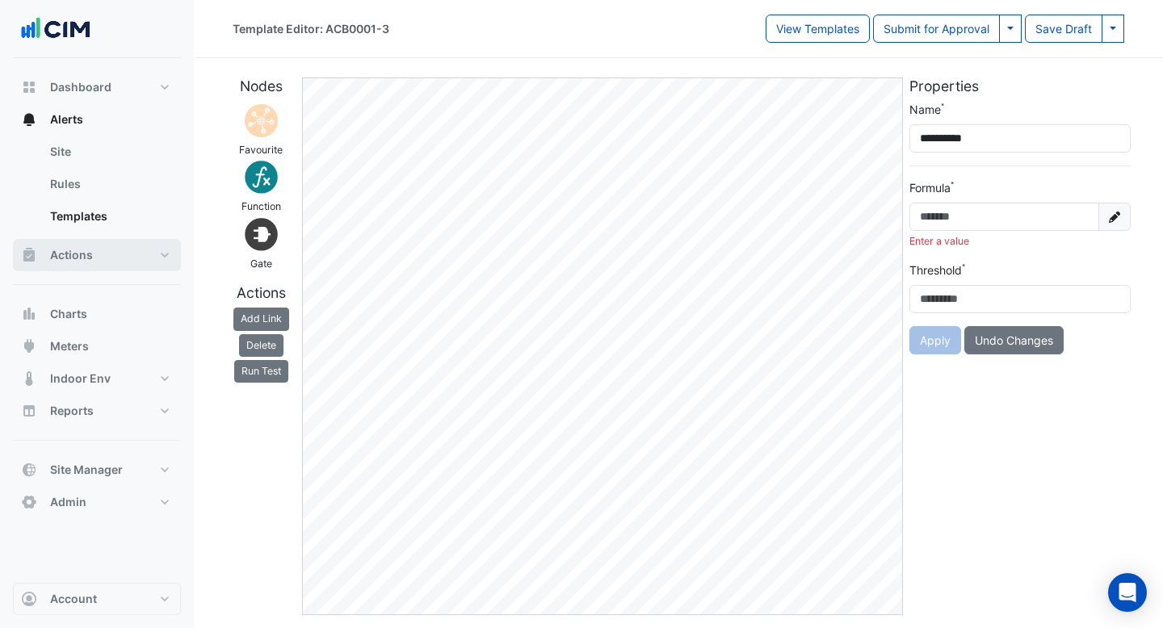
click at [89, 251] on span "Actions" at bounding box center [71, 255] width 43 height 16
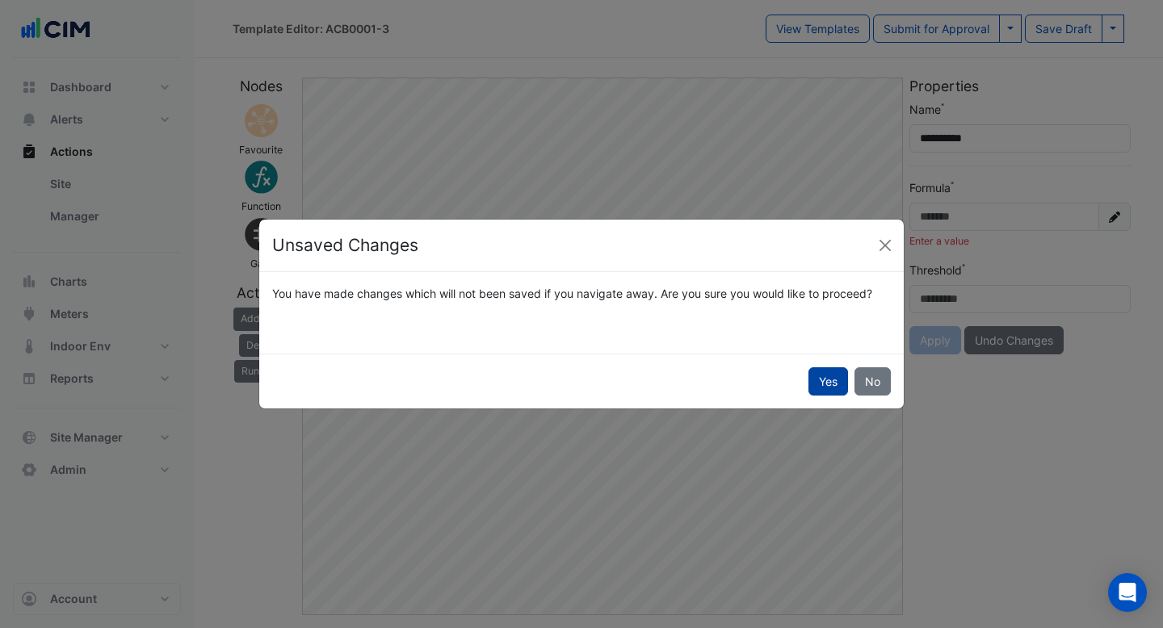
click at [836, 386] on button "Yes" at bounding box center [828, 381] width 40 height 28
click at [832, 384] on button "Yes" at bounding box center [828, 381] width 40 height 28
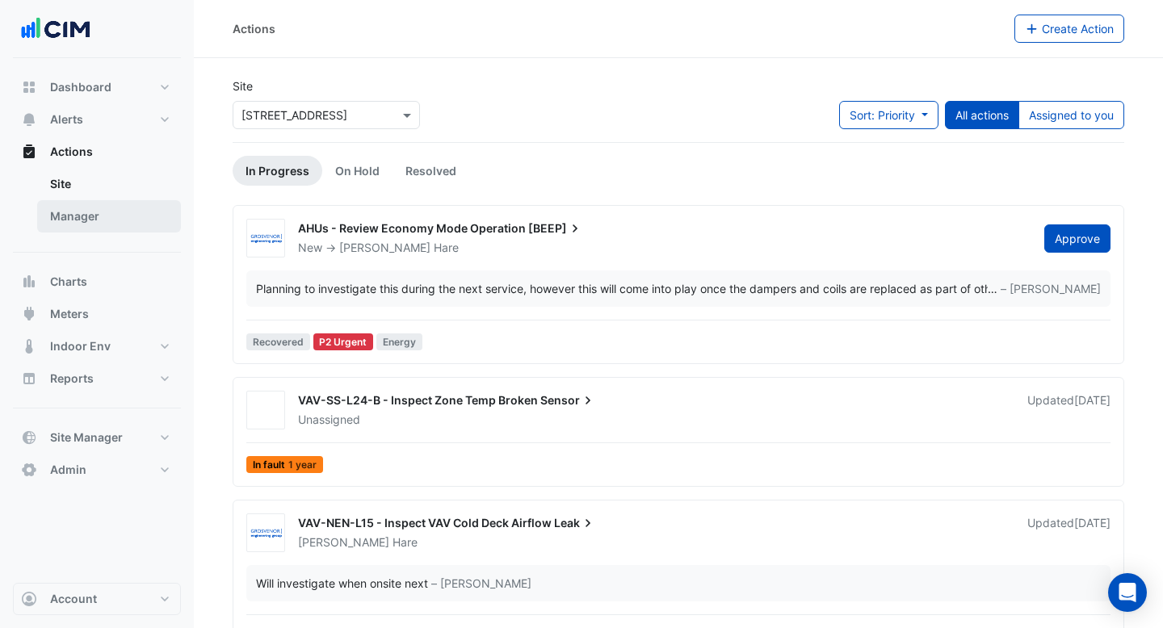
click at [87, 218] on link "Manager" at bounding box center [109, 216] width 144 height 32
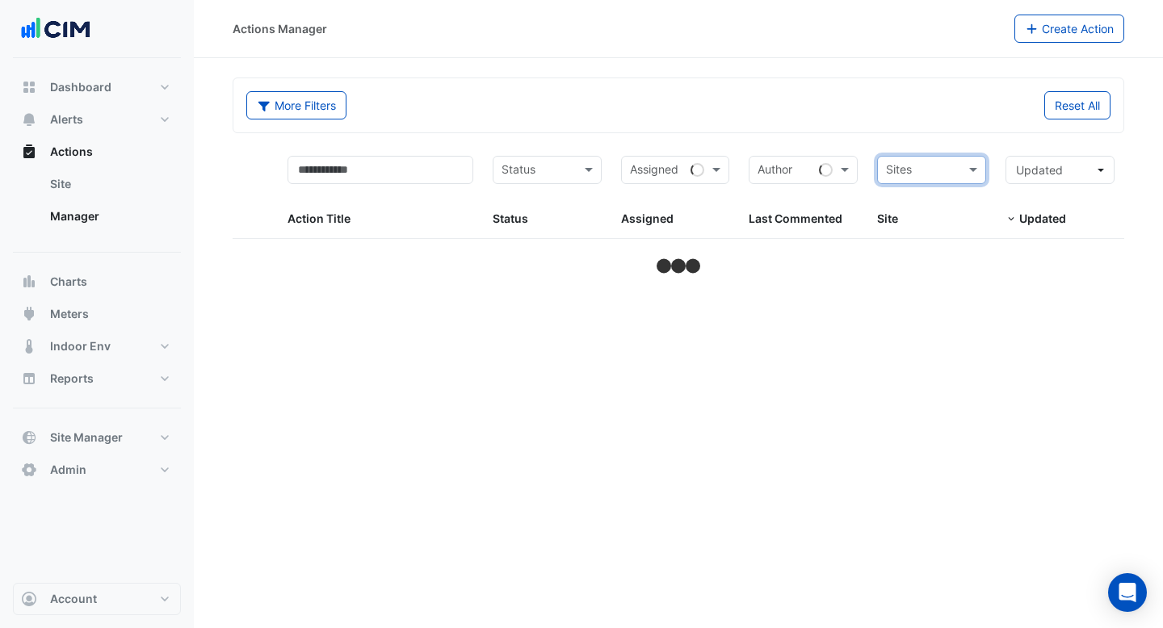
select select "***"
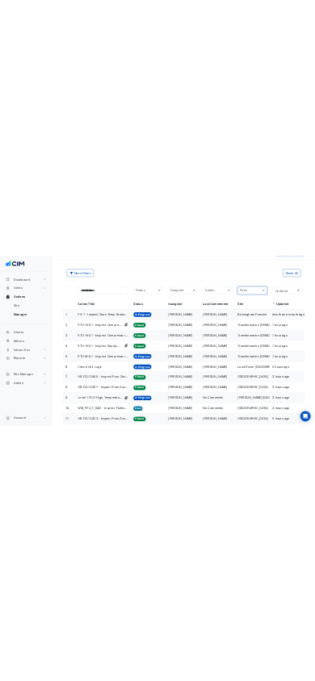
scroll to position [47, 0]
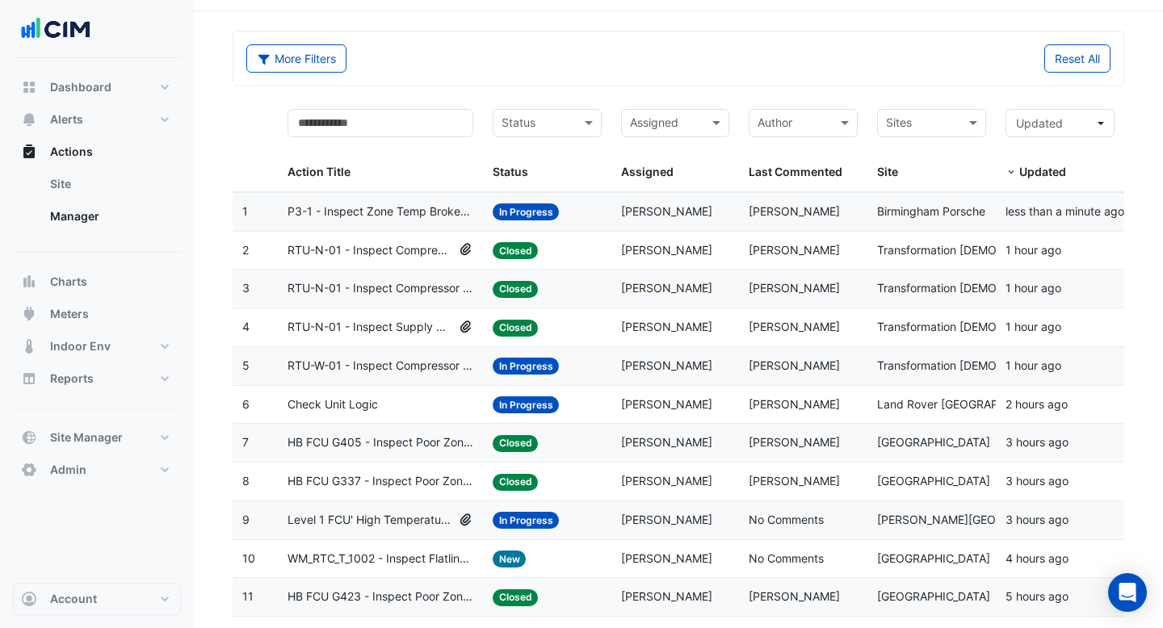
click at [583, 258] on div "Status: Closed" at bounding box center [547, 250] width 109 height 19
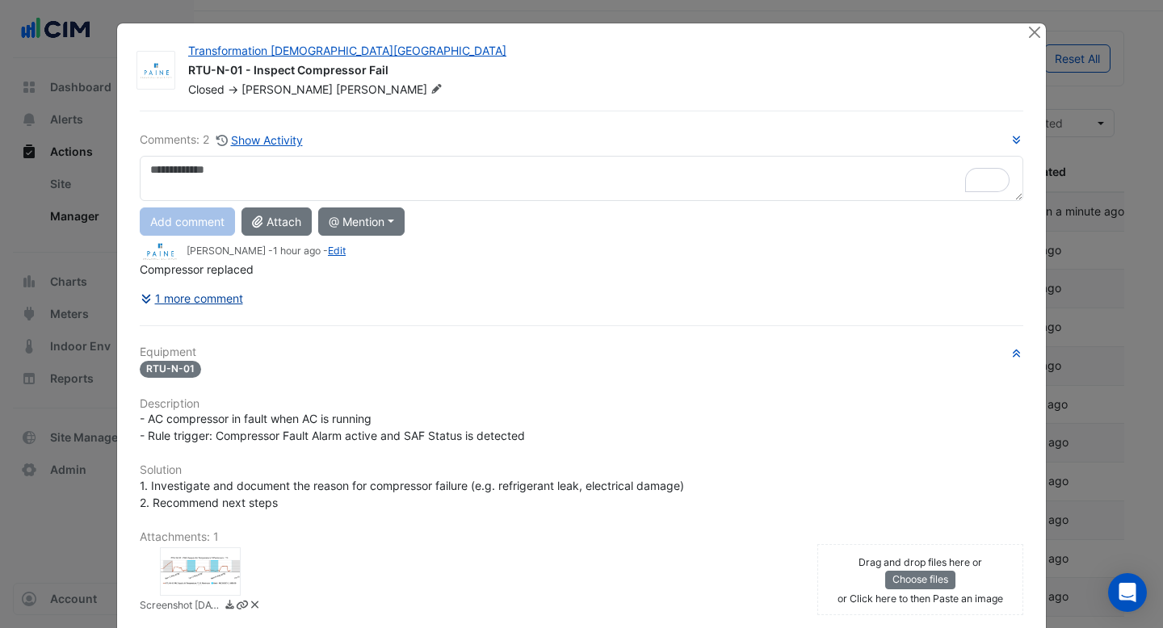
click at [216, 291] on button "1 more comment" at bounding box center [192, 298] width 104 height 28
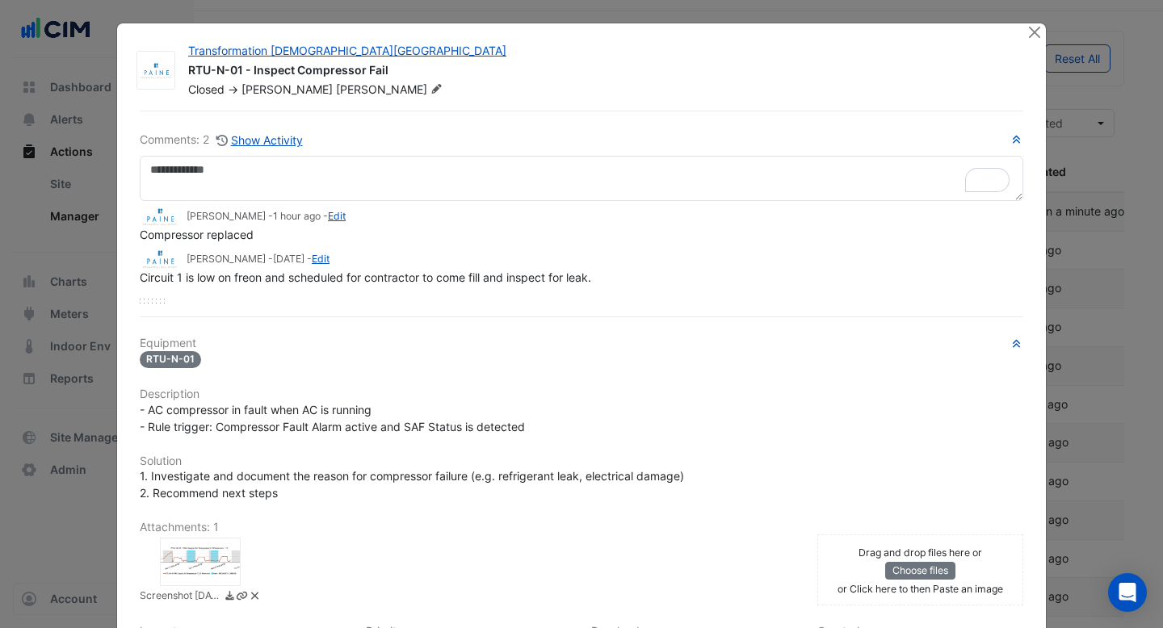
click at [145, 304] on div "Comments: 2 Show Activity [PERSON_NAME] - 1 hour ago - Edit Compressor replaced…" at bounding box center [581, 456] width 903 height 690
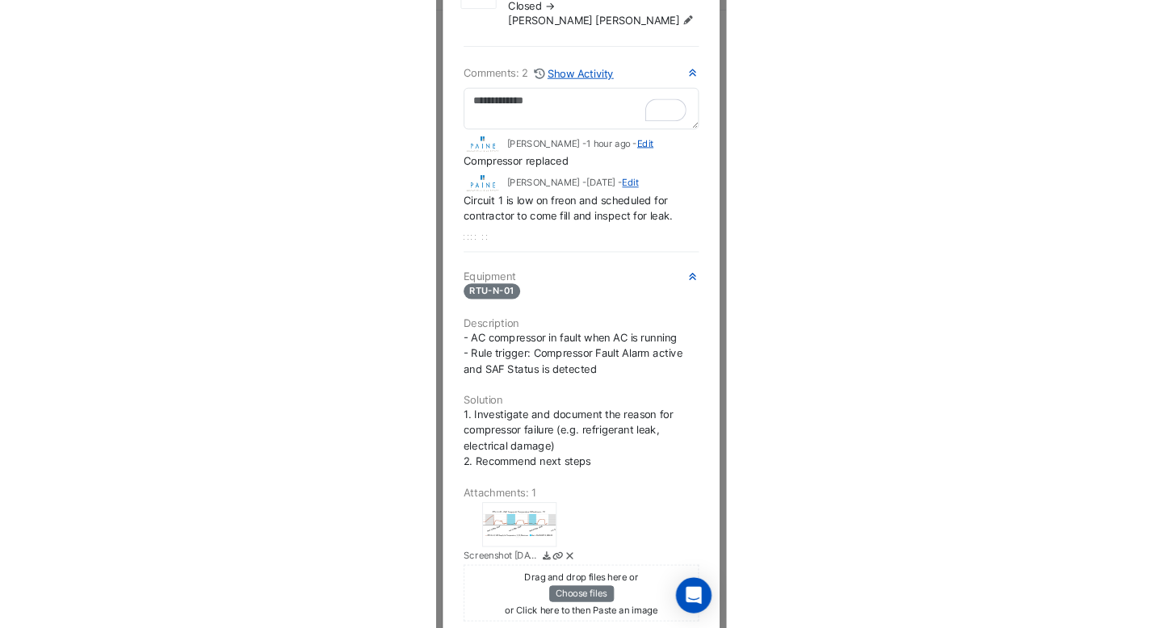
scroll to position [0, 0]
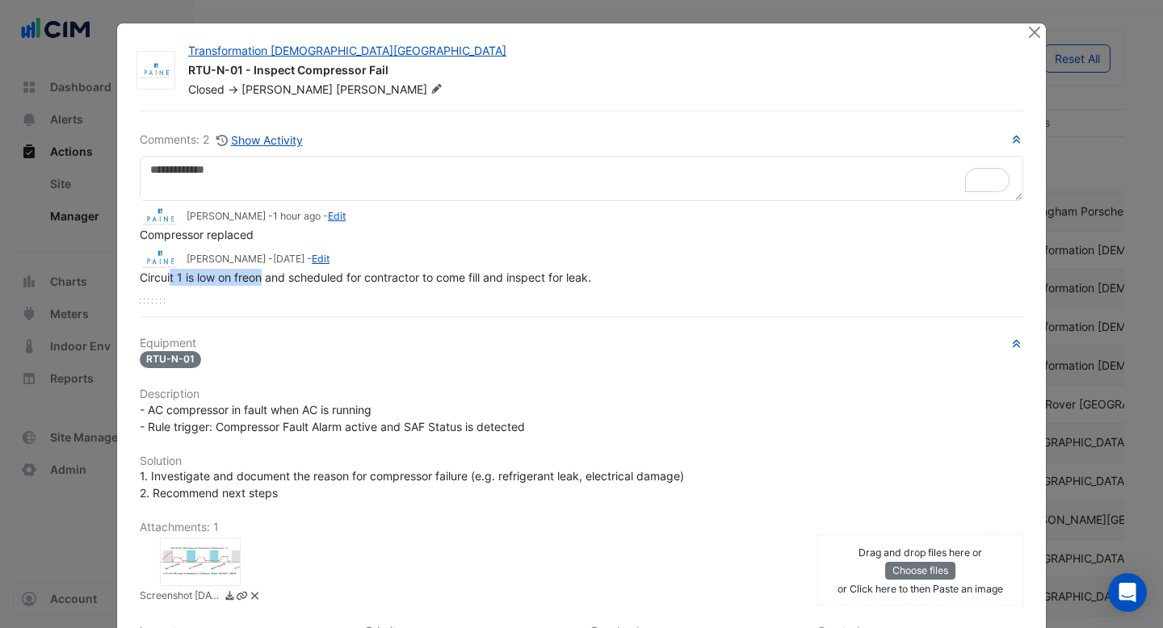
drag, startPoint x: 170, startPoint y: 279, endPoint x: 262, endPoint y: 281, distance: 91.2
click at [263, 281] on span "Circuit 1 is low on freon and scheduled for contractor to come fill and inspect…" at bounding box center [365, 277] width 451 height 14
click at [318, 279] on span "Circuit 1 is low on freon and scheduled for contractor to come fill and inspect…" at bounding box center [365, 277] width 451 height 14
drag, startPoint x: 244, startPoint y: 233, endPoint x: 187, endPoint y: 233, distance: 56.5
click at [187, 234] on span "Compressor replaced" at bounding box center [197, 235] width 114 height 14
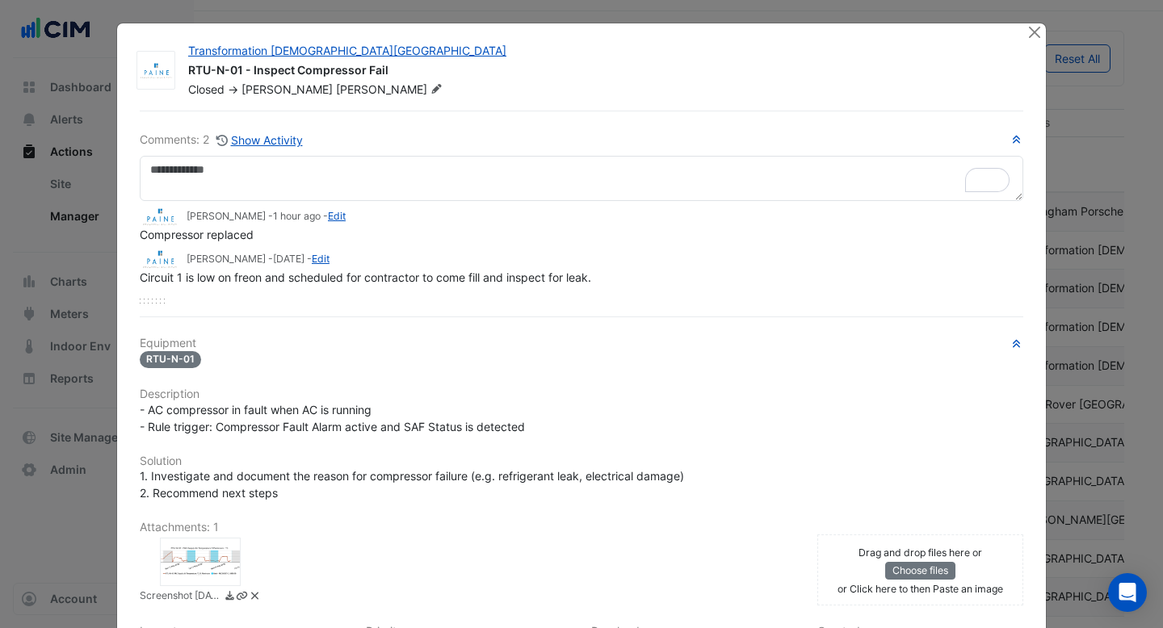
click at [272, 233] on div "Compressor replaced" at bounding box center [581, 234] width 883 height 17
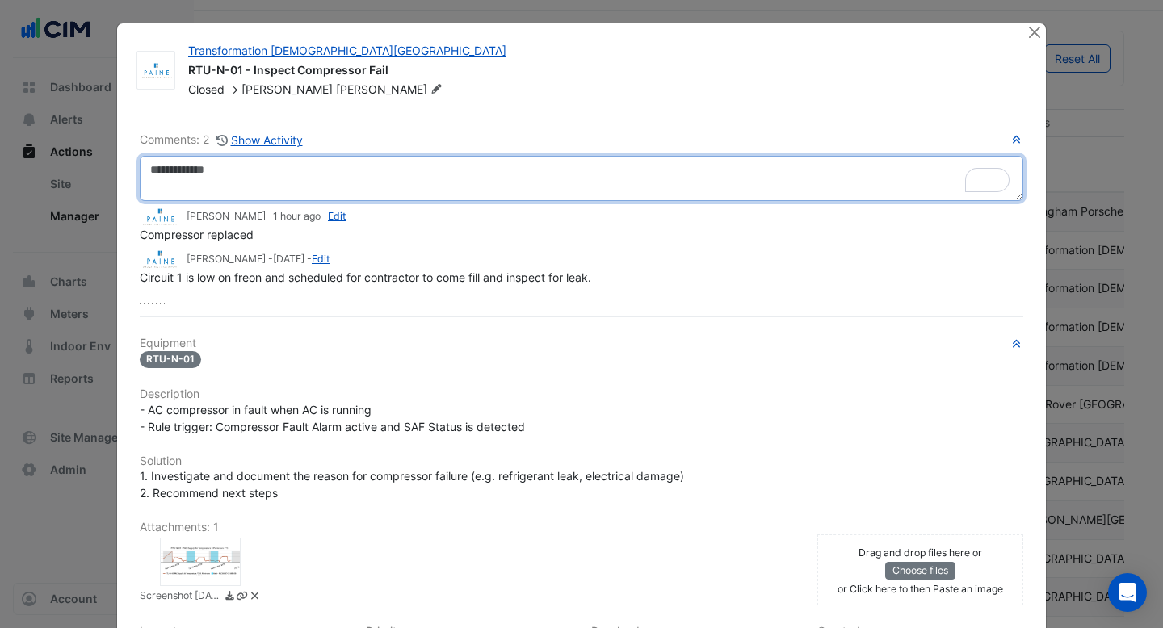
click at [249, 182] on textarea "To enrich screen reader interactions, please activate Accessibility in Grammarl…" at bounding box center [581, 178] width 883 height 45
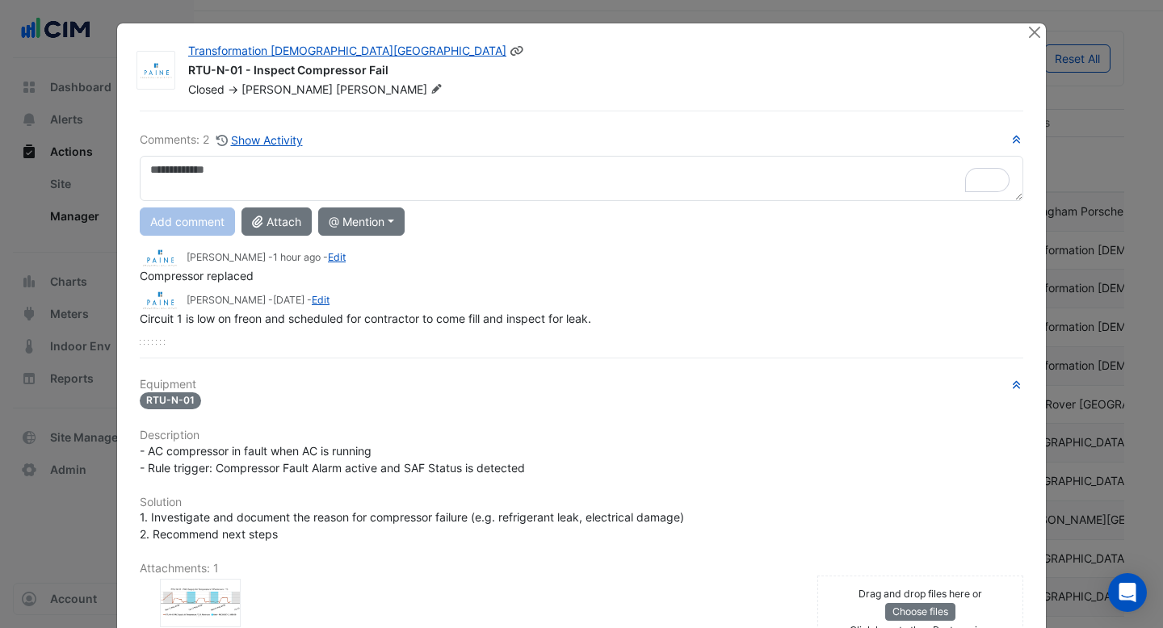
click at [427, 93] on fa-icon at bounding box center [436, 90] width 19 height 16
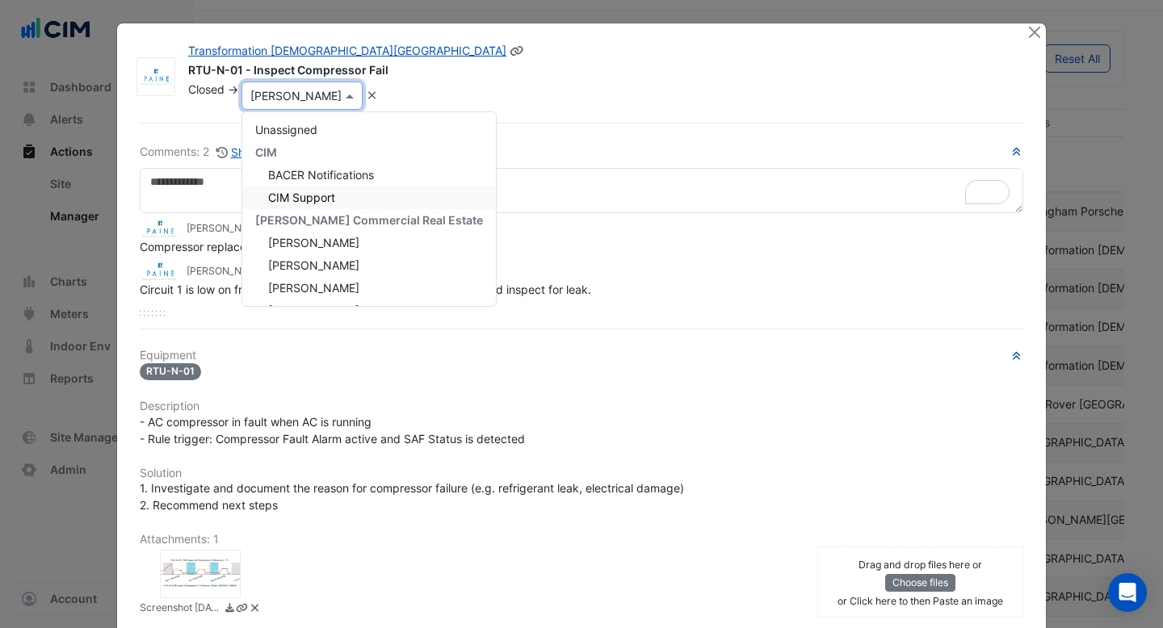
scroll to position [45, 0]
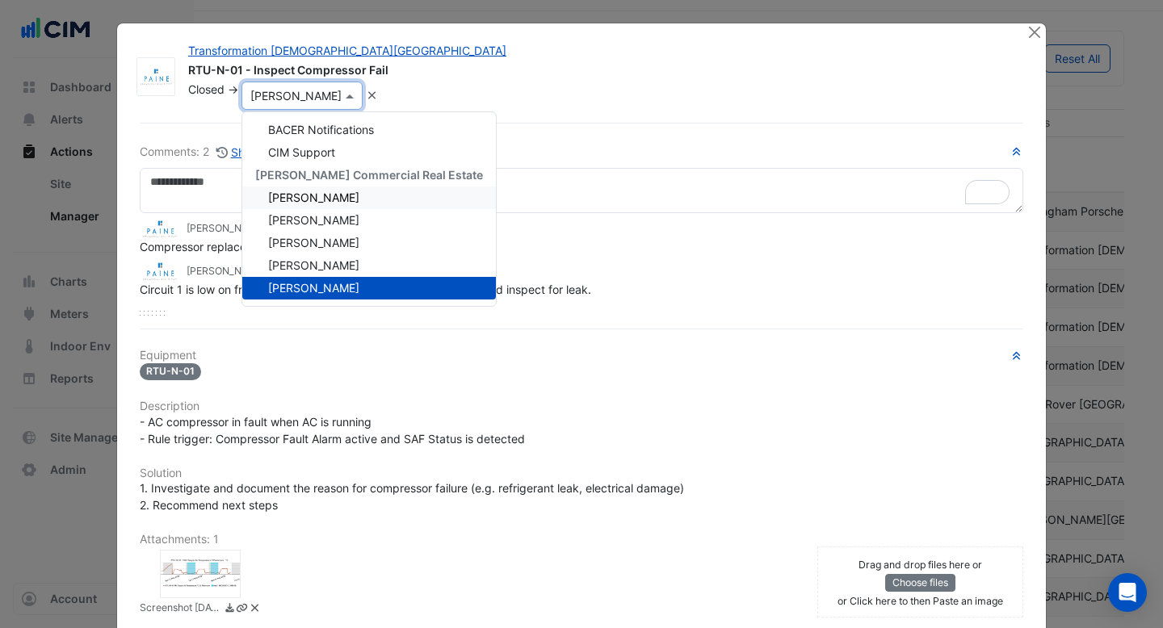
click at [556, 115] on div "Transformation [DEMOGRAPHIC_DATA][GEOGRAPHIC_DATA] RTU-N-01 - Inspect Compresso…" at bounding box center [581, 424] width 929 height 803
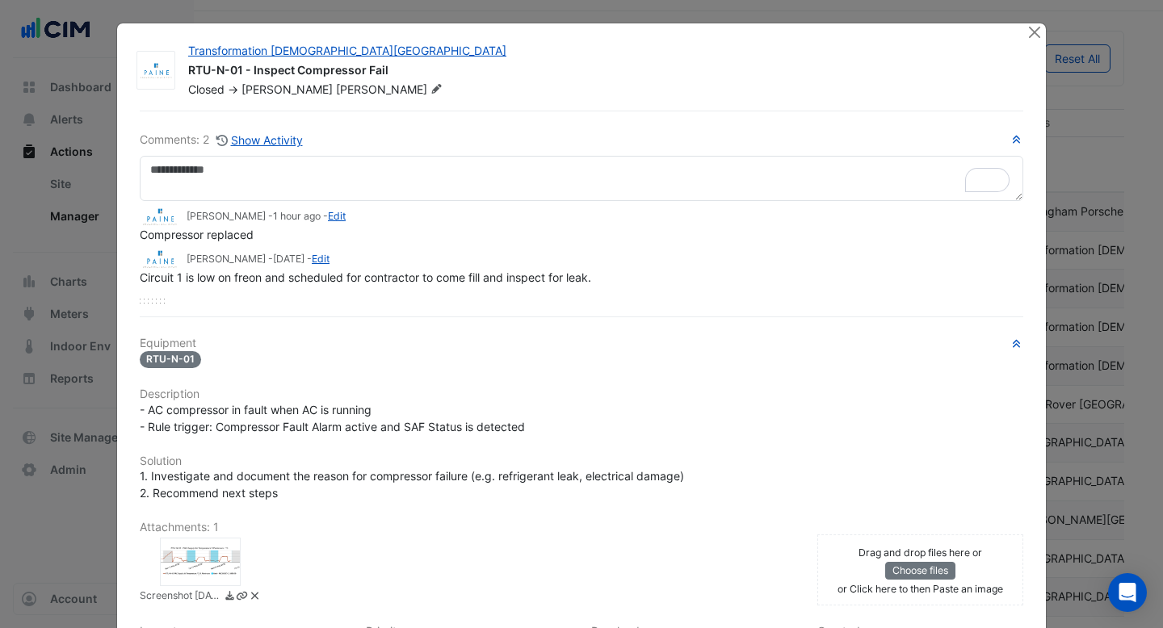
scroll to position [207, 0]
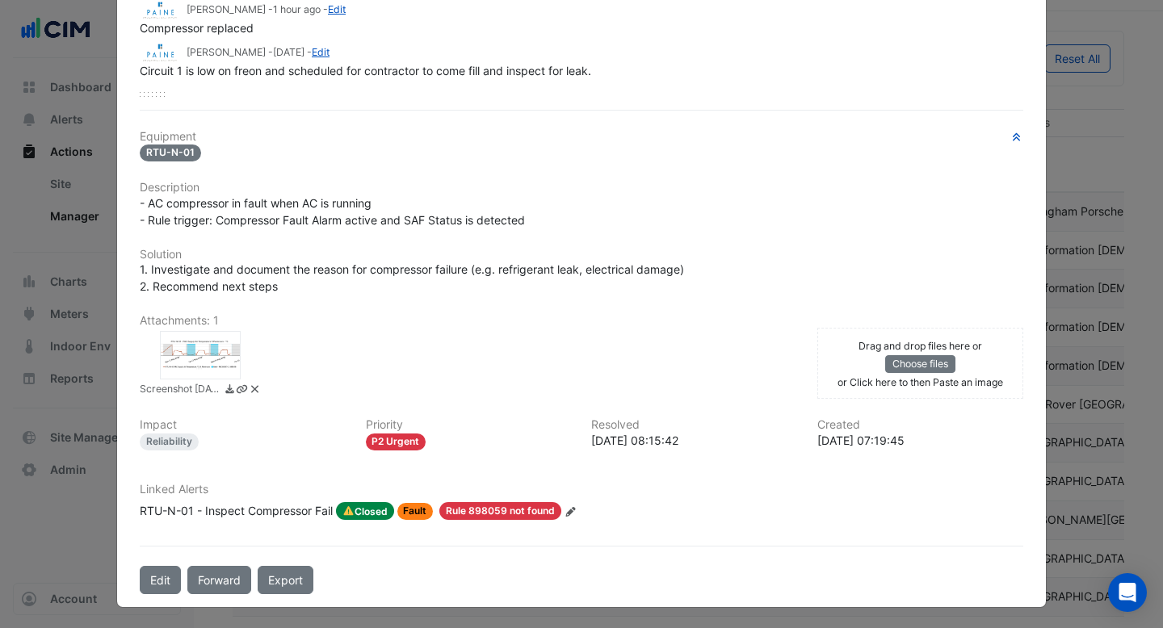
click at [211, 354] on div at bounding box center [200, 355] width 81 height 48
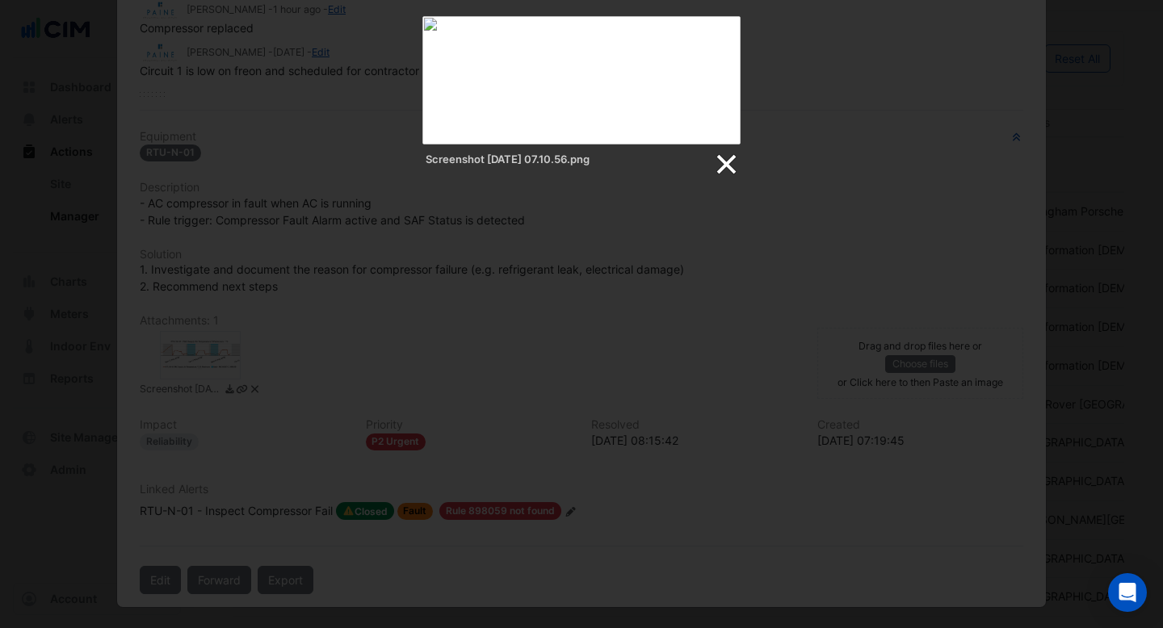
click at [725, 157] on link at bounding box center [725, 165] width 24 height 24
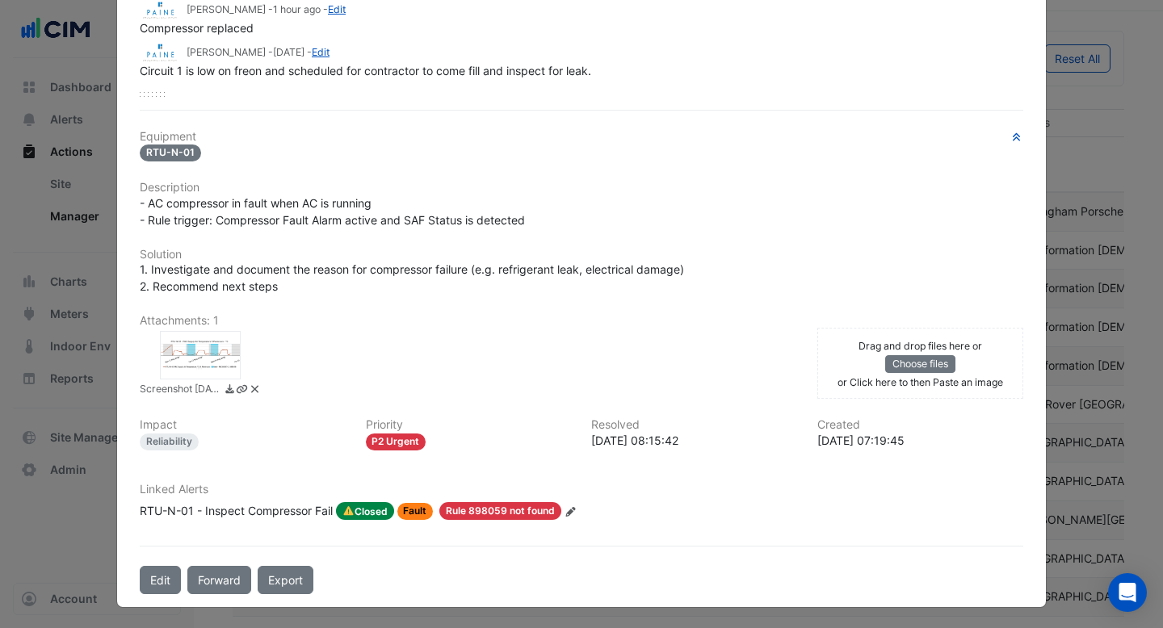
scroll to position [0, 0]
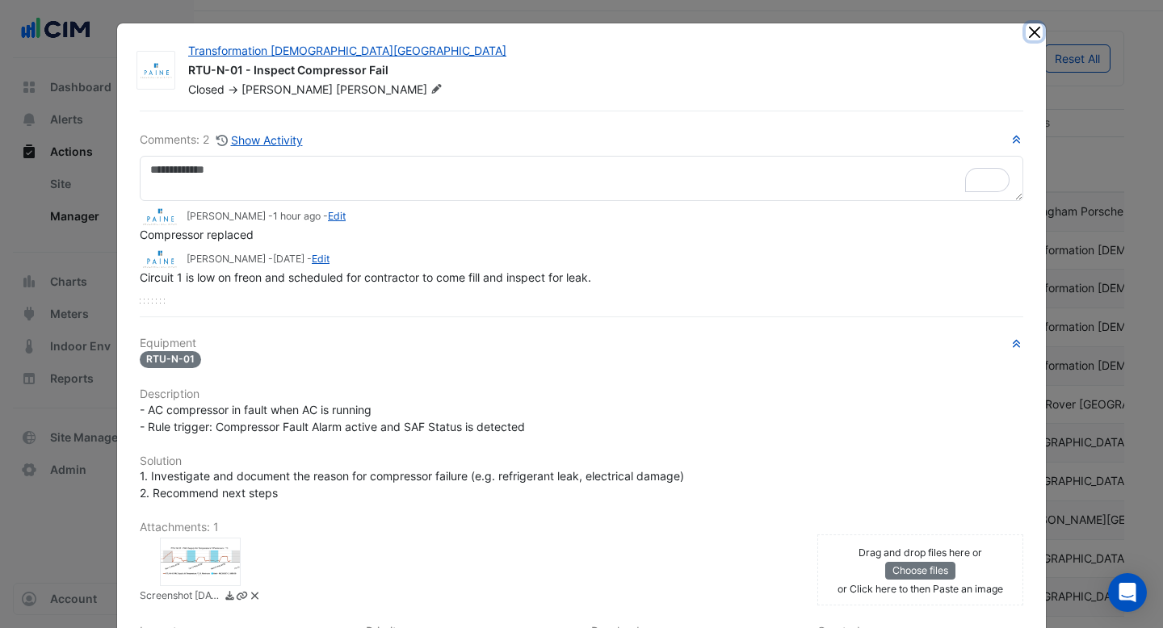
click at [1037, 34] on button "Close" at bounding box center [1033, 31] width 17 height 17
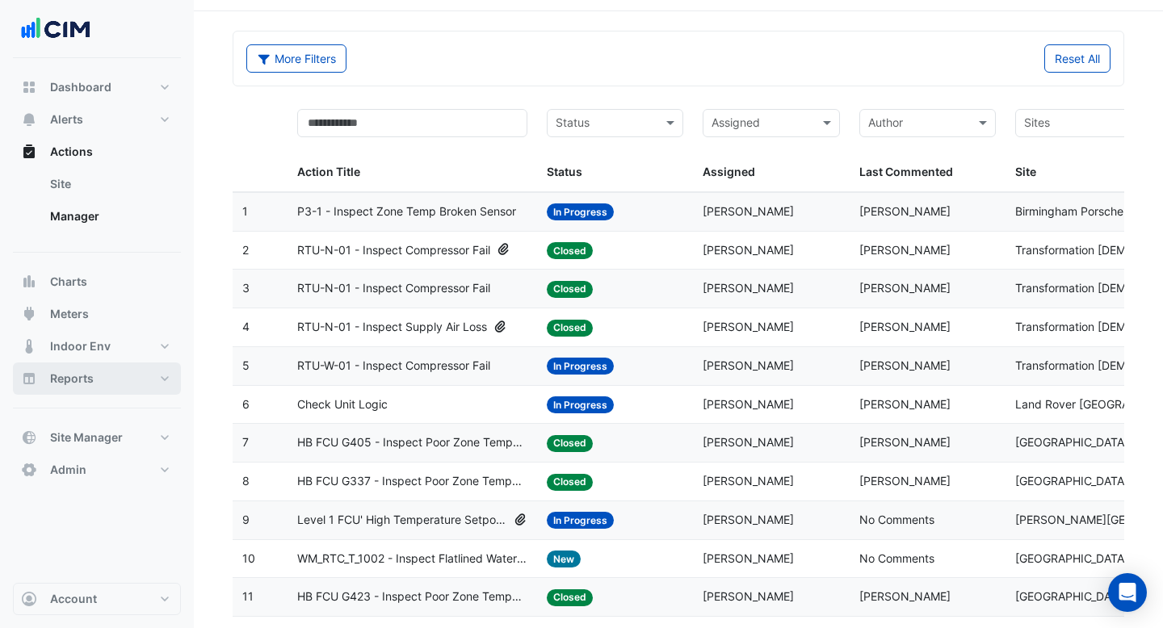
click at [80, 375] on span "Reports" at bounding box center [72, 379] width 44 height 16
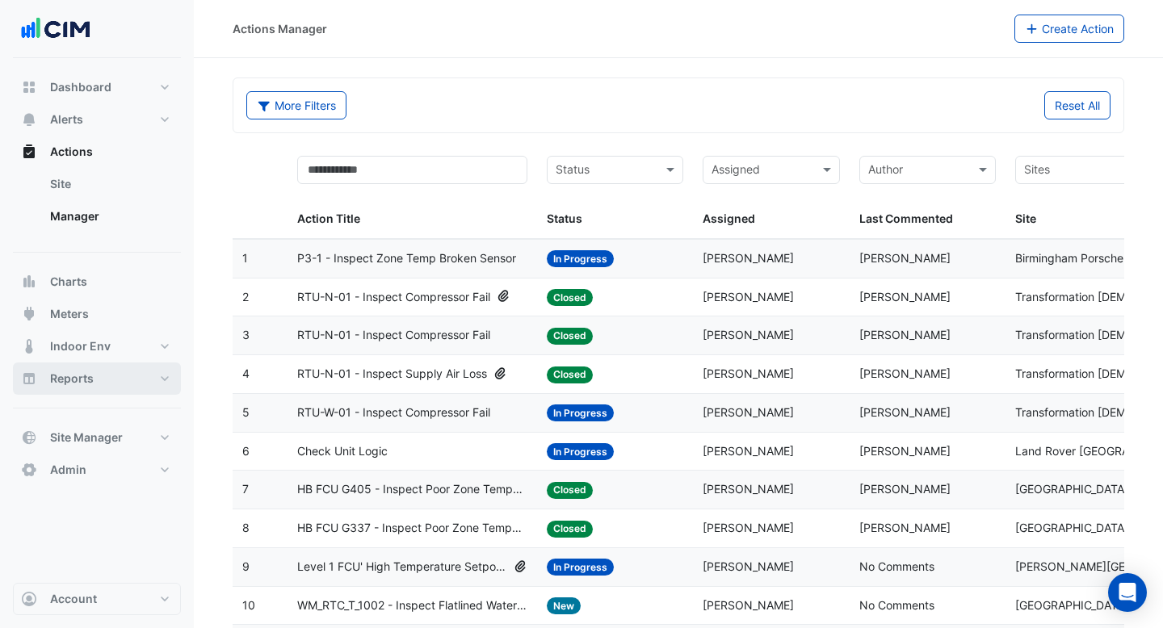
select select "***"
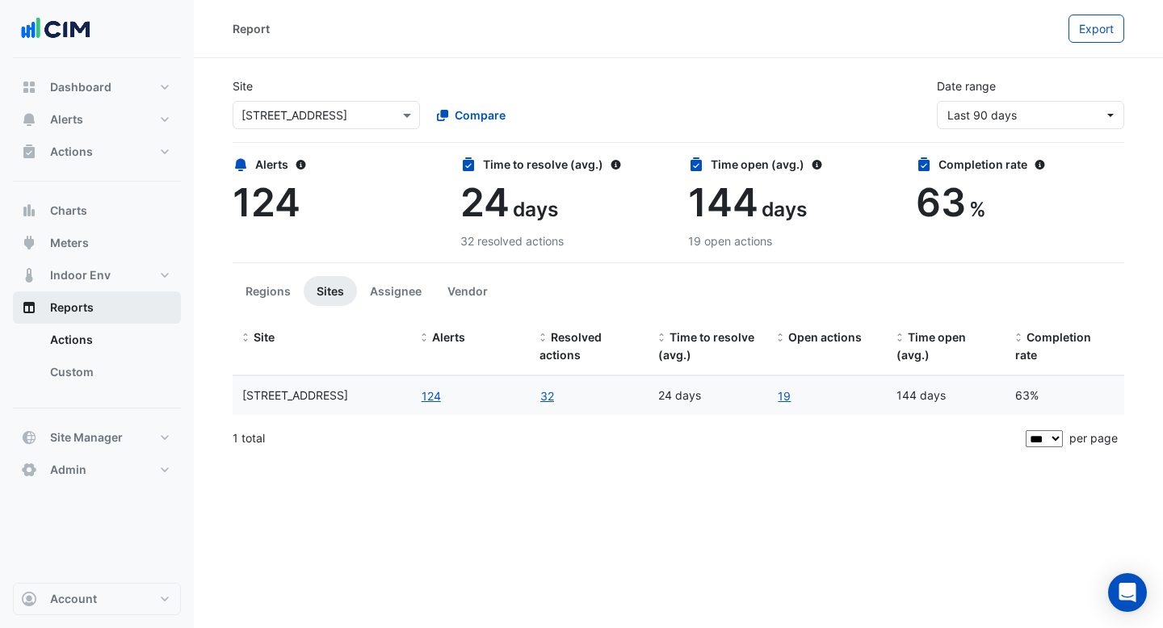
click at [80, 375] on link "Custom" at bounding box center [109, 372] width 144 height 32
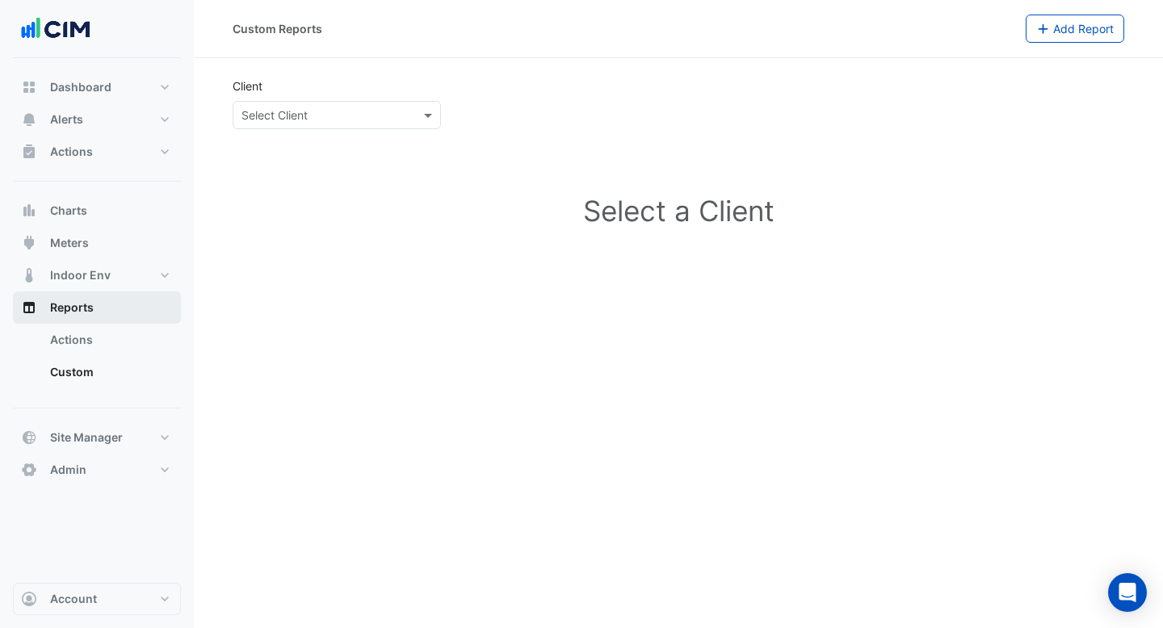
click at [111, 315] on button "Reports" at bounding box center [97, 307] width 168 height 32
click at [138, 367] on link "Custom" at bounding box center [109, 372] width 144 height 32
click at [122, 330] on link "Actions" at bounding box center [109, 340] width 144 height 32
select select "***"
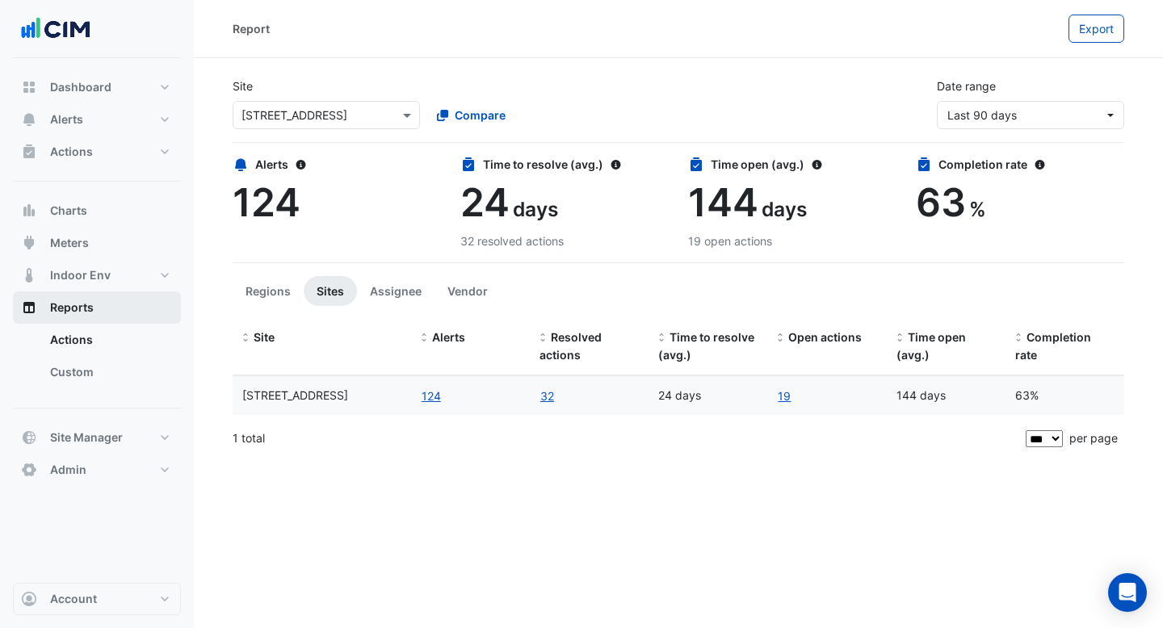
click at [119, 306] on button "Reports" at bounding box center [97, 307] width 168 height 32
click at [485, 110] on span "Compare" at bounding box center [480, 115] width 51 height 17
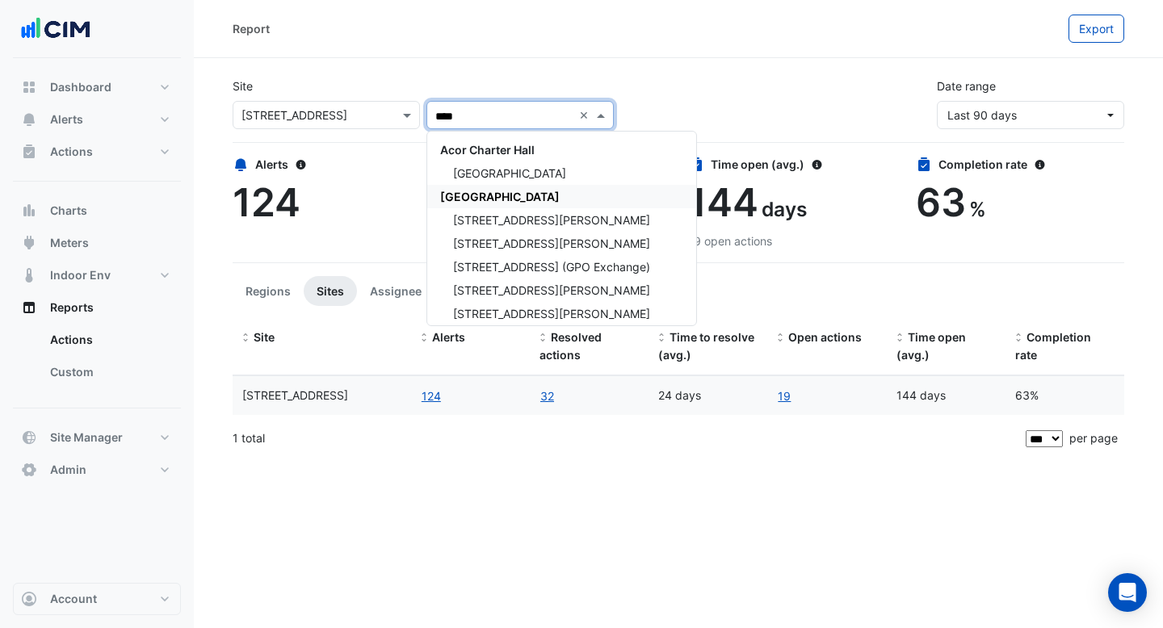
click at [461, 194] on span "[GEOGRAPHIC_DATA]" at bounding box center [499, 197] width 119 height 14
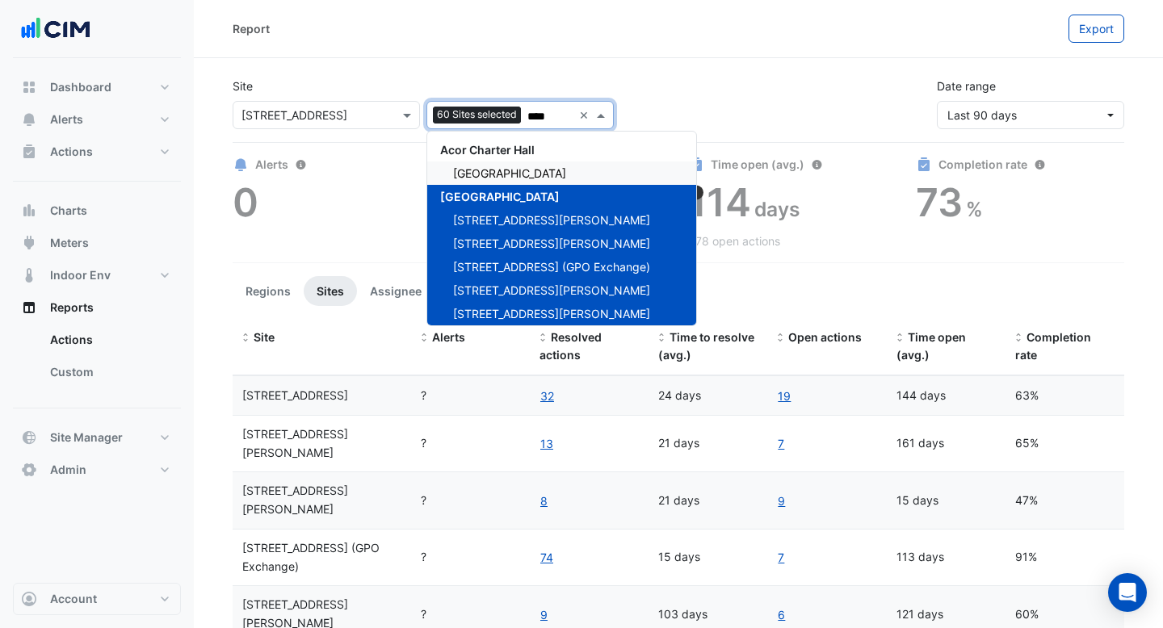
type input "****"
click at [693, 67] on div "Site × [STREET_ADDRESS] 60 Sites selected **** × [GEOGRAPHIC_DATA] [GEOGRAPHIC_…" at bounding box center [678, 97] width 911 height 65
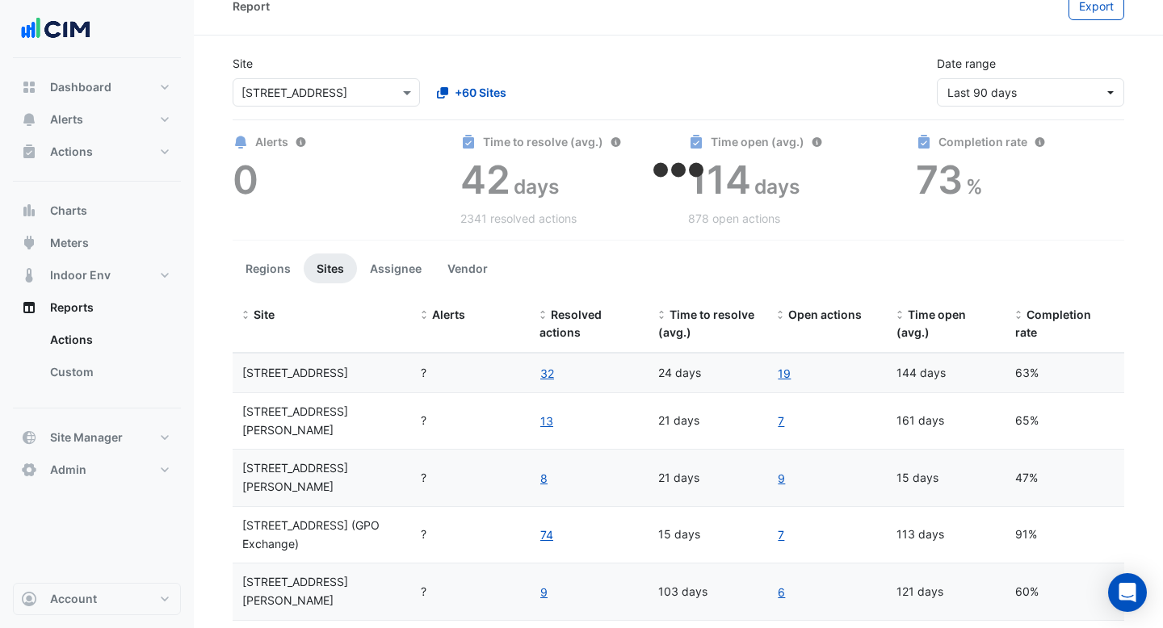
scroll to position [29, 0]
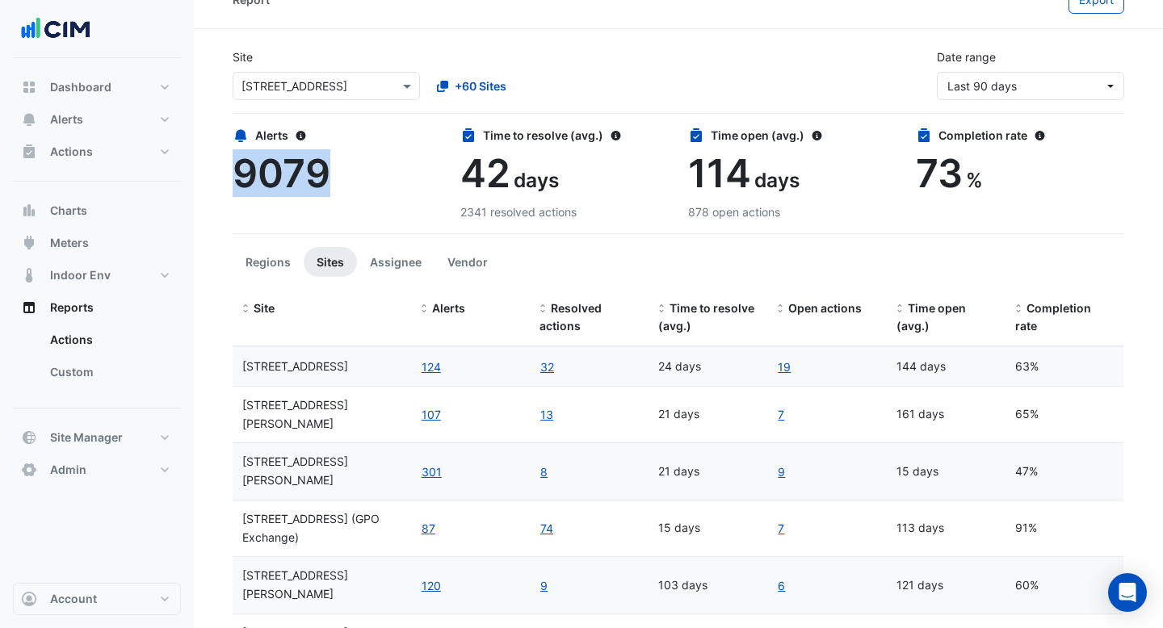
drag, startPoint x: 335, startPoint y: 163, endPoint x: 239, endPoint y: 174, distance: 96.7
click at [239, 174] on div "9079" at bounding box center [337, 173] width 208 height 47
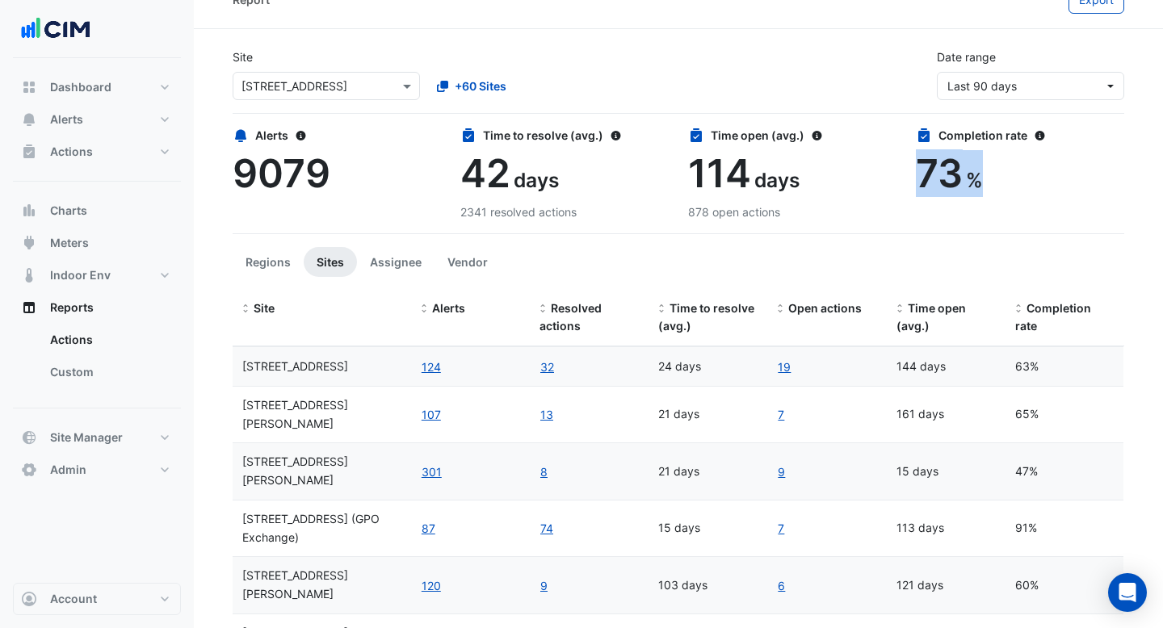
drag, startPoint x: 977, startPoint y: 173, endPoint x: 920, endPoint y: 174, distance: 57.3
click at [920, 174] on div "73 %" at bounding box center [1020, 173] width 208 height 47
click at [872, 89] on div "Site × [STREET_ADDRESS] +60 Sites Date range Last 90 days" at bounding box center [678, 68] width 911 height 65
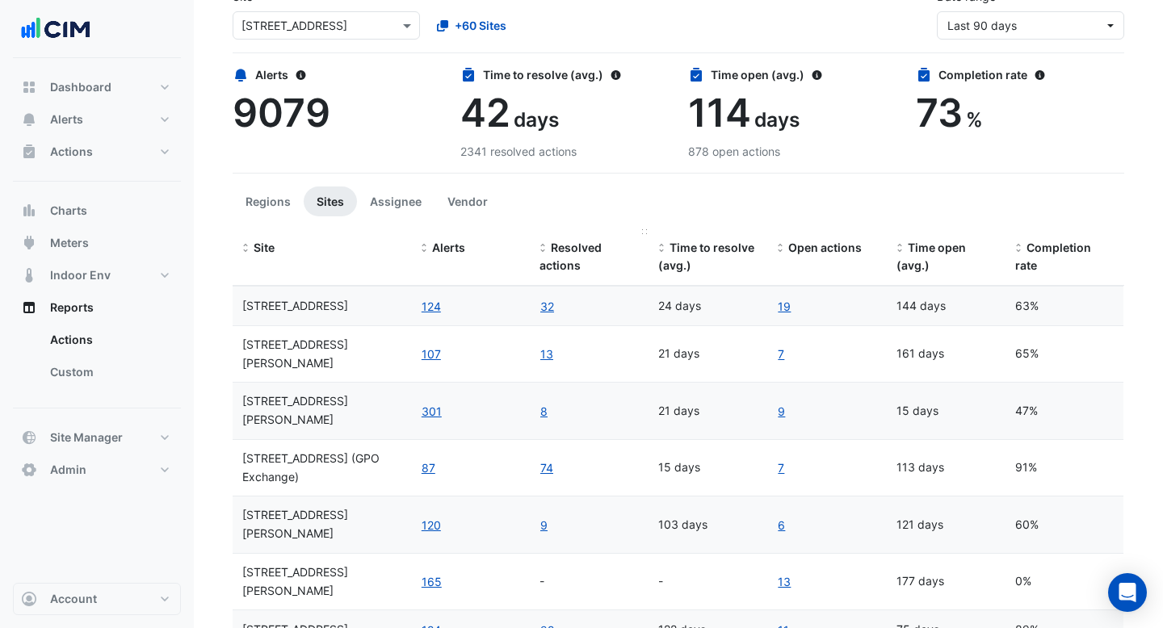
scroll to position [132, 0]
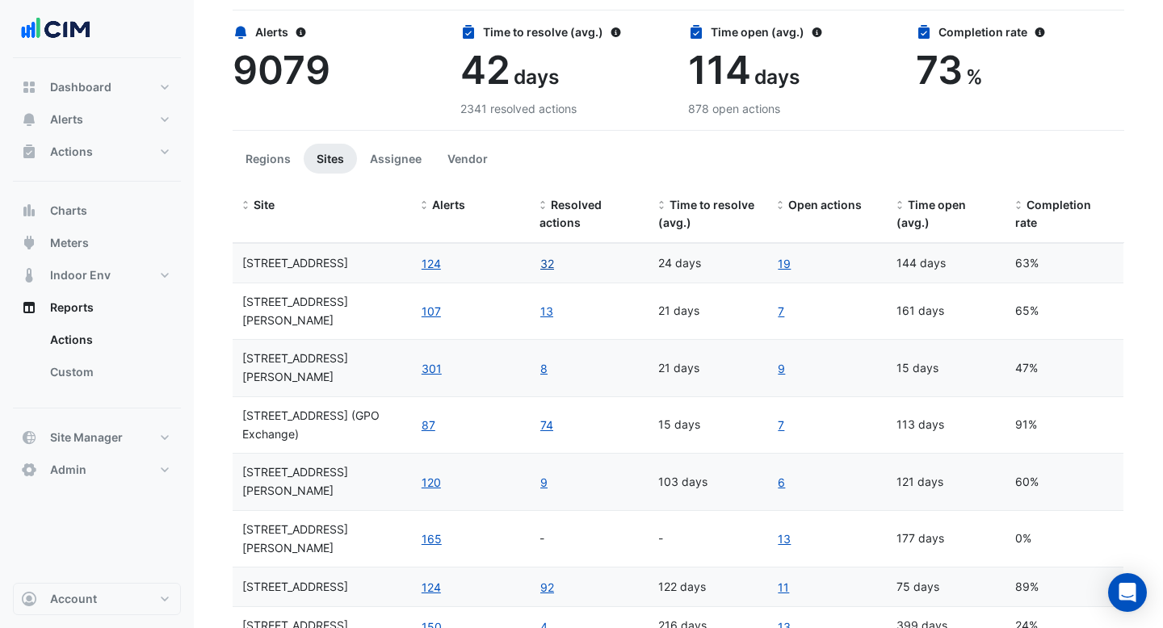
click at [544, 265] on link "32" at bounding box center [546, 263] width 15 height 19
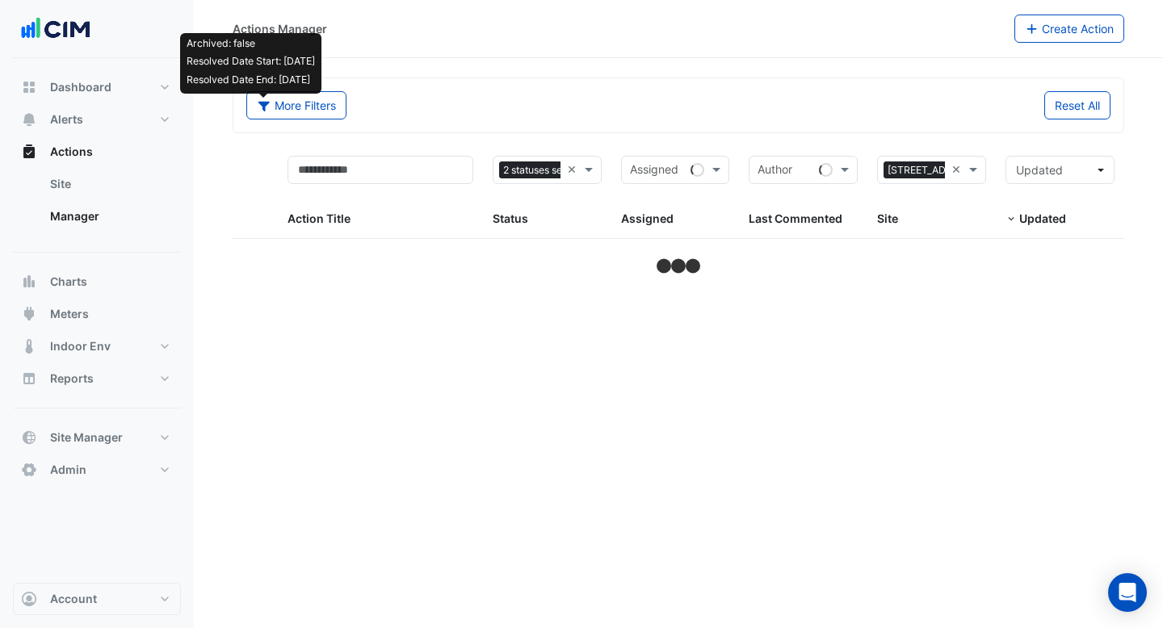
select select "***"
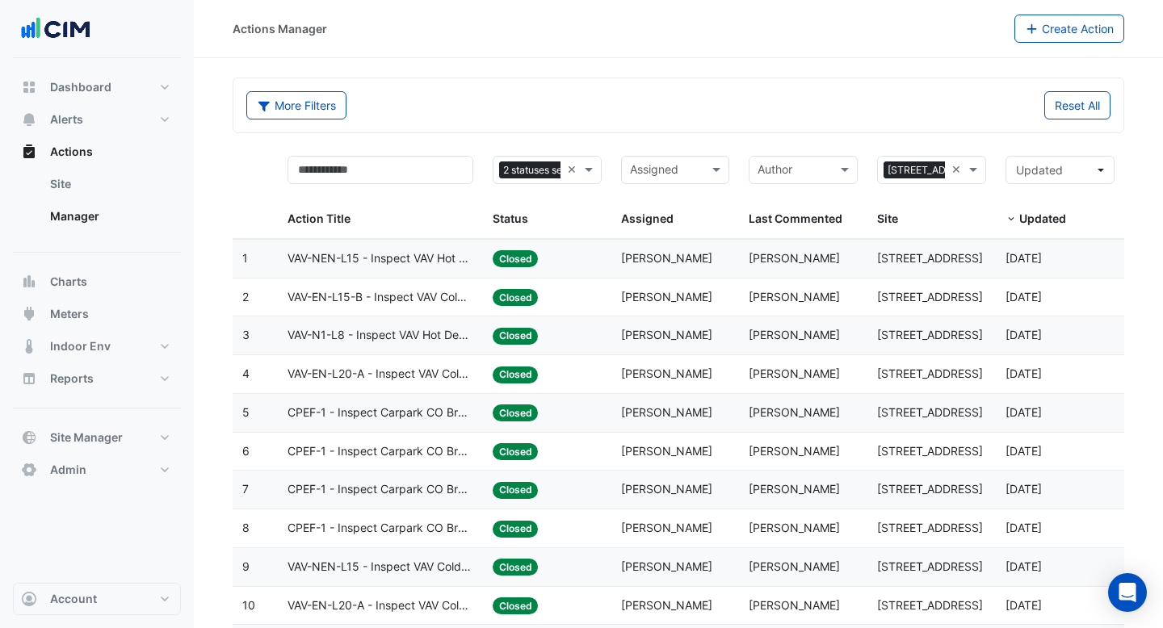
select select "***"
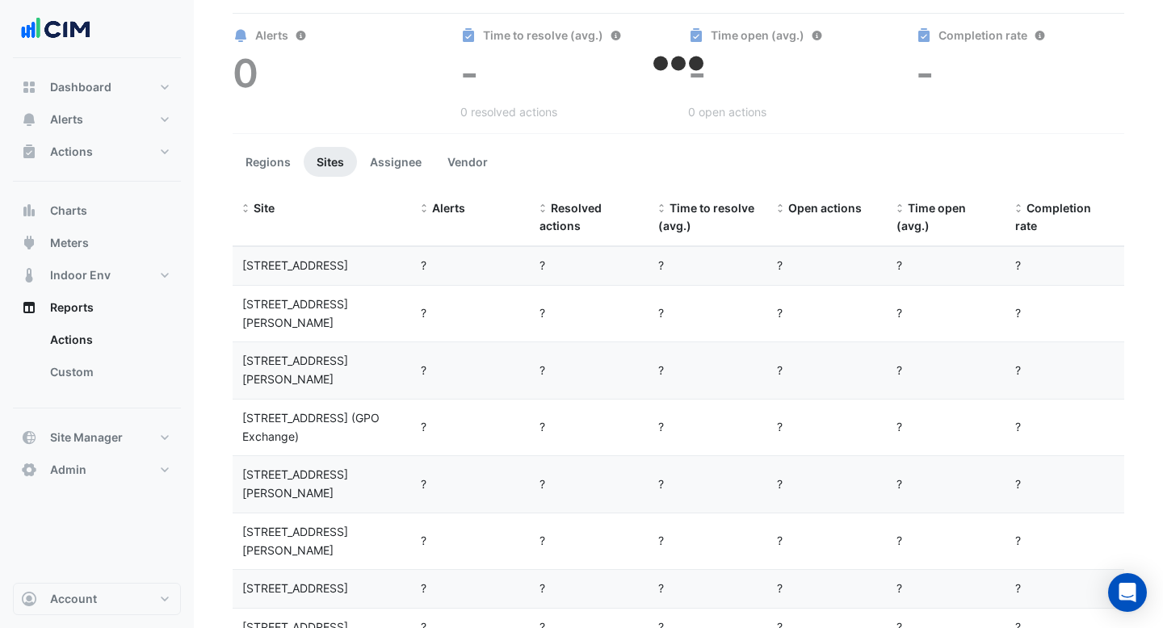
scroll to position [132, 0]
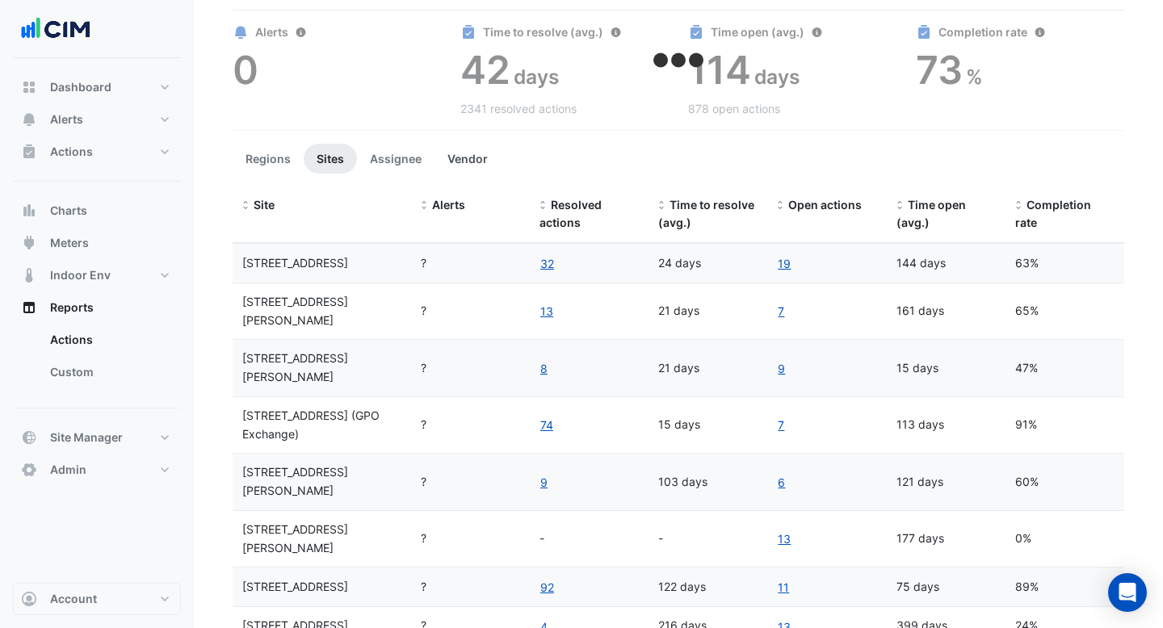
click at [467, 158] on button "Vendor" at bounding box center [467, 159] width 66 height 30
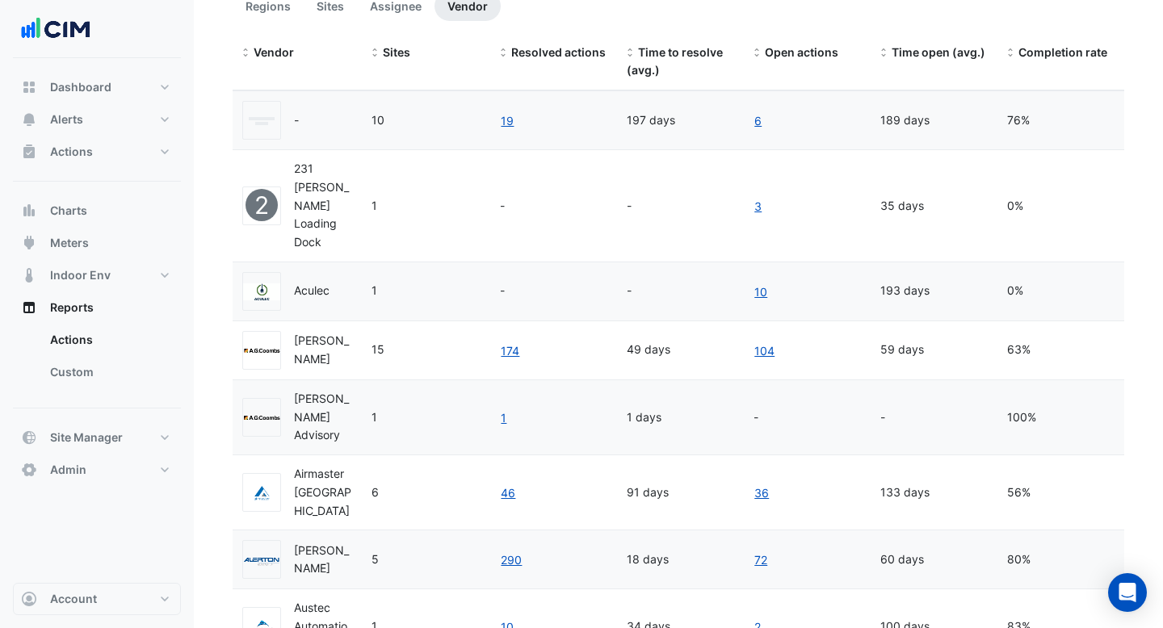
scroll to position [284, 0]
click at [389, 55] on span "Sites" at bounding box center [396, 53] width 27 height 14
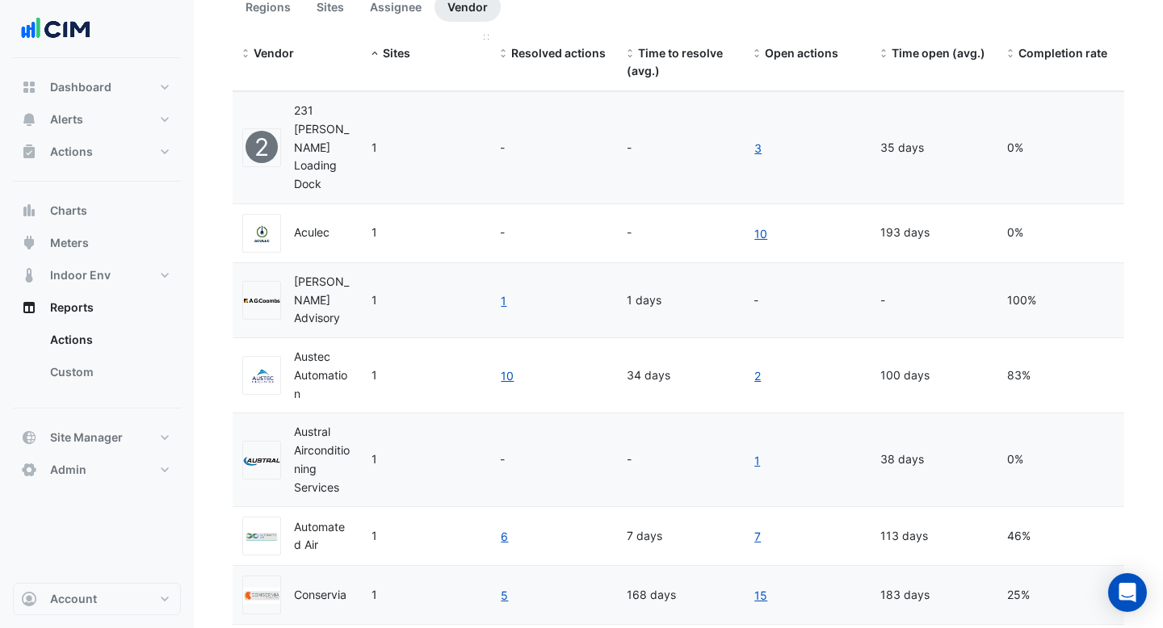
click at [389, 57] on span "Sites" at bounding box center [396, 53] width 27 height 14
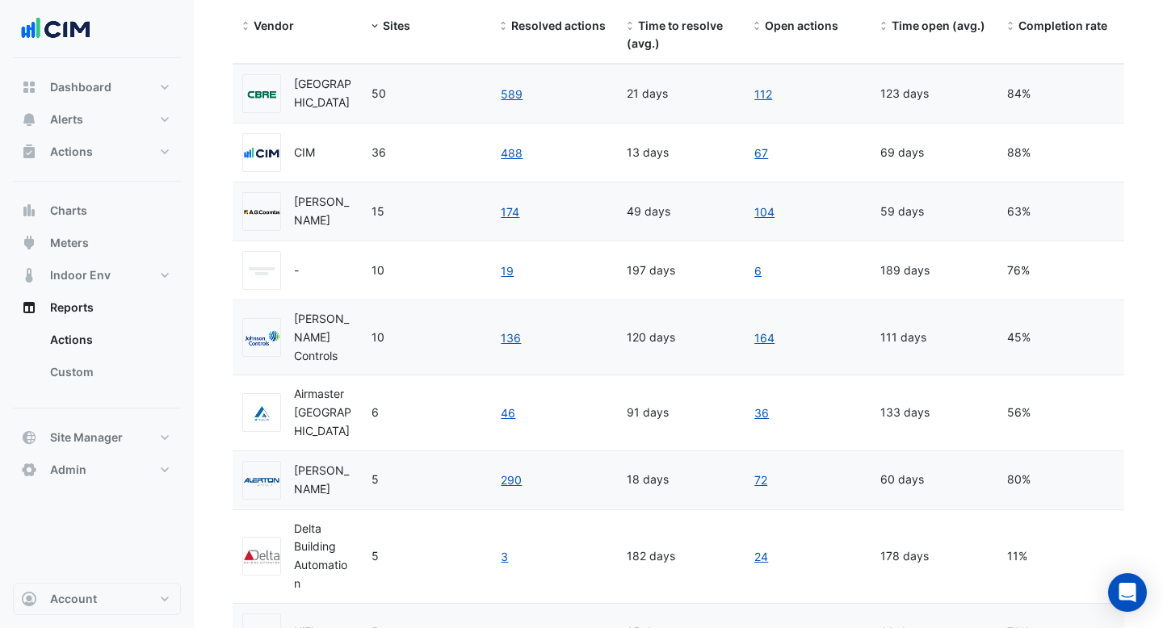
scroll to position [300, 0]
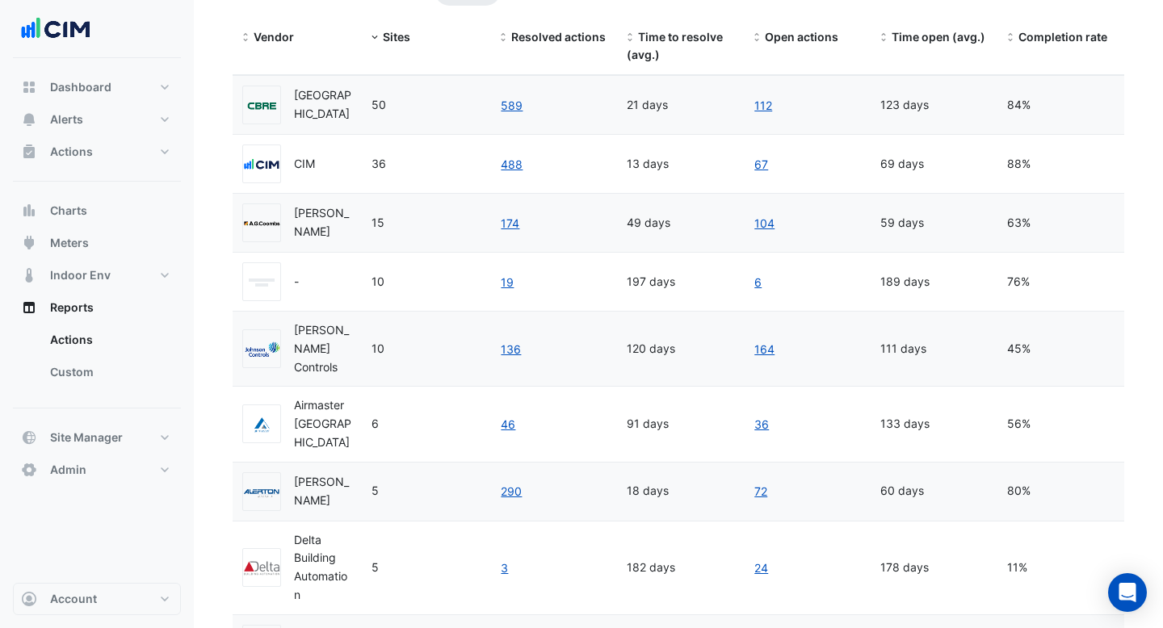
drag, startPoint x: 664, startPoint y: 358, endPoint x: 634, endPoint y: 358, distance: 30.7
click at [634, 358] on div "120 days" at bounding box center [680, 349] width 107 height 19
drag, startPoint x: 878, startPoint y: 354, endPoint x: 912, endPoint y: 354, distance: 33.1
click at [912, 354] on datatable-body-cell "111 days" at bounding box center [933, 349] width 127 height 74
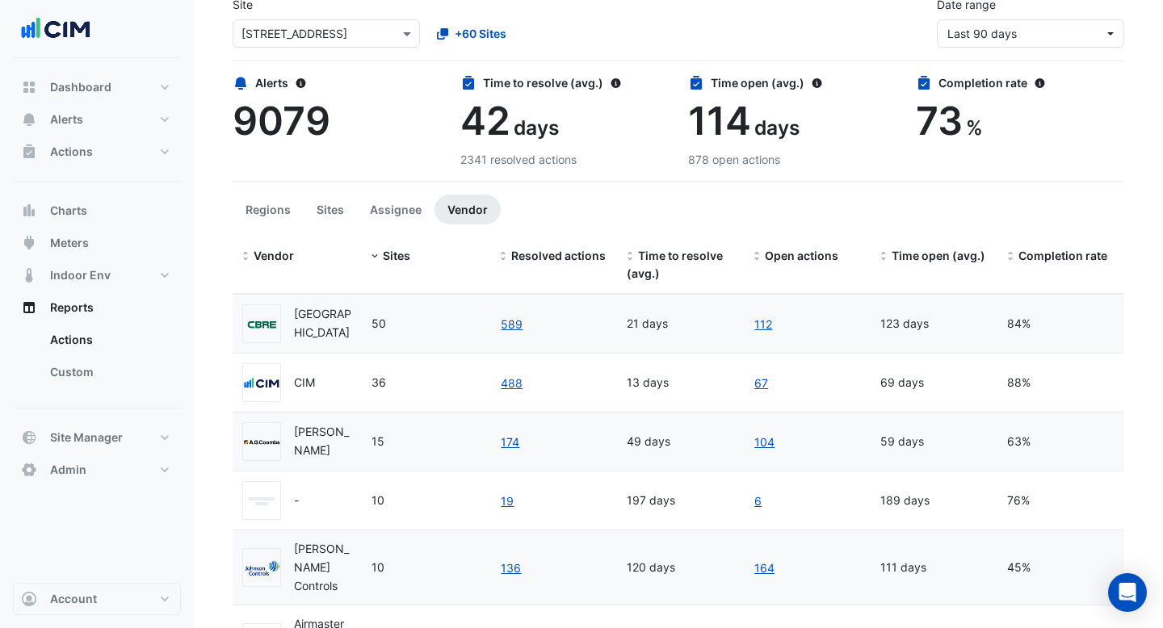
scroll to position [15, 0]
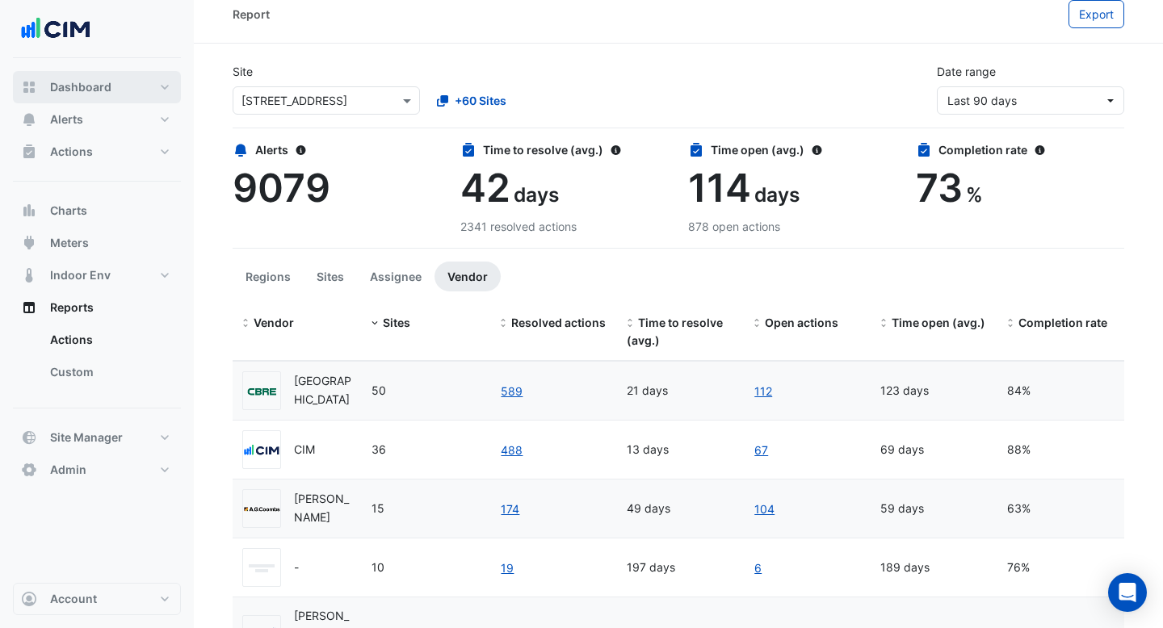
click at [113, 95] on button "Dashboard" at bounding box center [97, 87] width 168 height 32
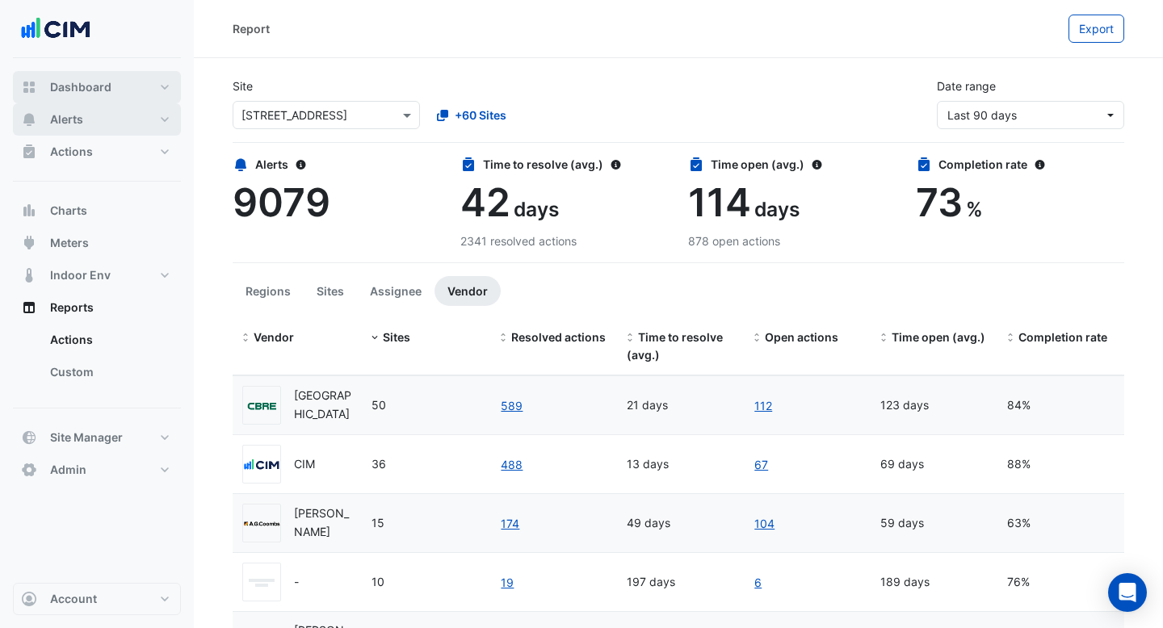
select select "***"
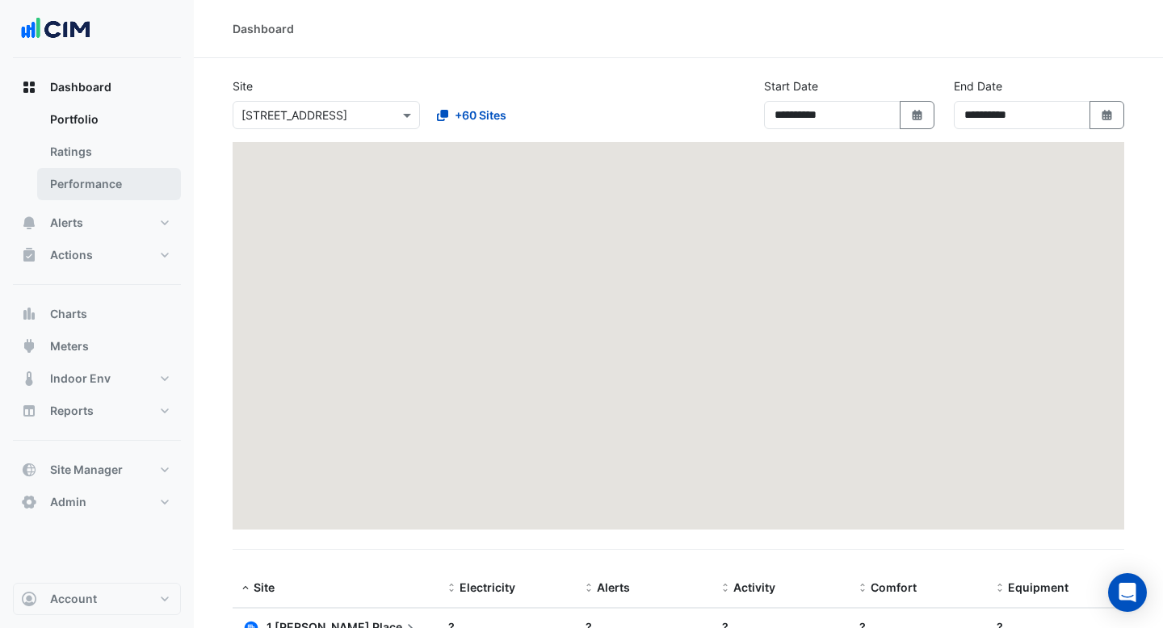
click at [109, 174] on link "Performance" at bounding box center [109, 184] width 144 height 32
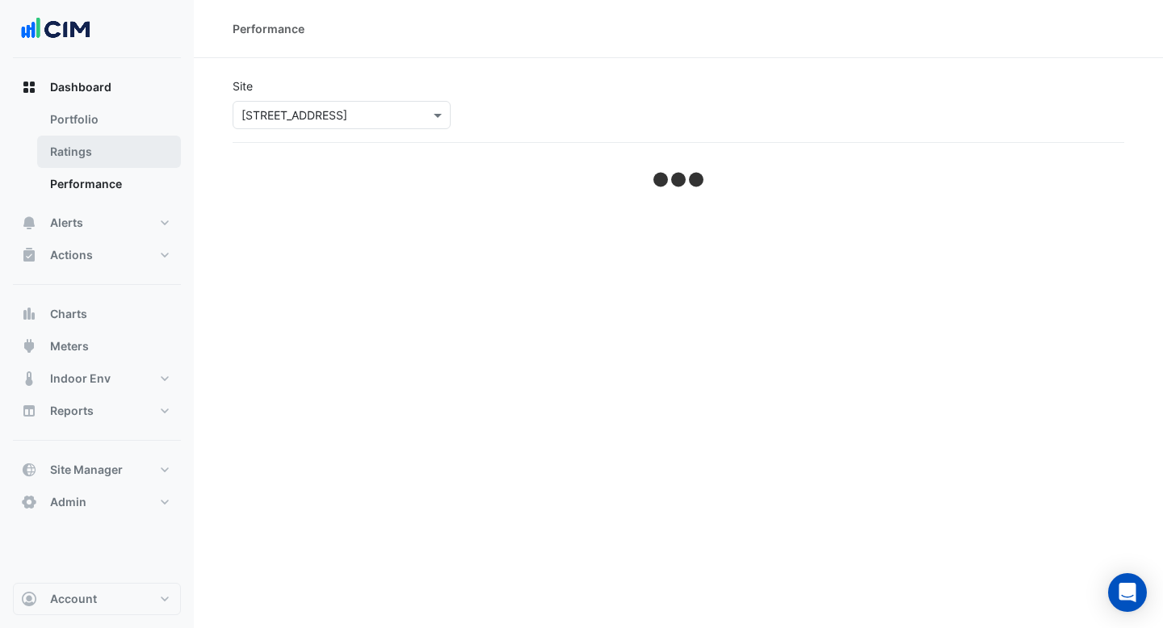
click at [92, 143] on link "Ratings" at bounding box center [109, 152] width 144 height 32
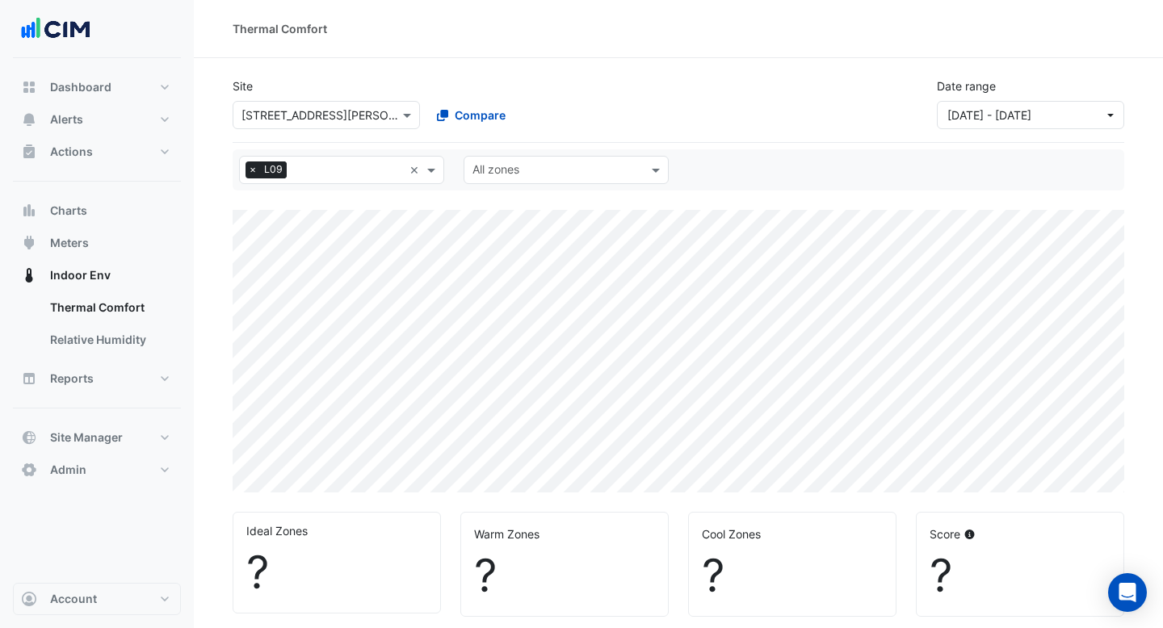
select select "***"
click at [1124, 595] on icon "Open Intercom Messenger" at bounding box center [1127, 592] width 21 height 21
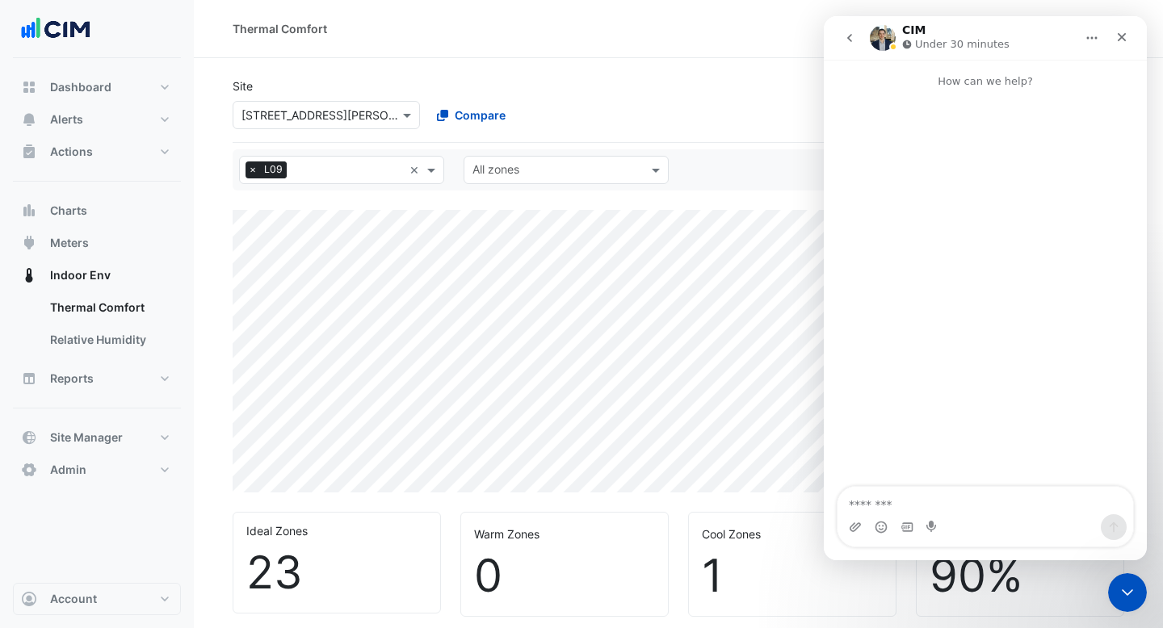
click at [962, 501] on textarea "Message…" at bounding box center [985, 500] width 296 height 27
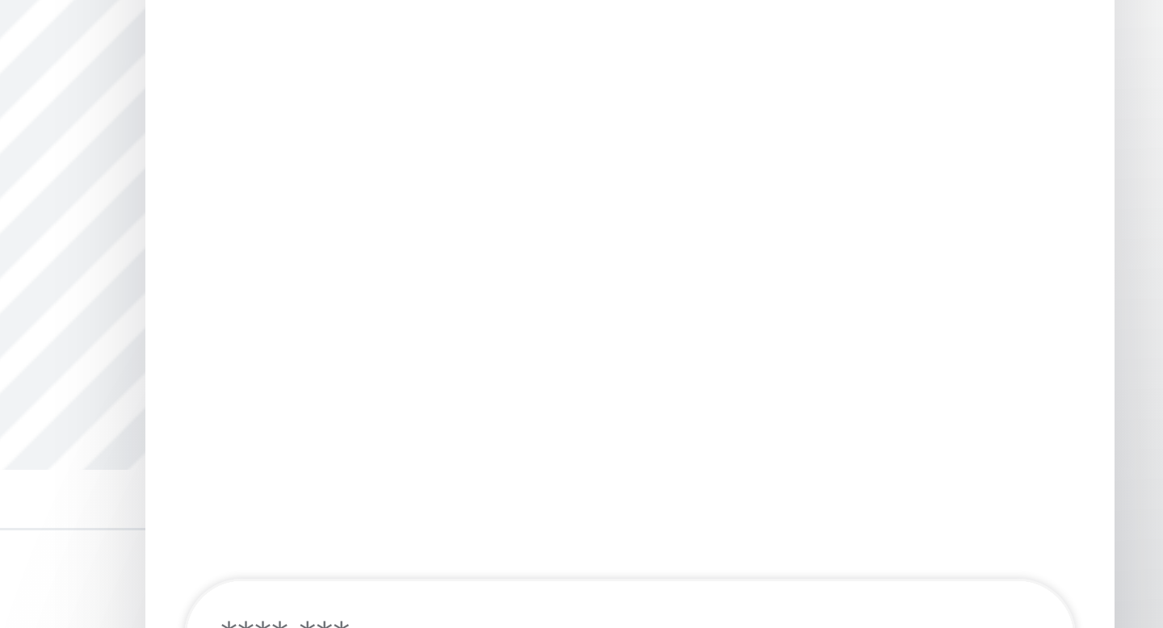
scroll to position [179, 0]
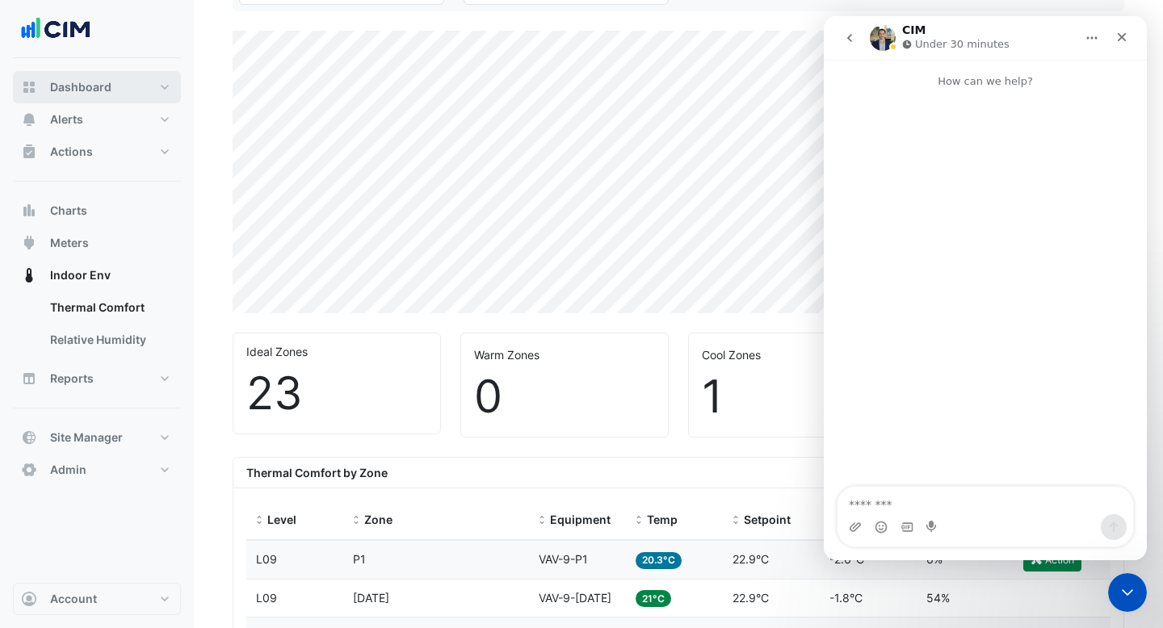
click at [83, 98] on button "Dashboard" at bounding box center [97, 87] width 168 height 32
select select "***"
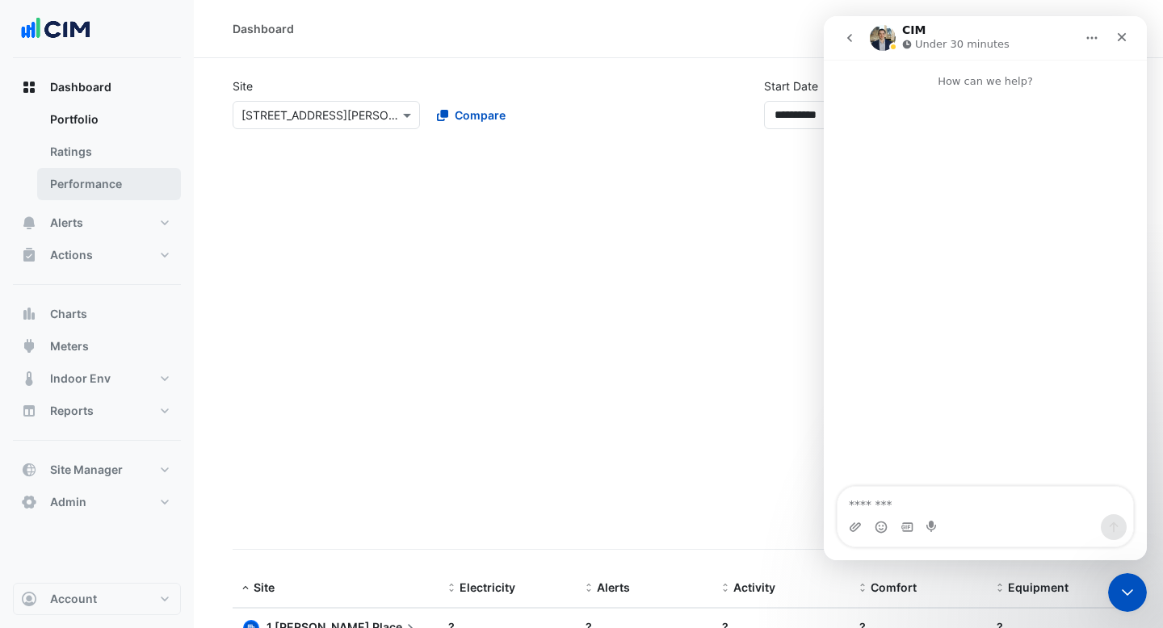
click at [99, 170] on link "Performance" at bounding box center [109, 184] width 144 height 32
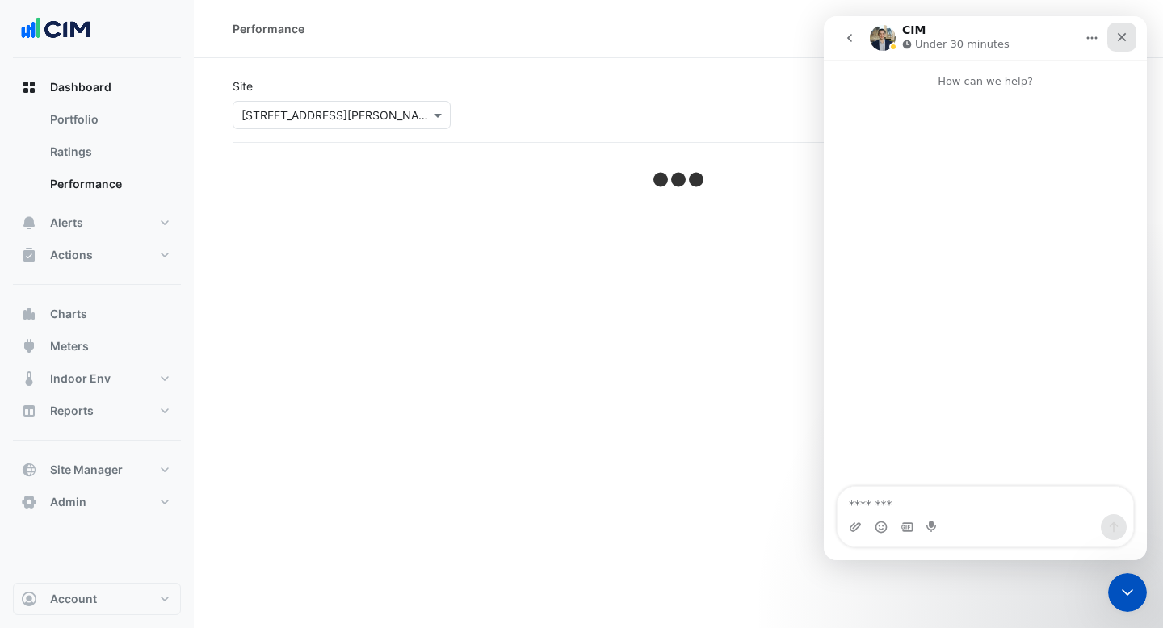
click at [1121, 44] on div "Close" at bounding box center [1121, 37] width 29 height 29
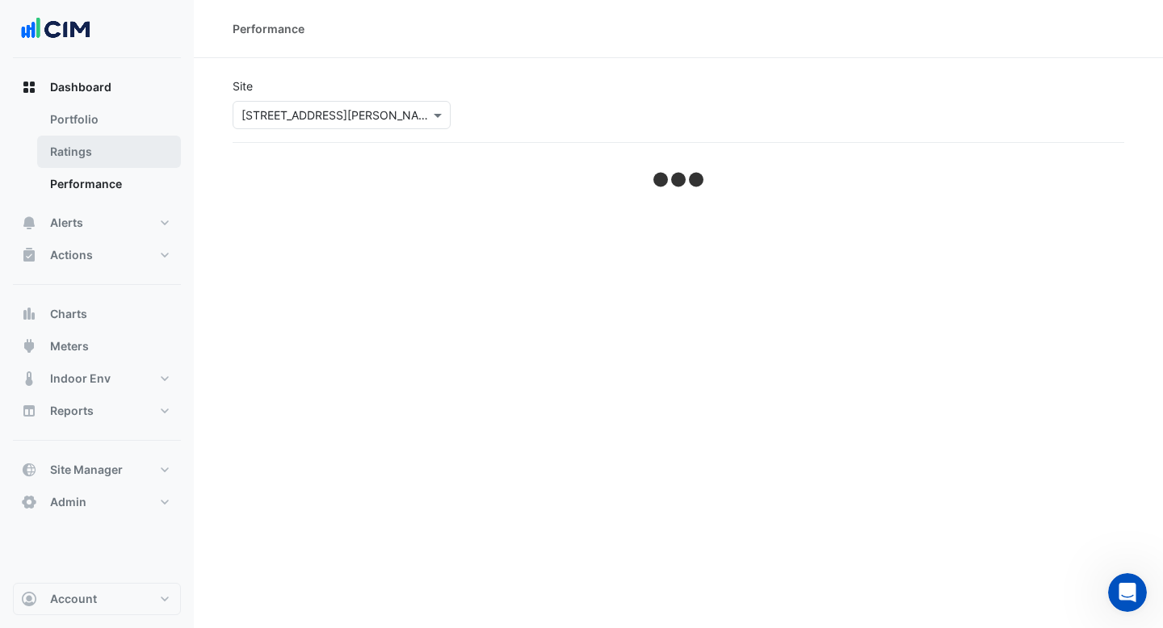
click at [105, 164] on link "Ratings" at bounding box center [109, 152] width 144 height 32
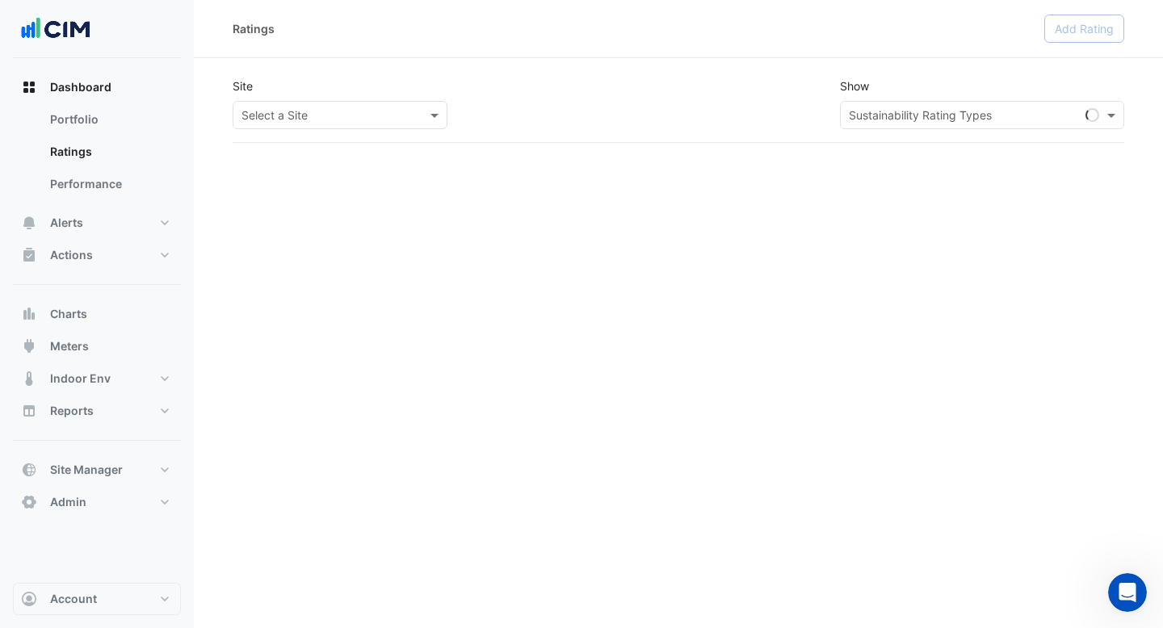
click at [392, 119] on input "text" at bounding box center [323, 115] width 165 height 17
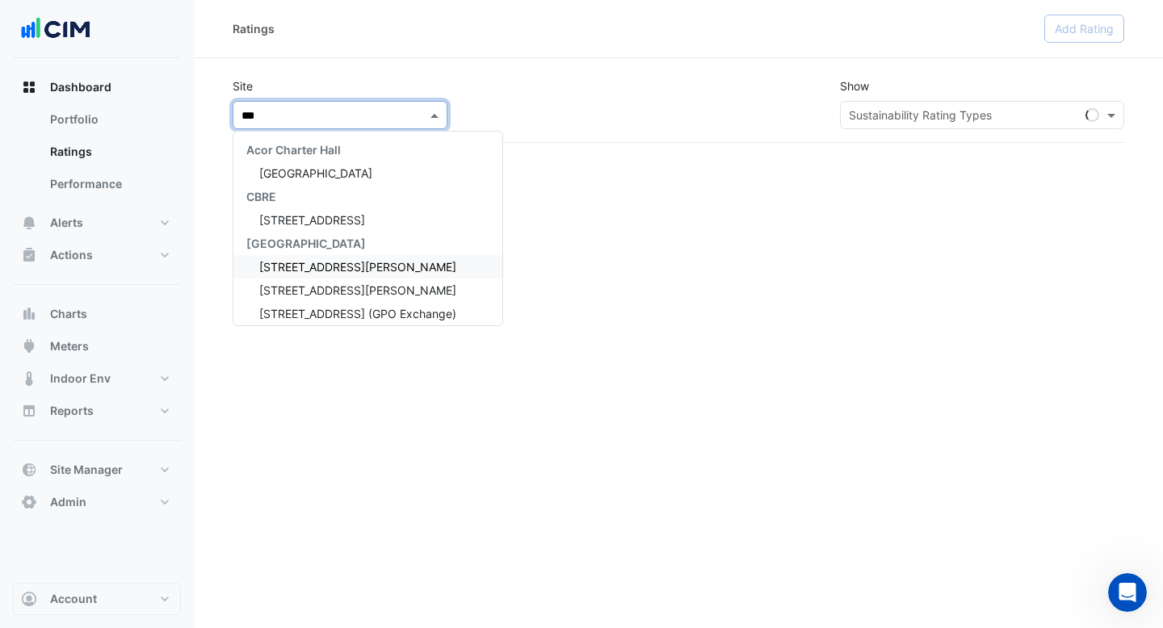
type input "****"
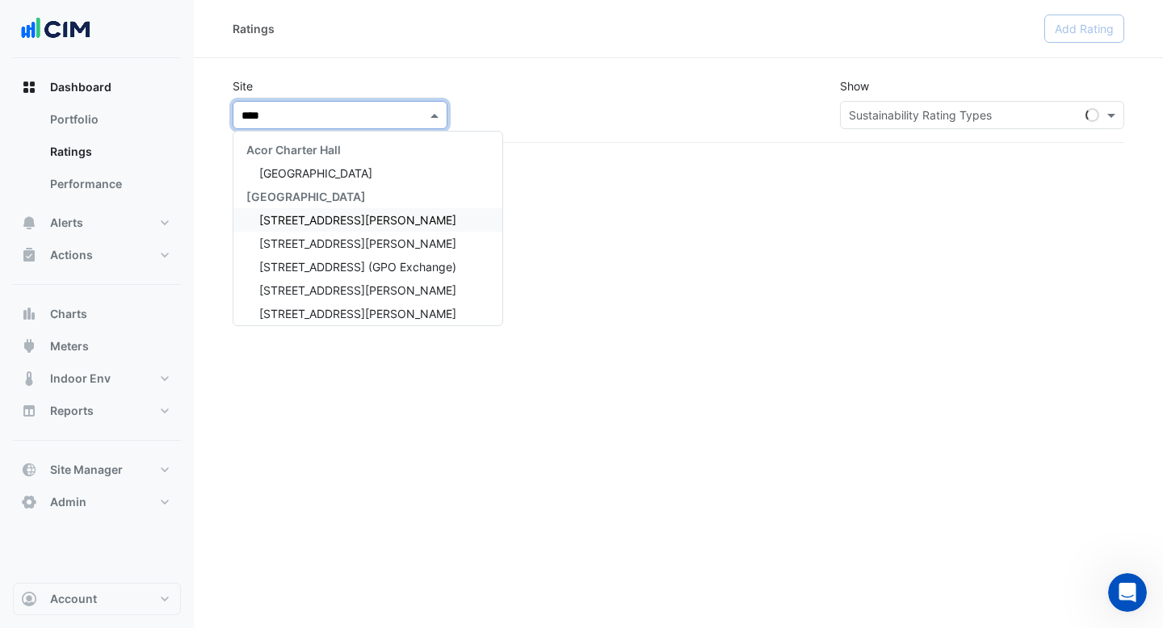
click at [299, 222] on span "[STREET_ADDRESS][PERSON_NAME]" at bounding box center [357, 220] width 197 height 14
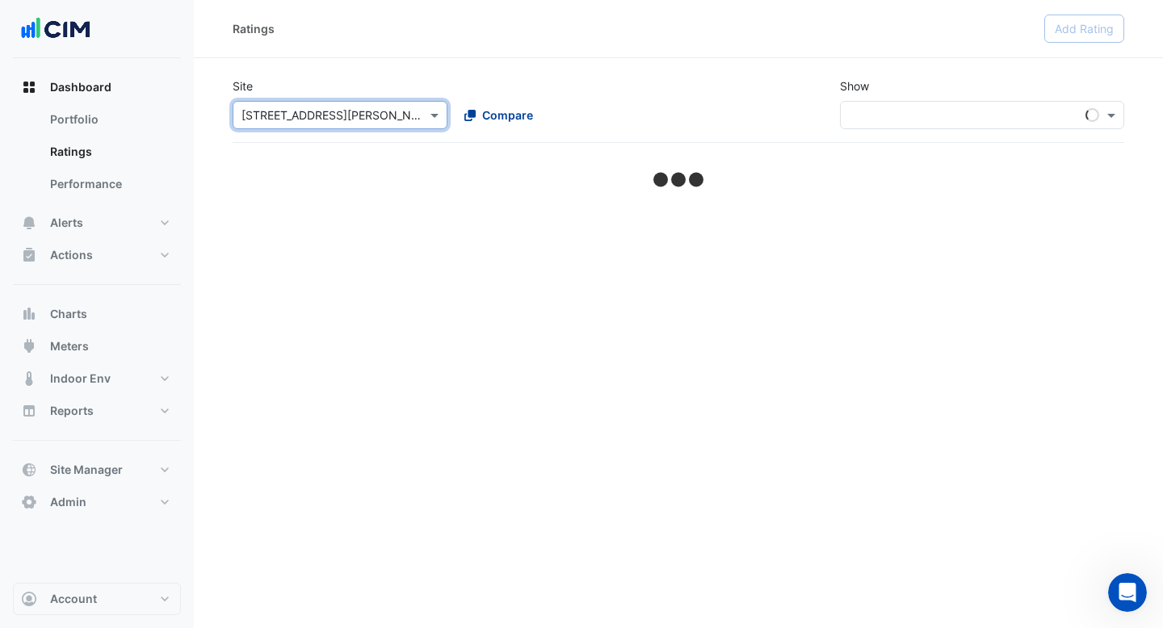
click at [517, 115] on span "Compare" at bounding box center [507, 115] width 51 height 17
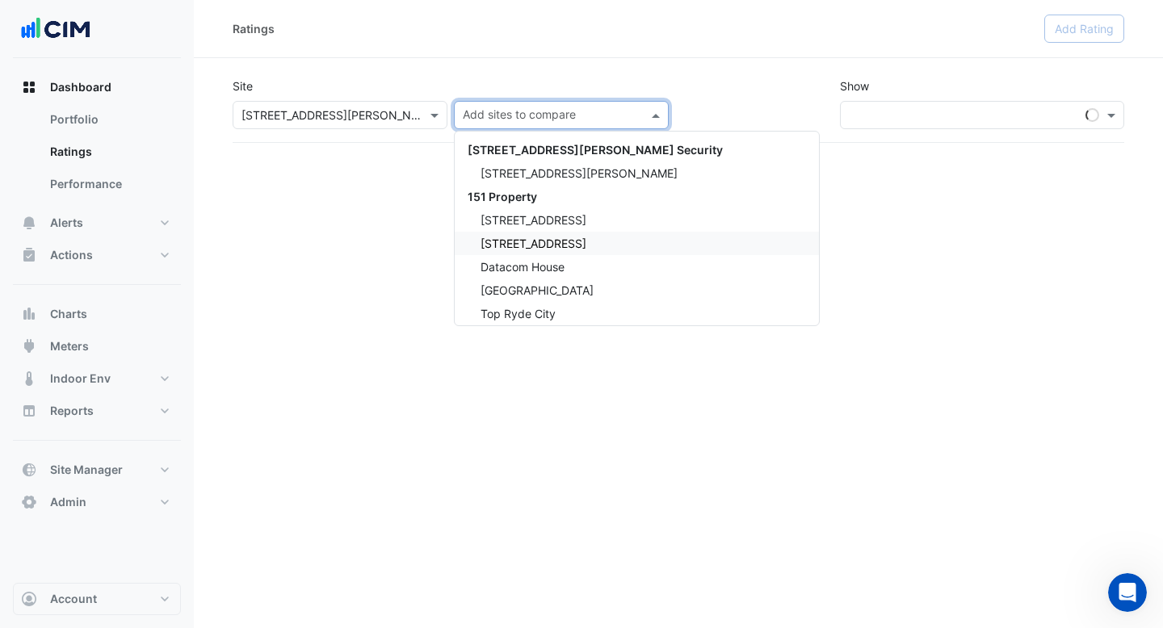
click at [516, 238] on span "[STREET_ADDRESS]" at bounding box center [533, 244] width 106 height 14
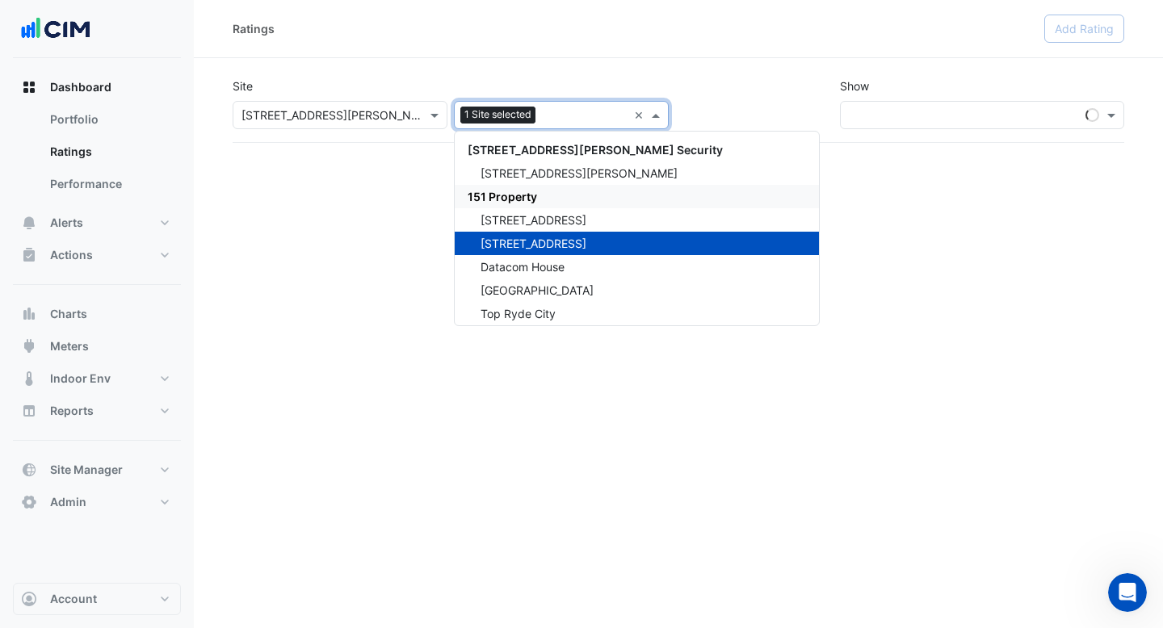
click at [493, 33] on div "Ratings" at bounding box center [638, 29] width 811 height 28
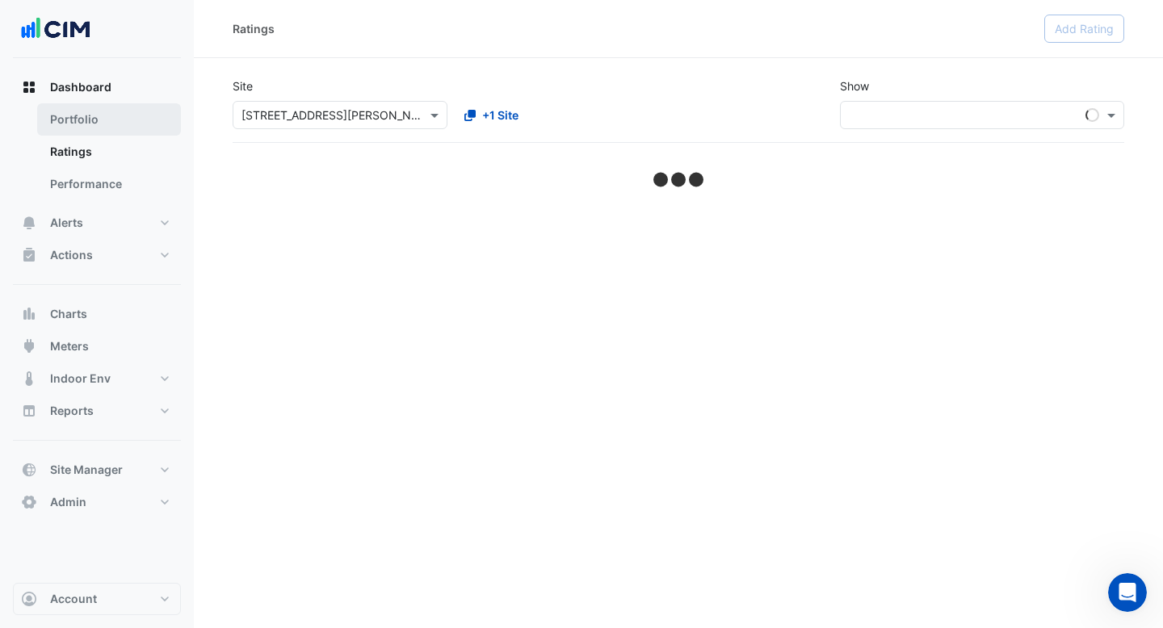
click at [106, 108] on link "Portfolio" at bounding box center [109, 119] width 144 height 32
select select "***"
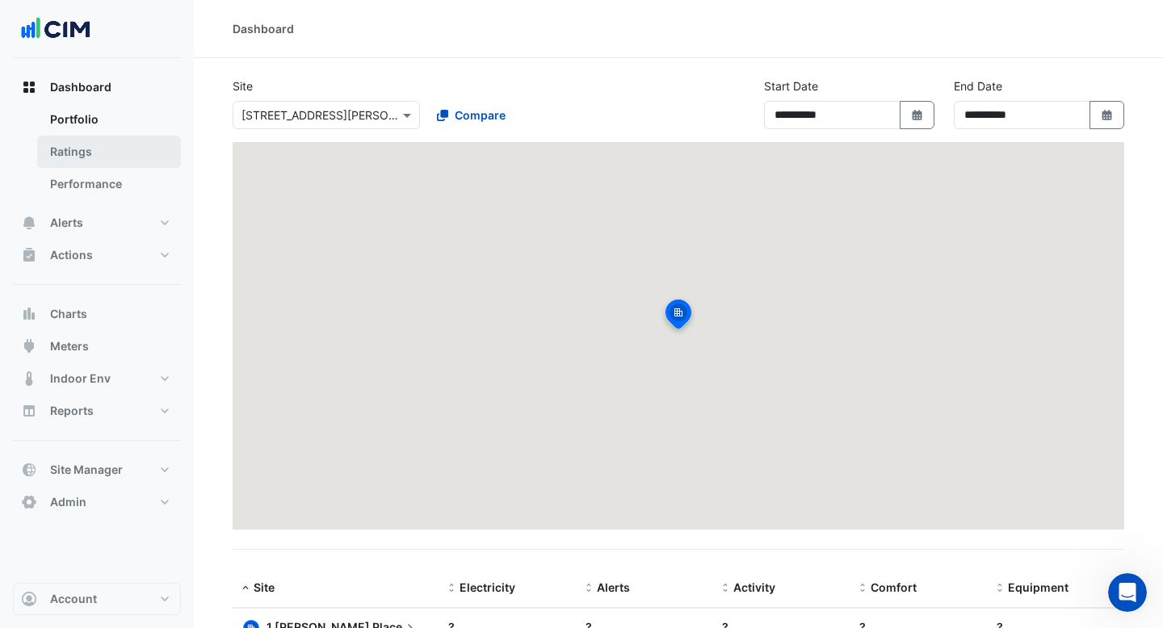
click at [86, 161] on link "Ratings" at bounding box center [109, 152] width 144 height 32
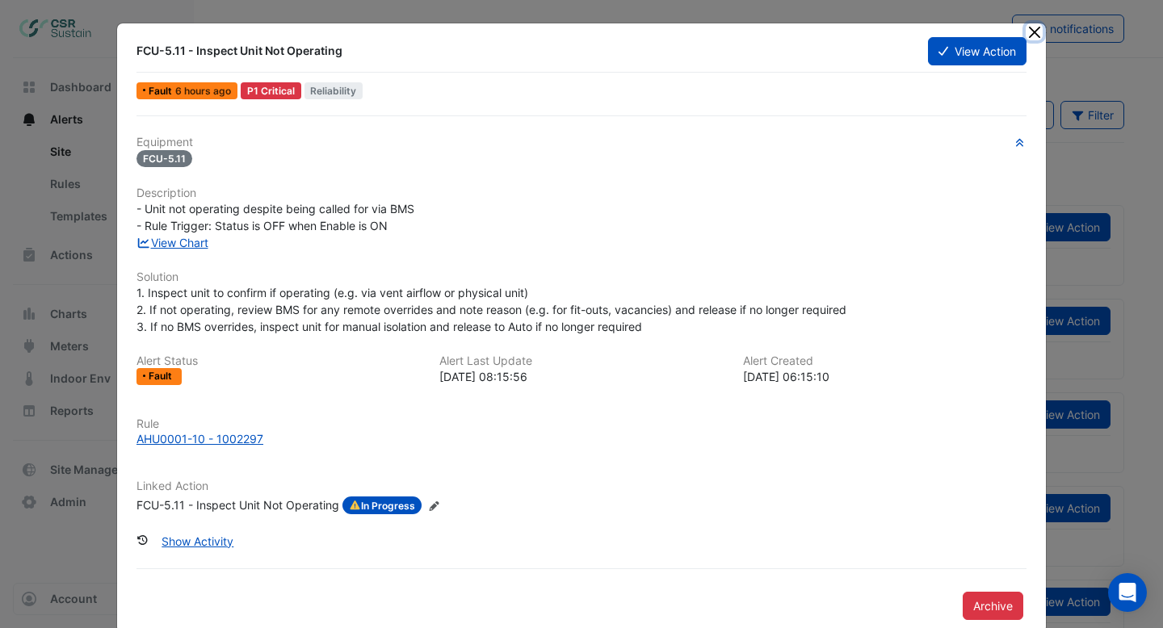
click at [1037, 31] on button "Close" at bounding box center [1033, 31] width 17 height 17
